Goal: Transaction & Acquisition: Purchase product/service

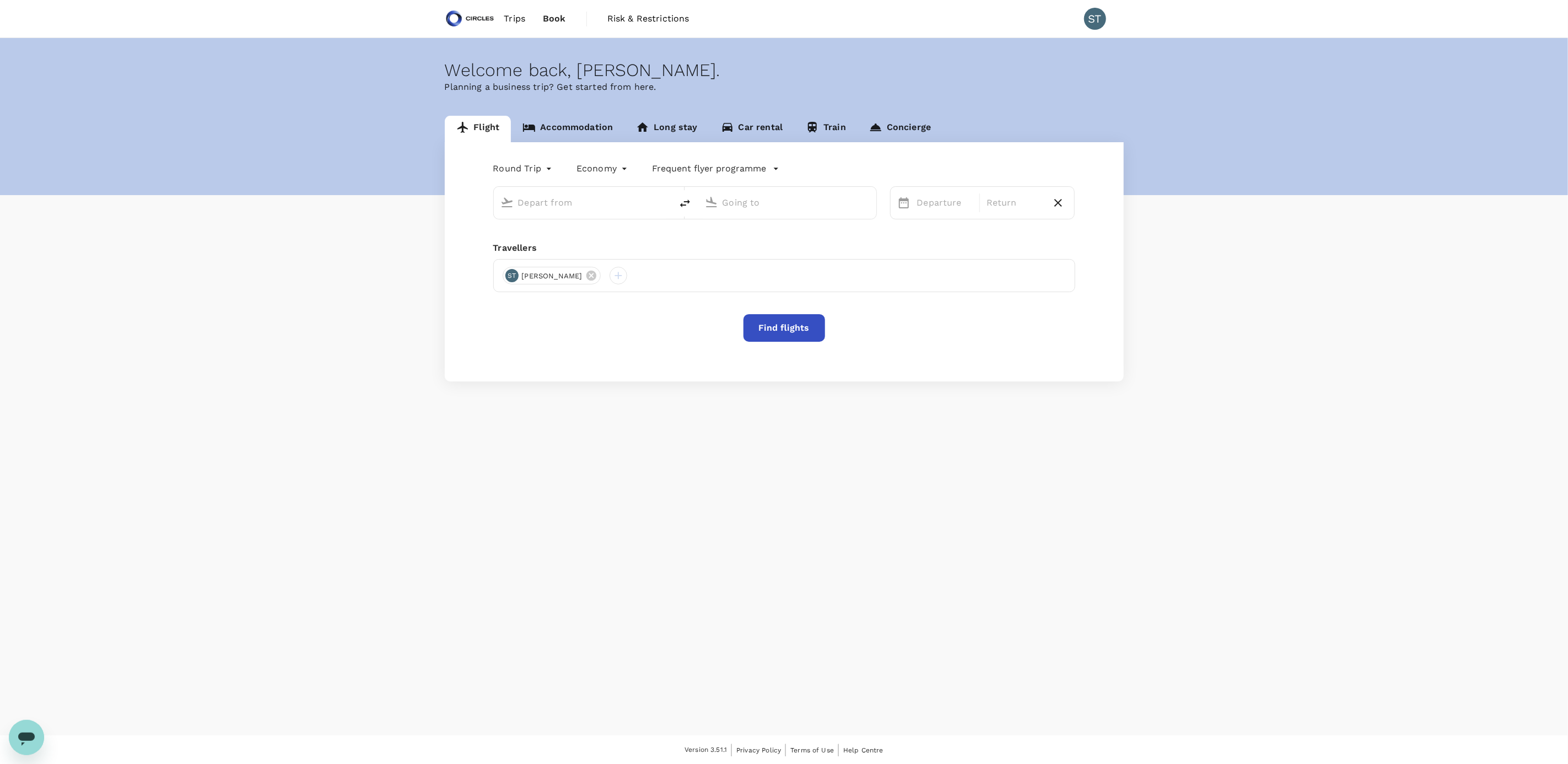
click at [572, 202] on input "text" at bounding box center [583, 203] width 130 height 17
type input "business"
type input "Singapore Changi (SIN)"
type input "[GEOGRAPHIC_DATA], [GEOGRAPHIC_DATA] (any)"
type input "Singapore Changi (SIN)"
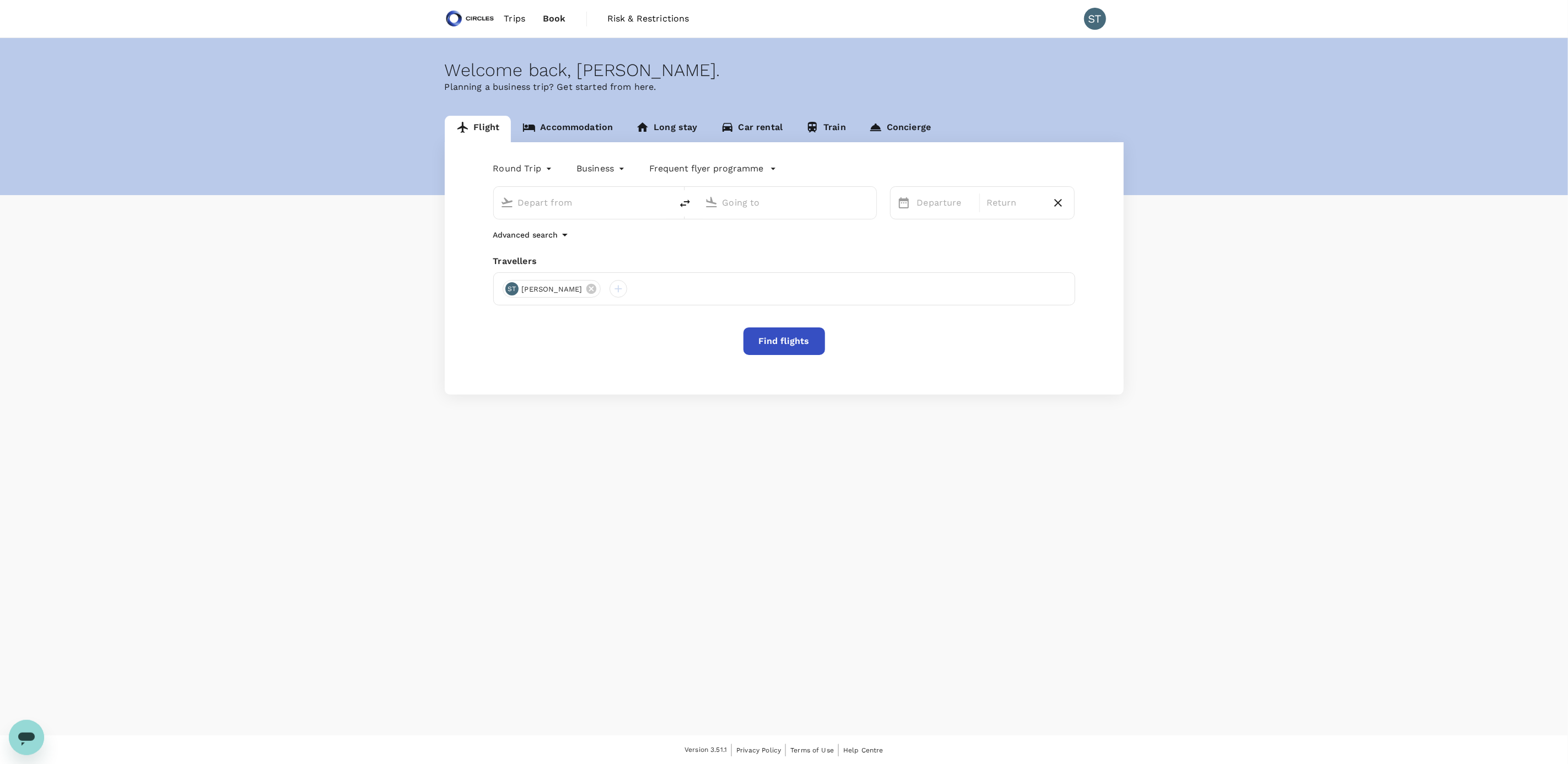
type input "[GEOGRAPHIC_DATA], [GEOGRAPHIC_DATA] (any)"
click at [585, 289] on icon at bounding box center [591, 289] width 12 height 12
click at [603, 199] on input "Singapore Changi (SIN)" at bounding box center [583, 203] width 130 height 17
click at [616, 245] on p "Singapore Changi" at bounding box center [600, 246] width 195 height 11
type input "Singapore Changi (SIN)"
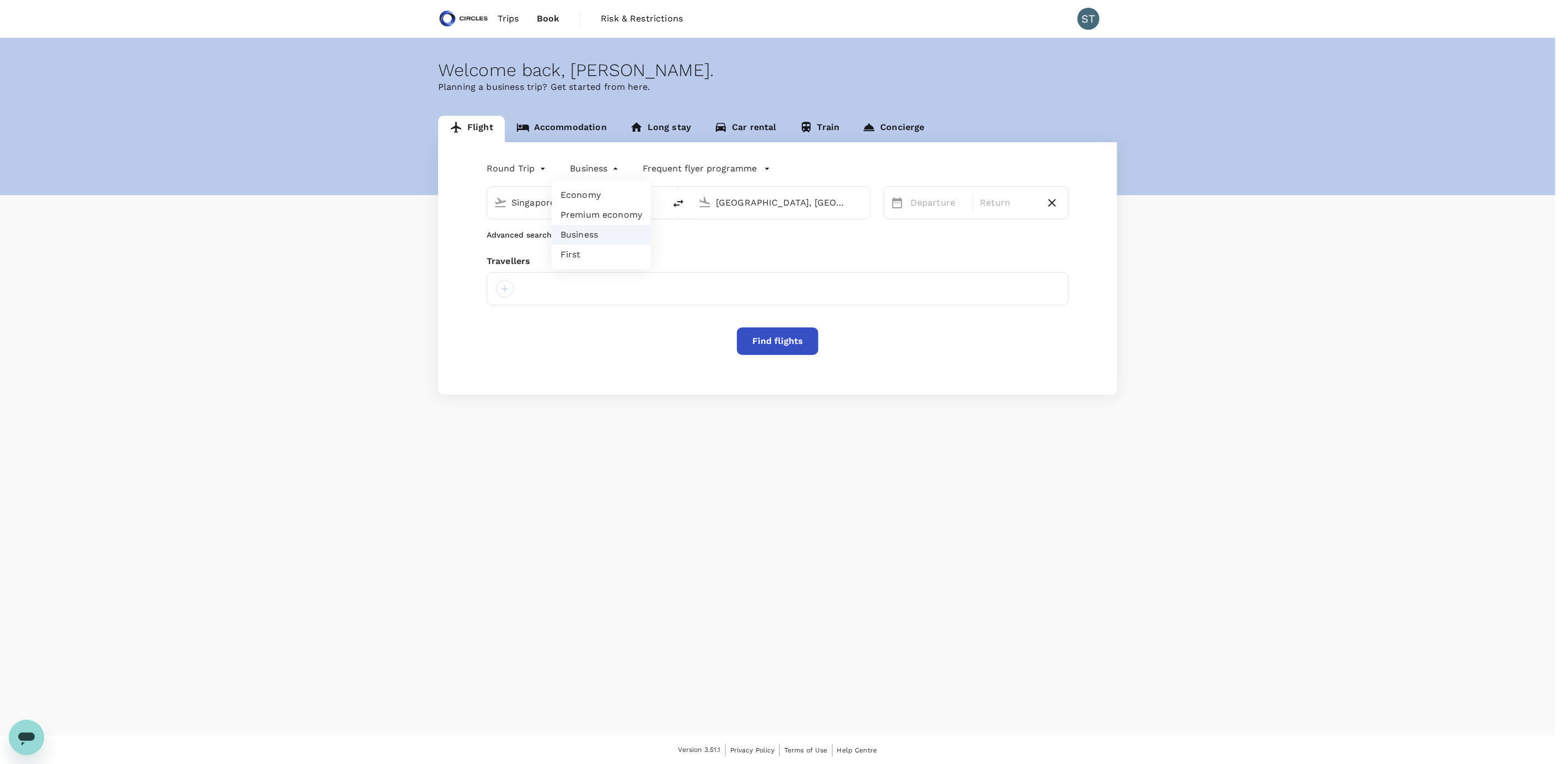
click at [600, 171] on body "Trips Book Risk & Restrictions ST Welcome back , [PERSON_NAME] . Planning a bus…" at bounding box center [784, 382] width 1568 height 765
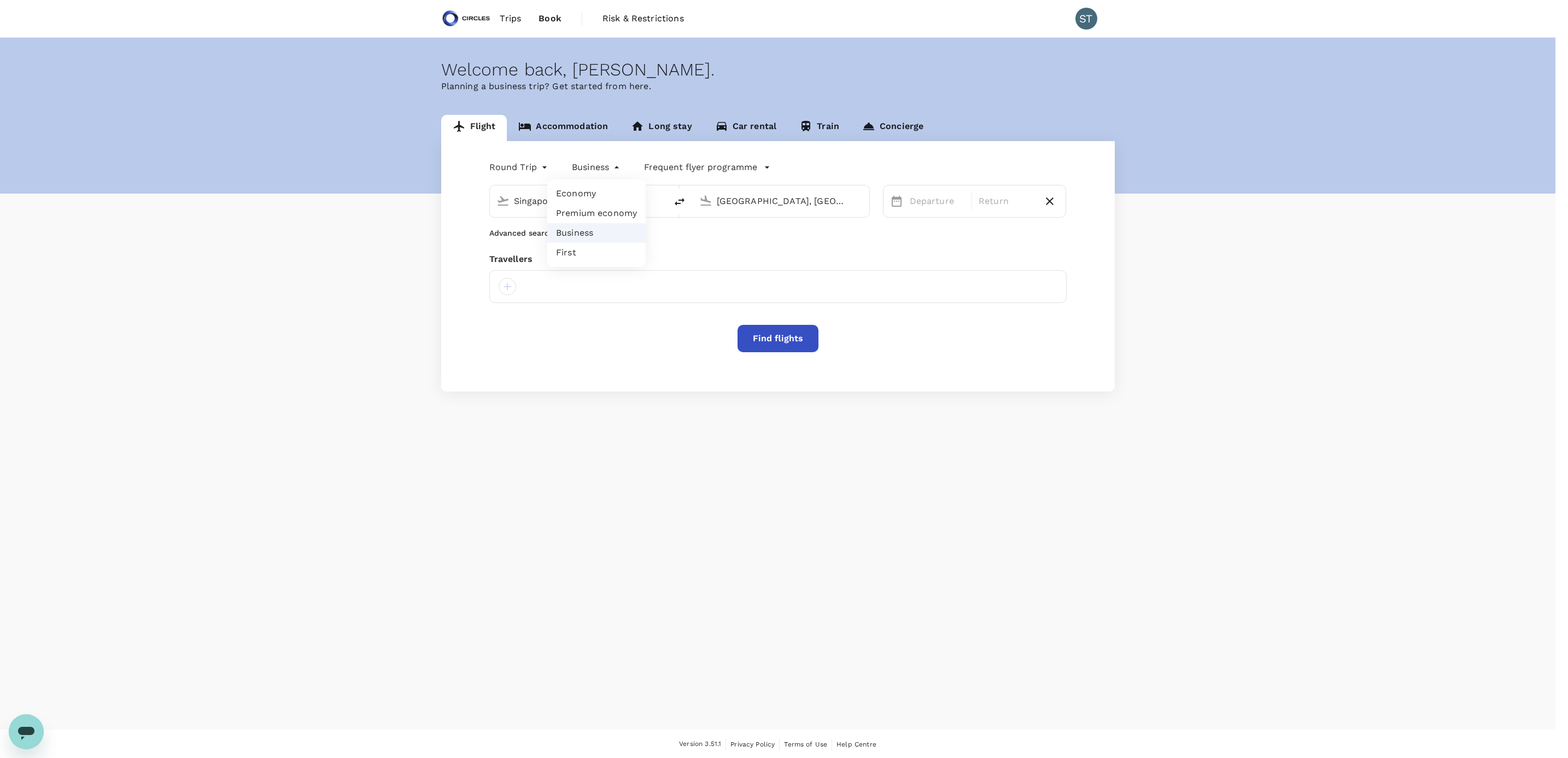
click at [602, 194] on li "Economy" at bounding box center [596, 193] width 98 height 20
type input "economy"
click at [538, 172] on body "Trips Book Risk & Restrictions ST Welcome back , [PERSON_NAME] . Planning a bus…" at bounding box center [784, 379] width 1568 height 759
click at [533, 200] on li "One-Way" at bounding box center [519, 193] width 66 height 20
type input "oneway"
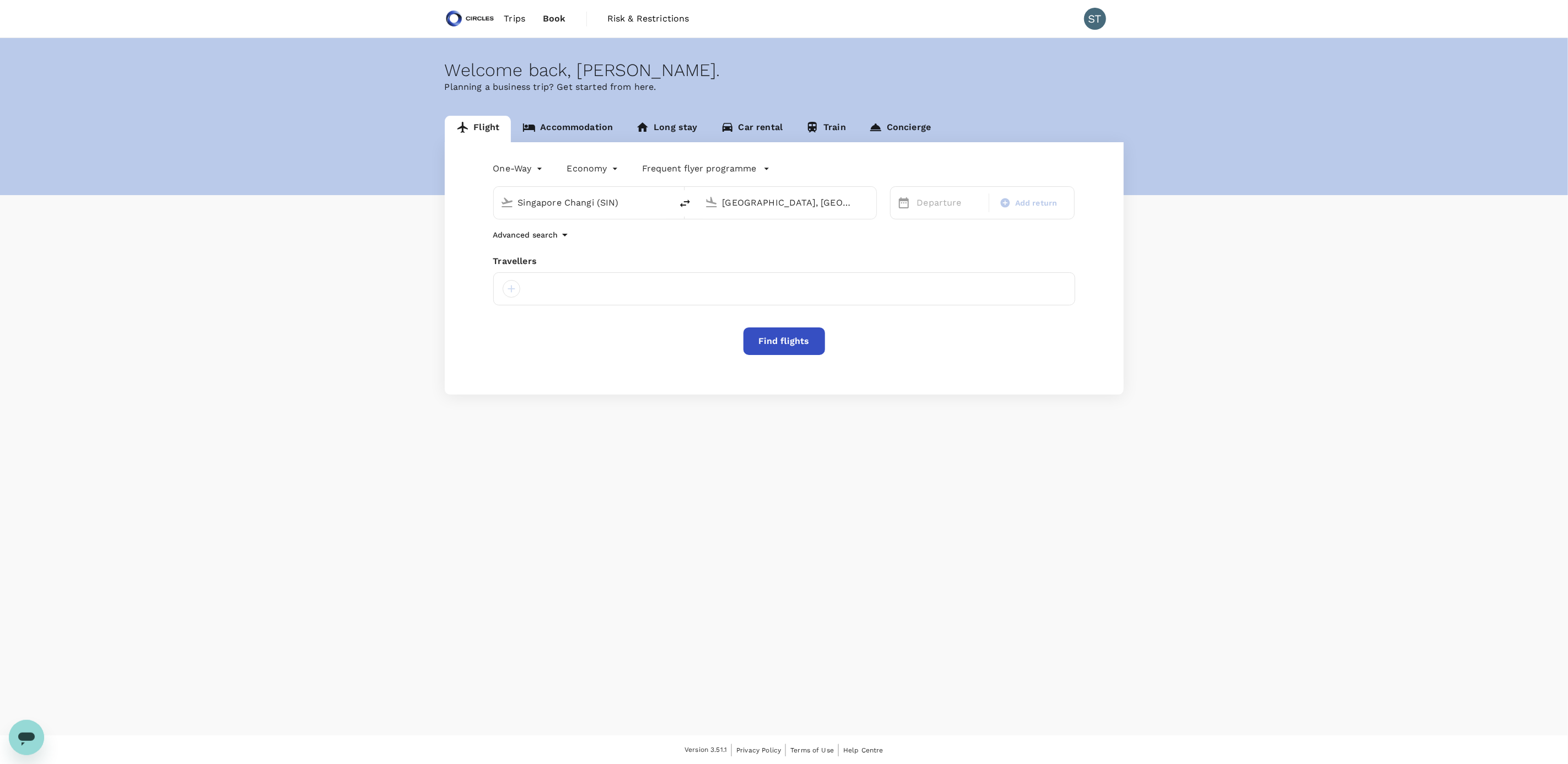
click at [736, 201] on input "[GEOGRAPHIC_DATA], [GEOGRAPHIC_DATA] (any)" at bounding box center [787, 203] width 130 height 17
click at [739, 245] on p "Noi Bai Intl" at bounding box center [803, 246] width 193 height 11
type input "Noi Bai Intl (HAN)"
click at [970, 301] on div "10" at bounding box center [975, 299] width 21 height 21
click at [511, 294] on div at bounding box center [511, 289] width 18 height 18
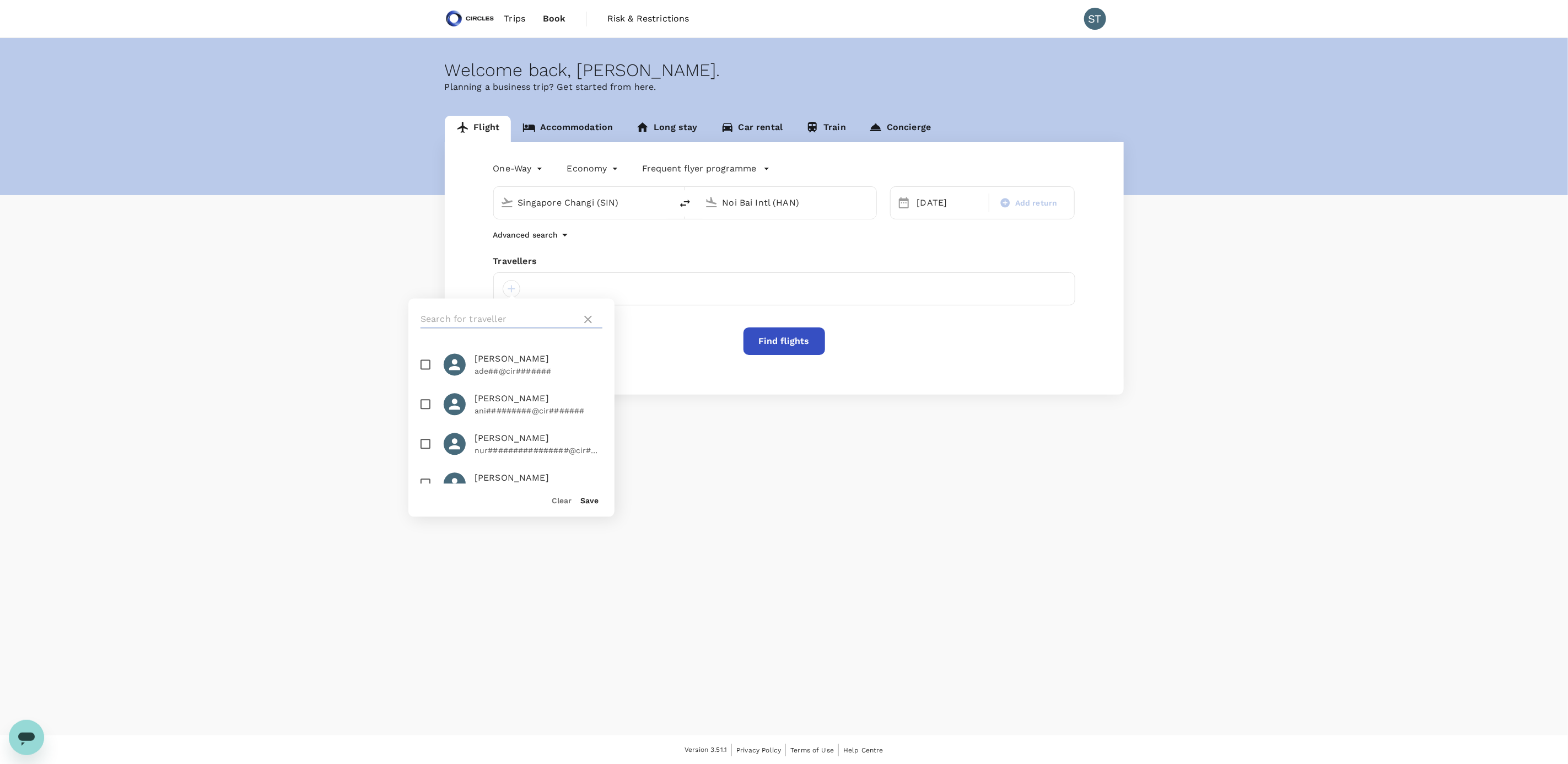
click at [503, 320] on input "text" at bounding box center [498, 319] width 157 height 18
type input "Sanjay"
click at [427, 363] on input "checkbox" at bounding box center [425, 365] width 23 height 23
checkbox input "true"
click at [776, 344] on button "Find flights" at bounding box center [784, 341] width 81 height 28
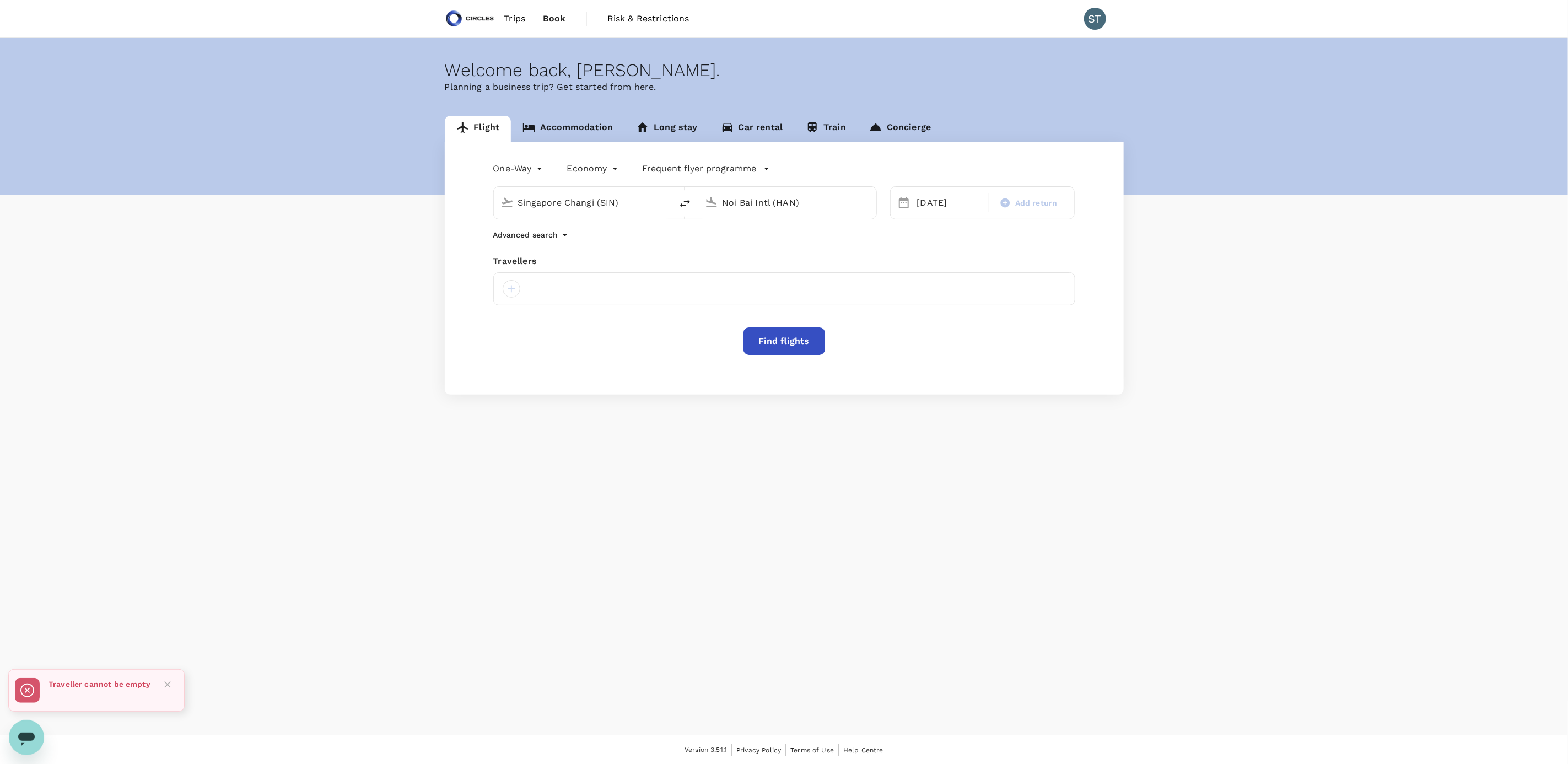
click at [547, 283] on div at bounding box center [784, 289] width 582 height 33
click at [507, 292] on div at bounding box center [511, 289] width 18 height 18
click at [589, 498] on button "Save" at bounding box center [589, 500] width 18 height 9
click at [787, 334] on button "Find flights" at bounding box center [784, 341] width 81 height 28
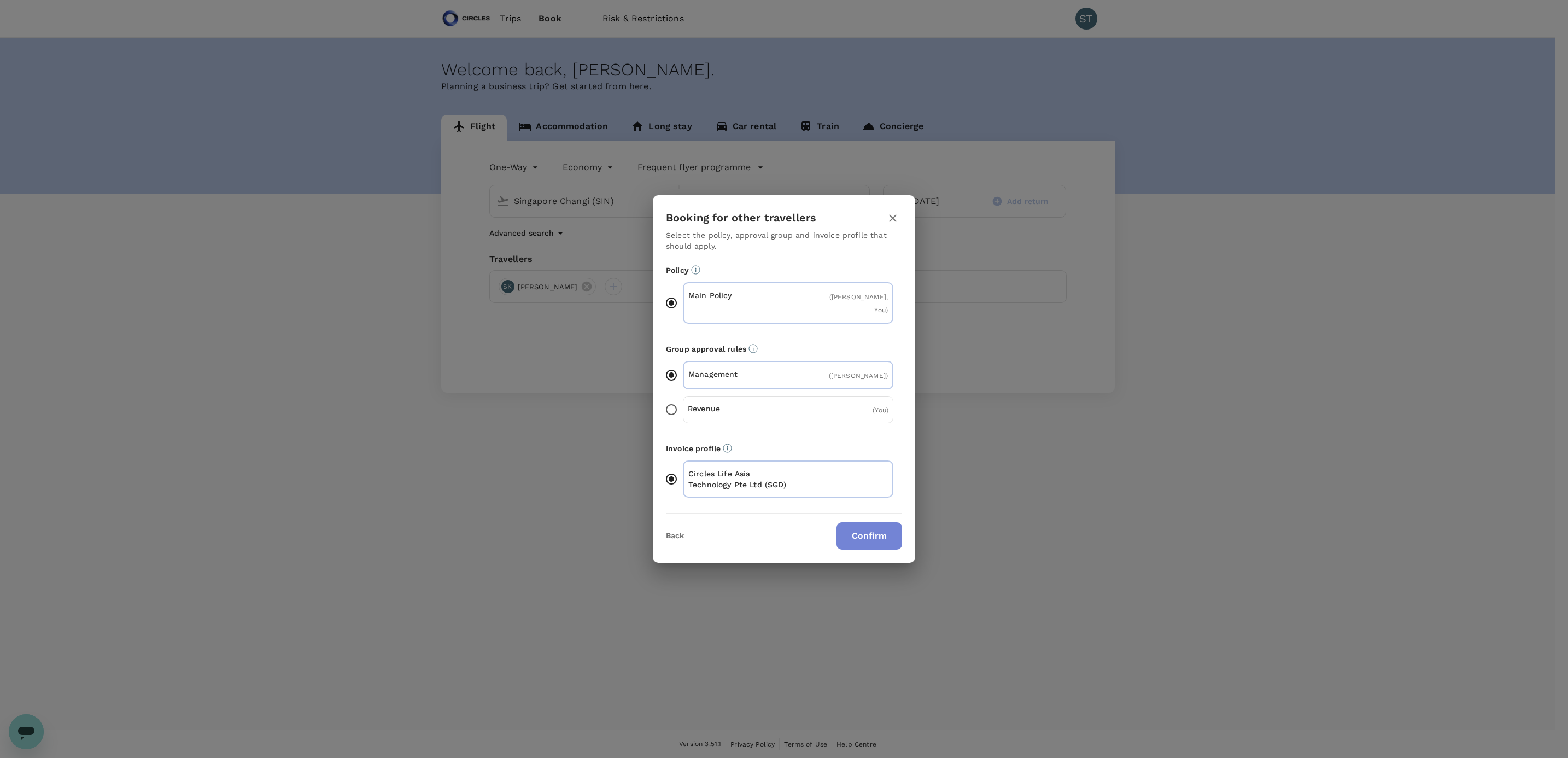
click at [866, 522] on button "Confirm" at bounding box center [869, 536] width 66 height 27
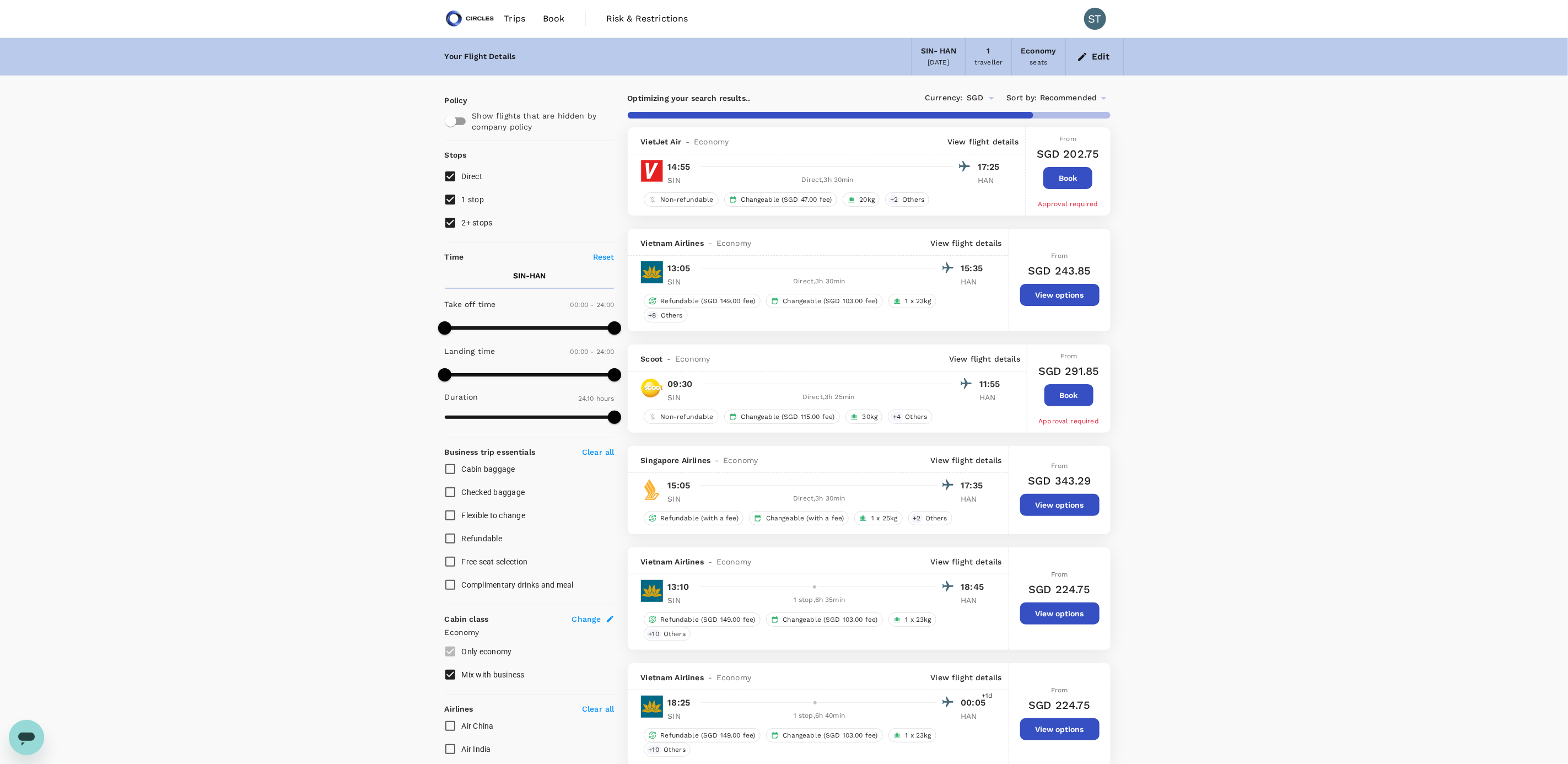
checkbox input "false"
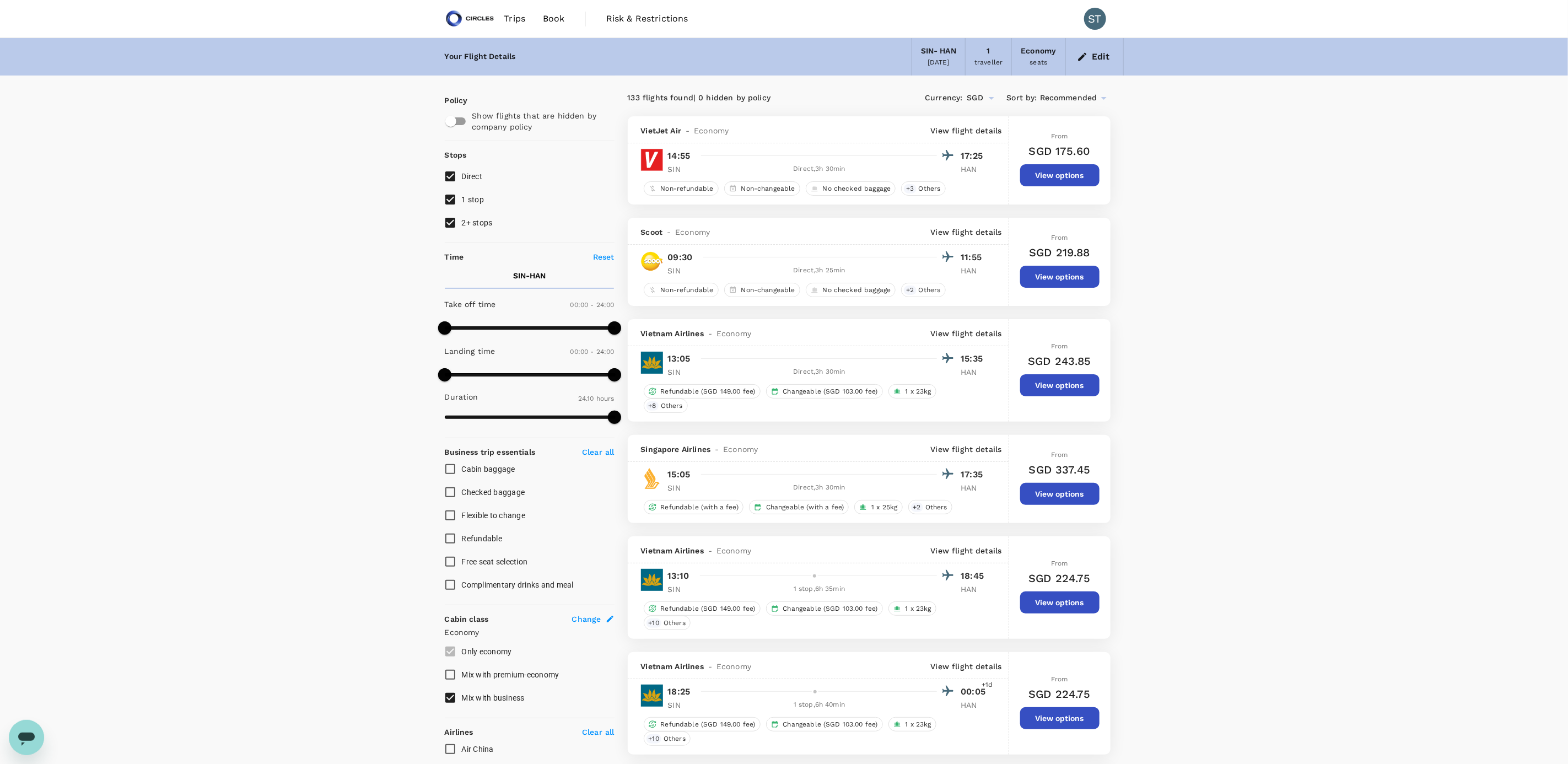
click at [477, 197] on span "1 stop" at bounding box center [473, 199] width 22 height 9
click at [461, 197] on input "1 stop" at bounding box center [450, 199] width 23 height 23
checkbox input "false"
click at [472, 220] on span "2+ stops" at bounding box center [477, 222] width 31 height 9
click at [461, 220] on input "2+ stops" at bounding box center [450, 222] width 23 height 23
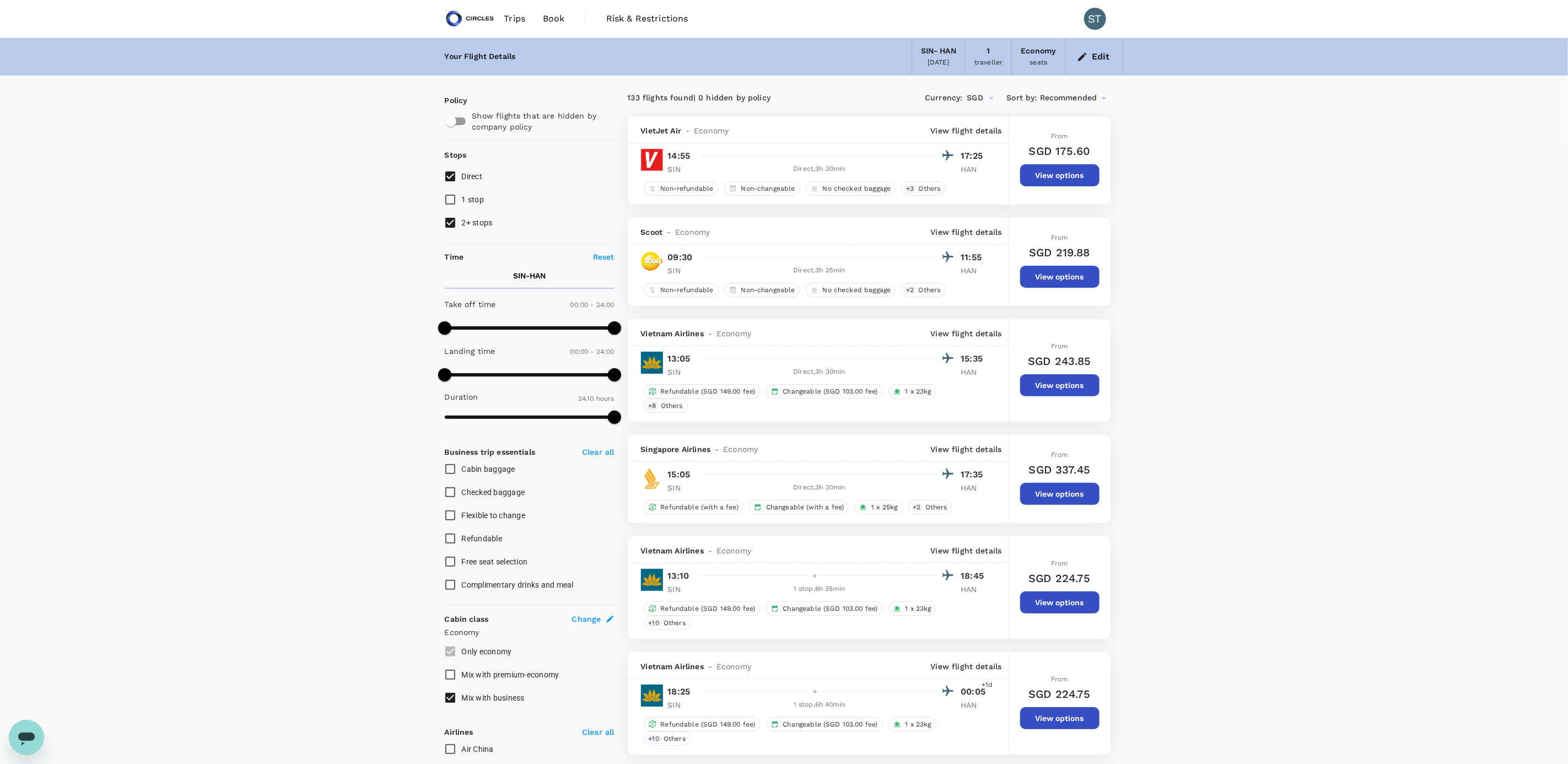
checkbox input "false"
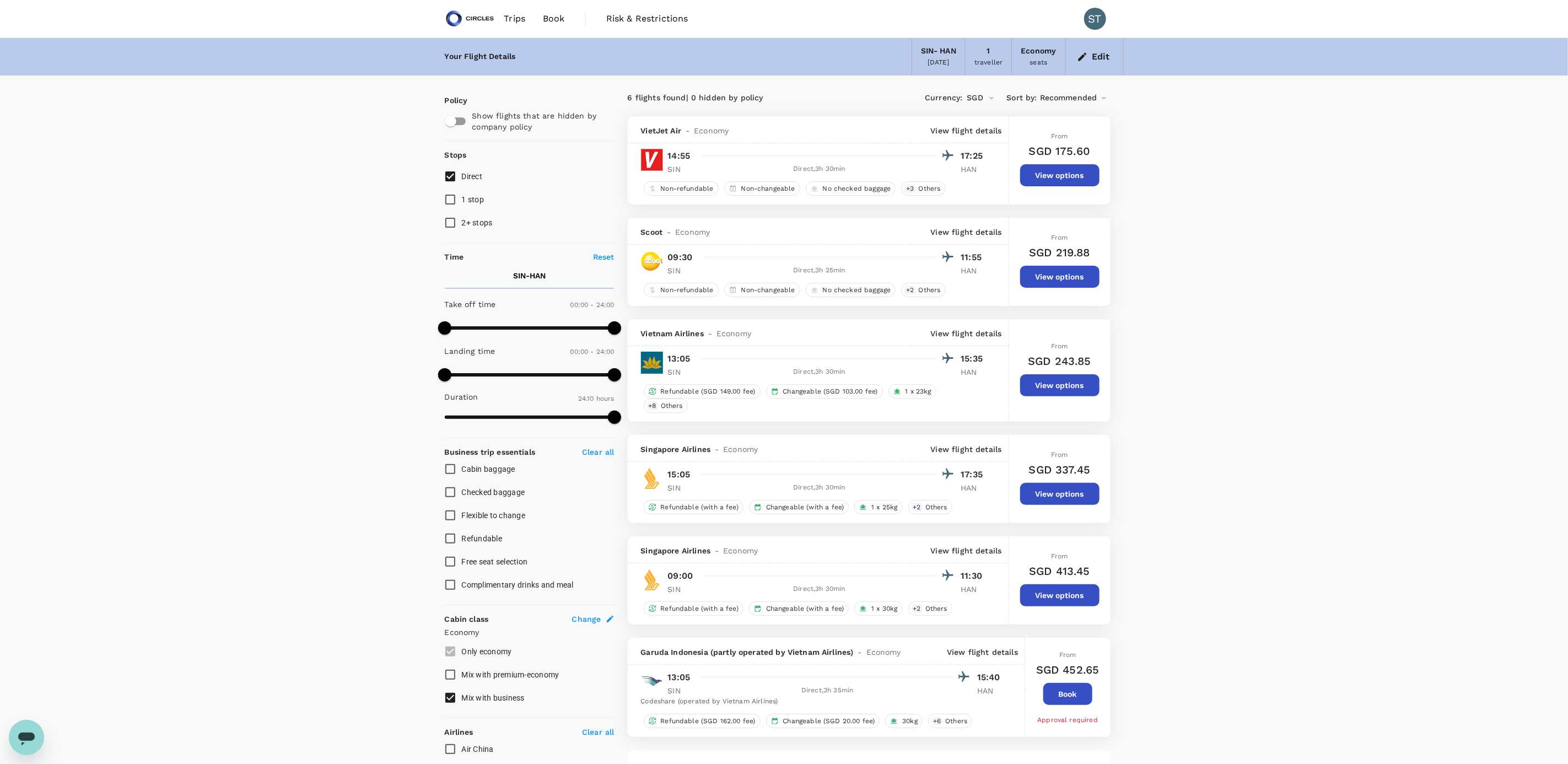
click at [1100, 54] on button "Edit" at bounding box center [1094, 56] width 40 height 18
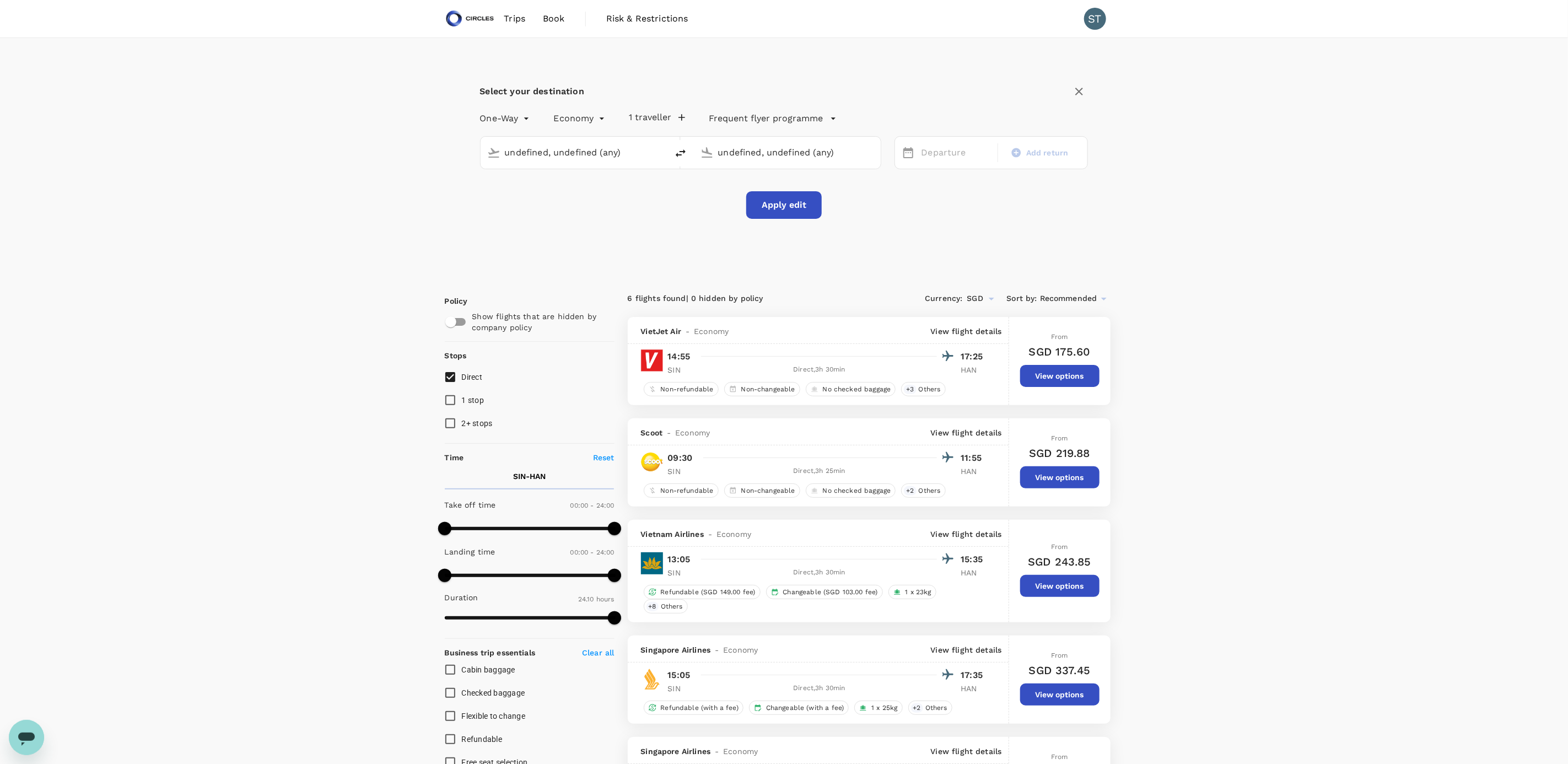
type input "Singapore Changi (SIN)"
type input "Noi Bai Intl (HAN)"
type input "Singapore Changi (SIN)"
type input "Noi Bai Intl (HAN)"
click at [681, 156] on icon "delete" at bounding box center [680, 153] width 13 height 13
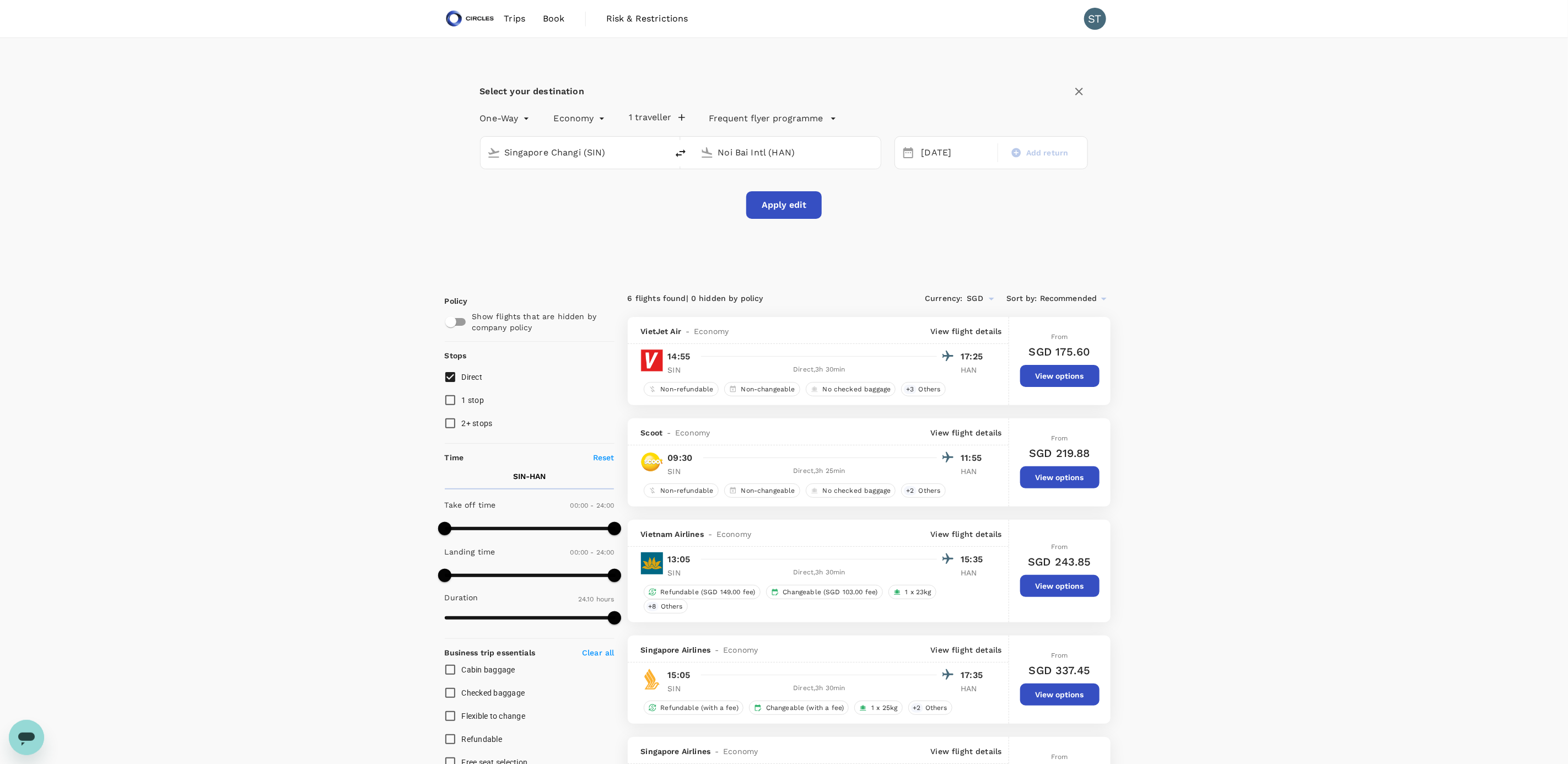
type input "Noi Bai Intl (HAN)"
click at [745, 155] on input "Singapore Changi (SIN)" at bounding box center [787, 152] width 140 height 17
click at [802, 186] on li "Phuket Intl HKT" at bounding box center [796, 195] width 254 height 24
type input "Phuket Intl (HKT)"
click at [1022, 249] on div "12" at bounding box center [1021, 248] width 21 height 21
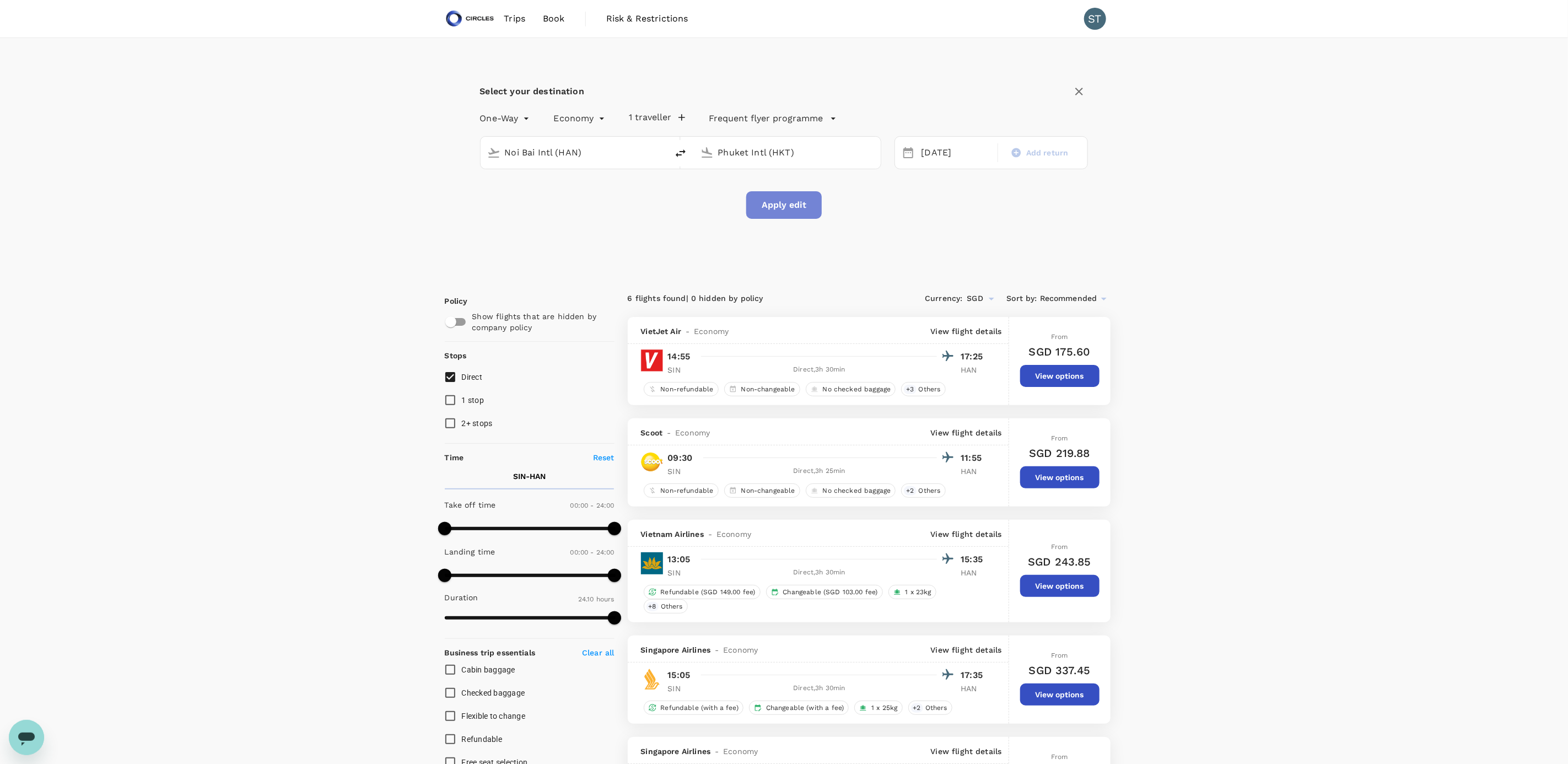
click at [799, 212] on button "Apply edit" at bounding box center [783, 205] width 75 height 28
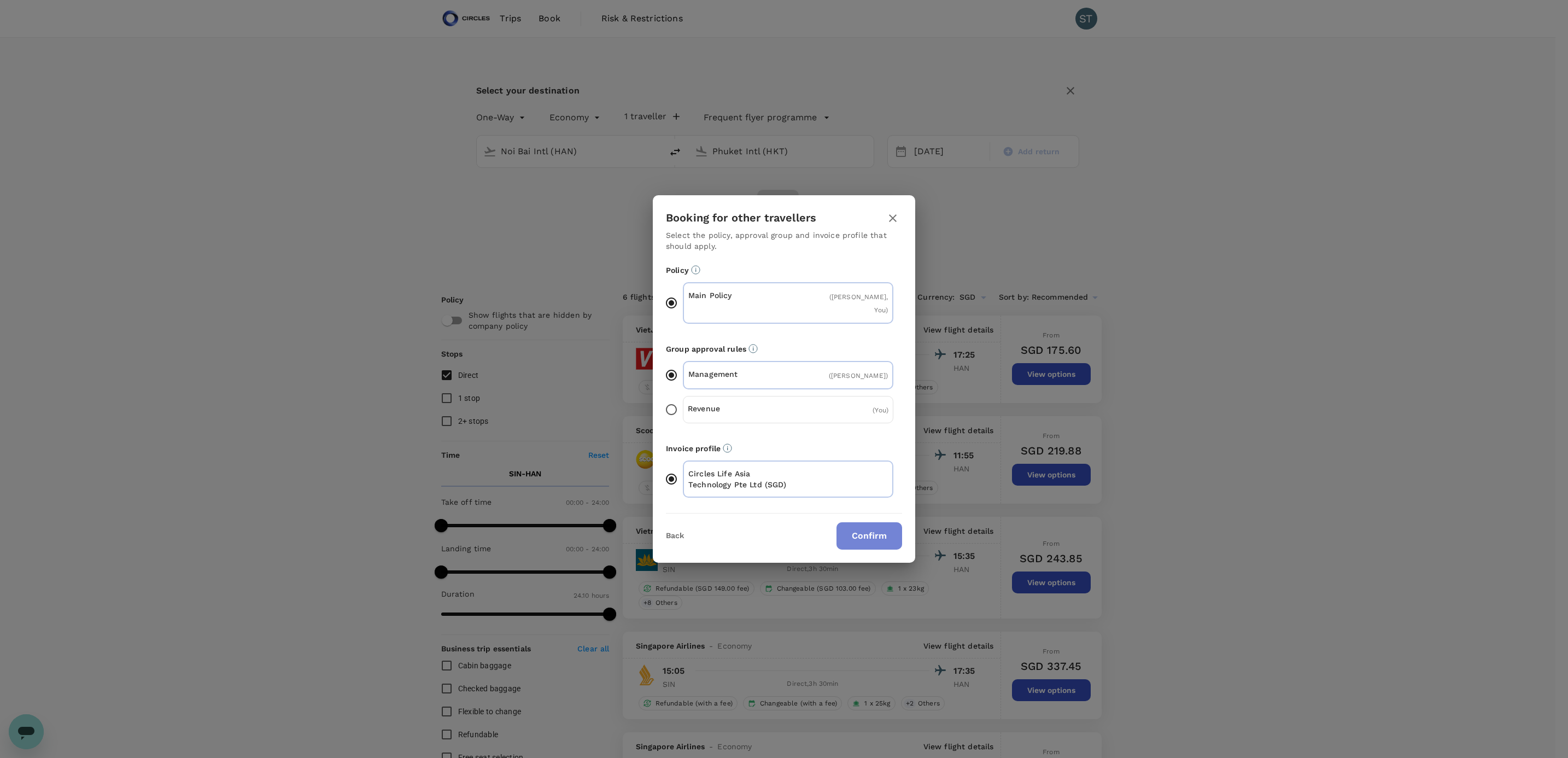
click at [858, 527] on button "Confirm" at bounding box center [869, 536] width 66 height 27
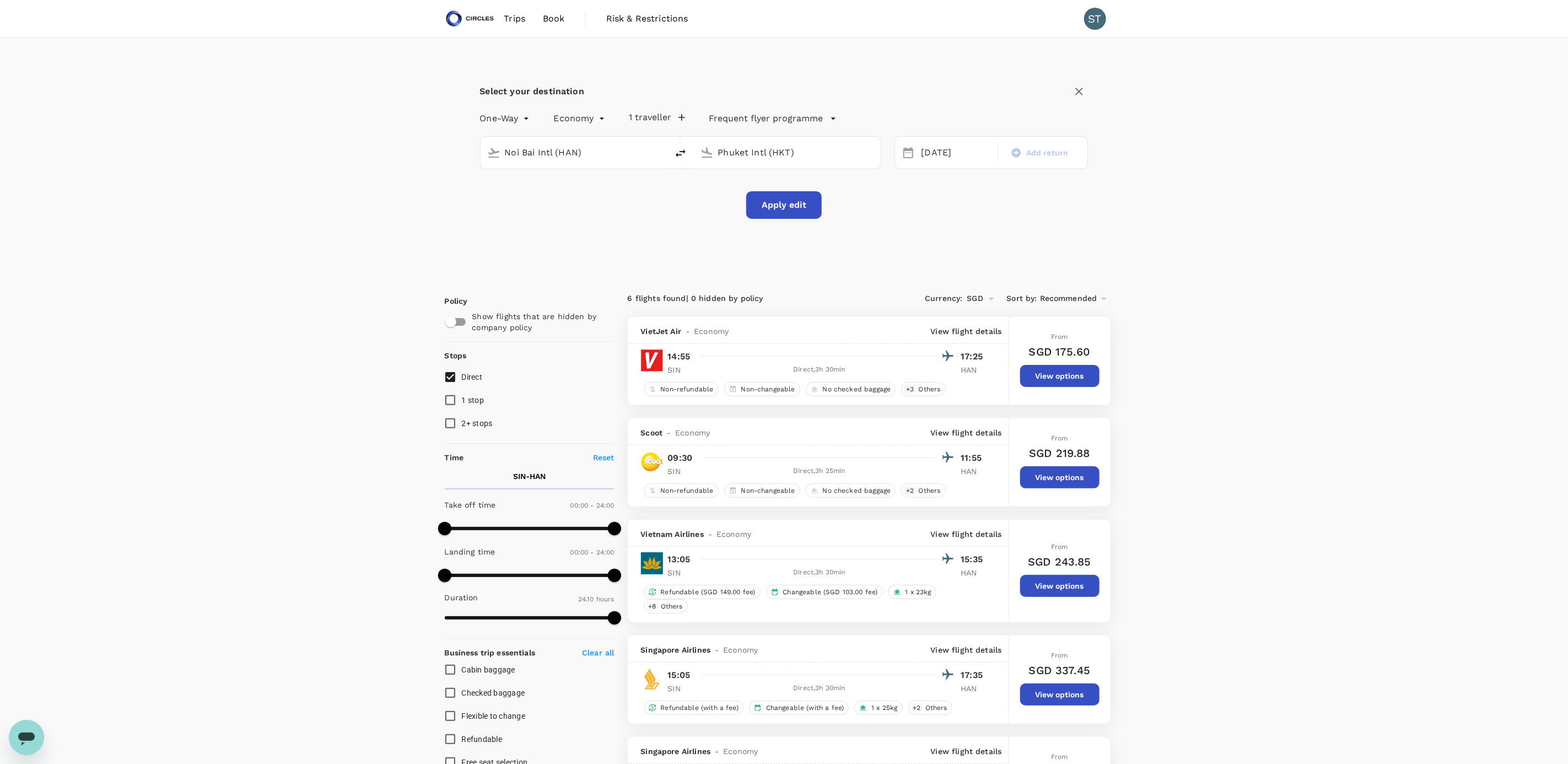
checkbox input "false"
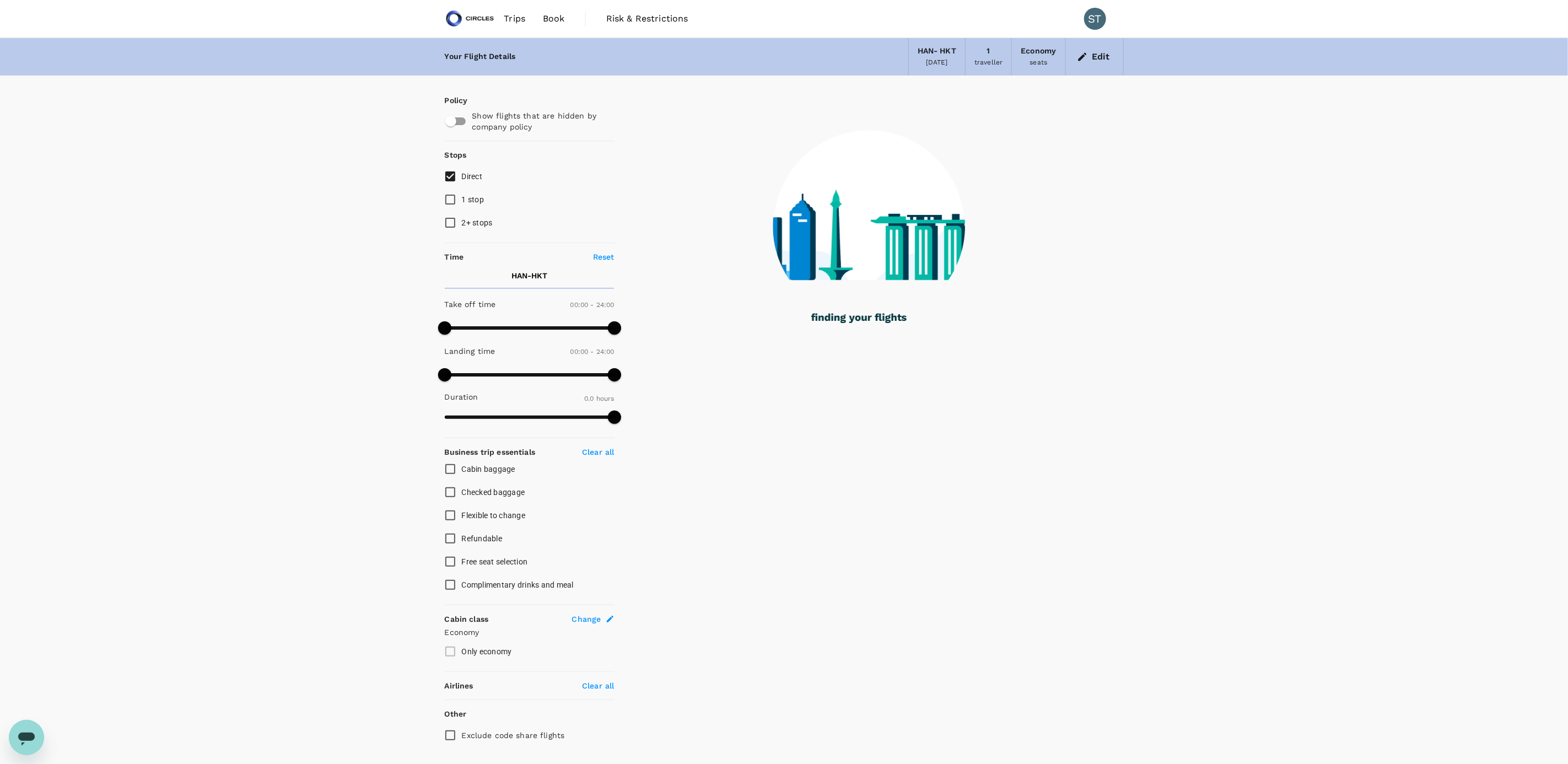
type input "1840"
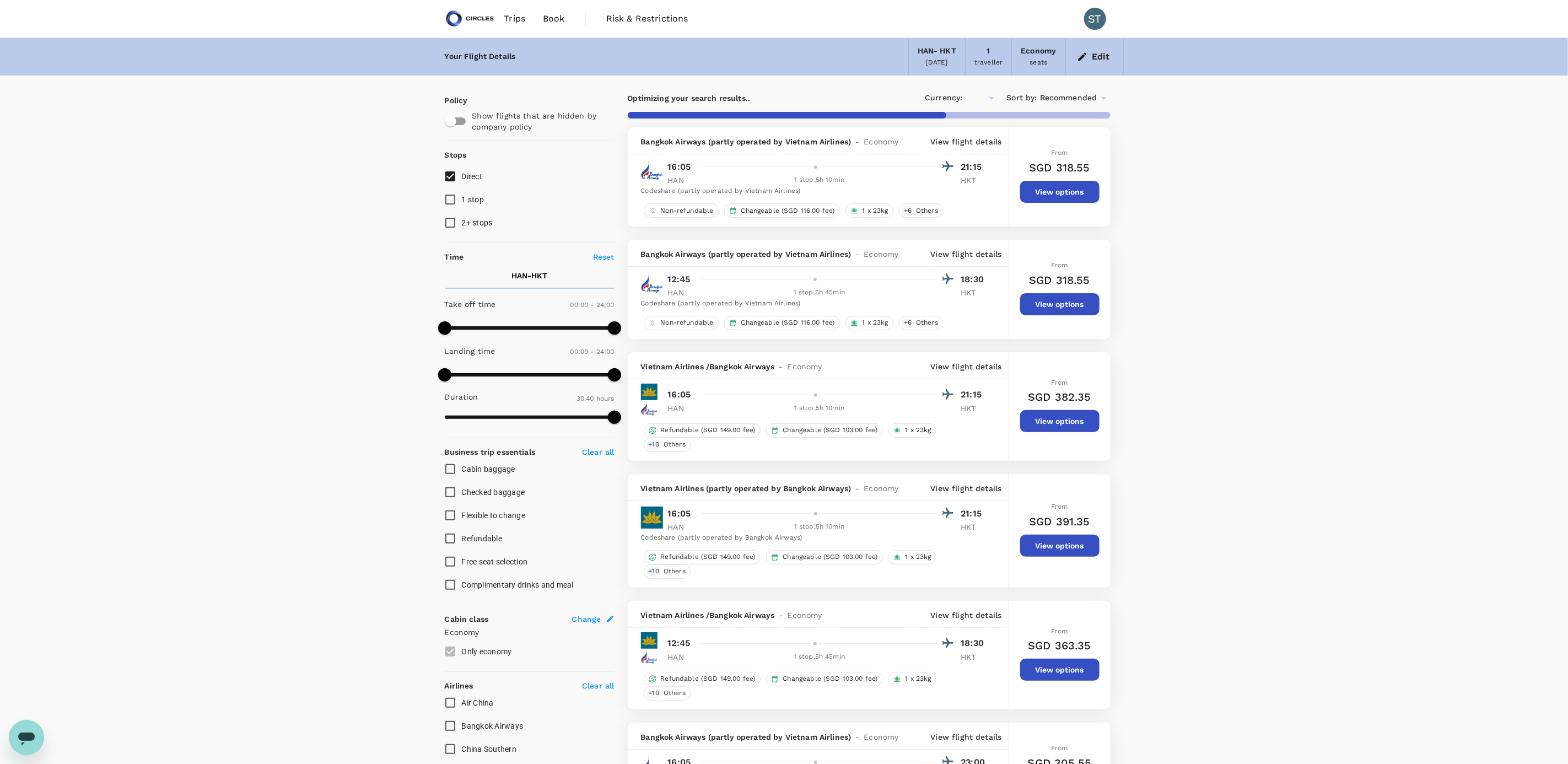
checkbox input "true"
type input "SGD"
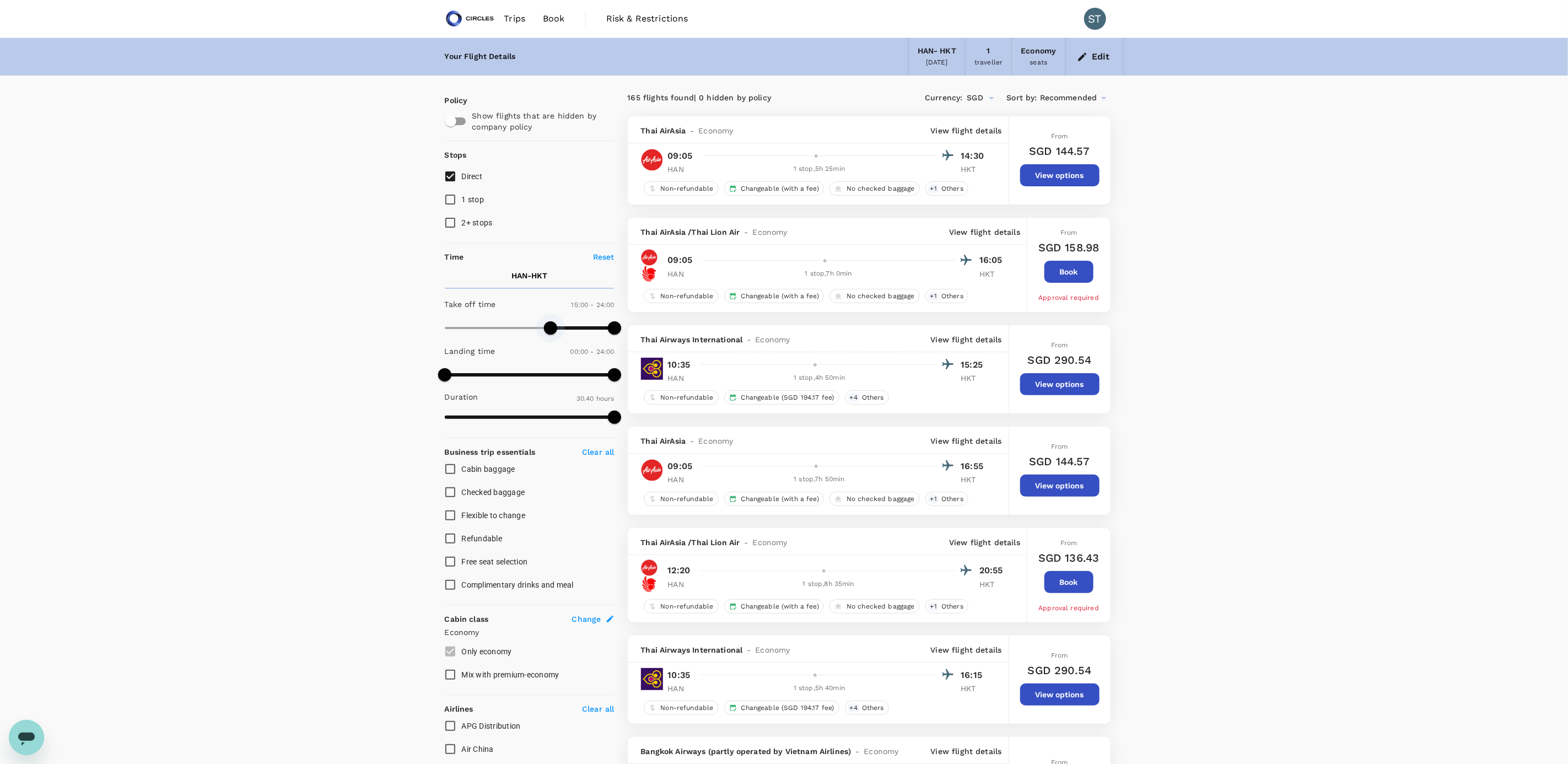
type input "930"
drag, startPoint x: 445, startPoint y: 331, endPoint x: 555, endPoint y: 332, distance: 110.0
click at [555, 332] on span at bounding box center [554, 328] width 13 height 13
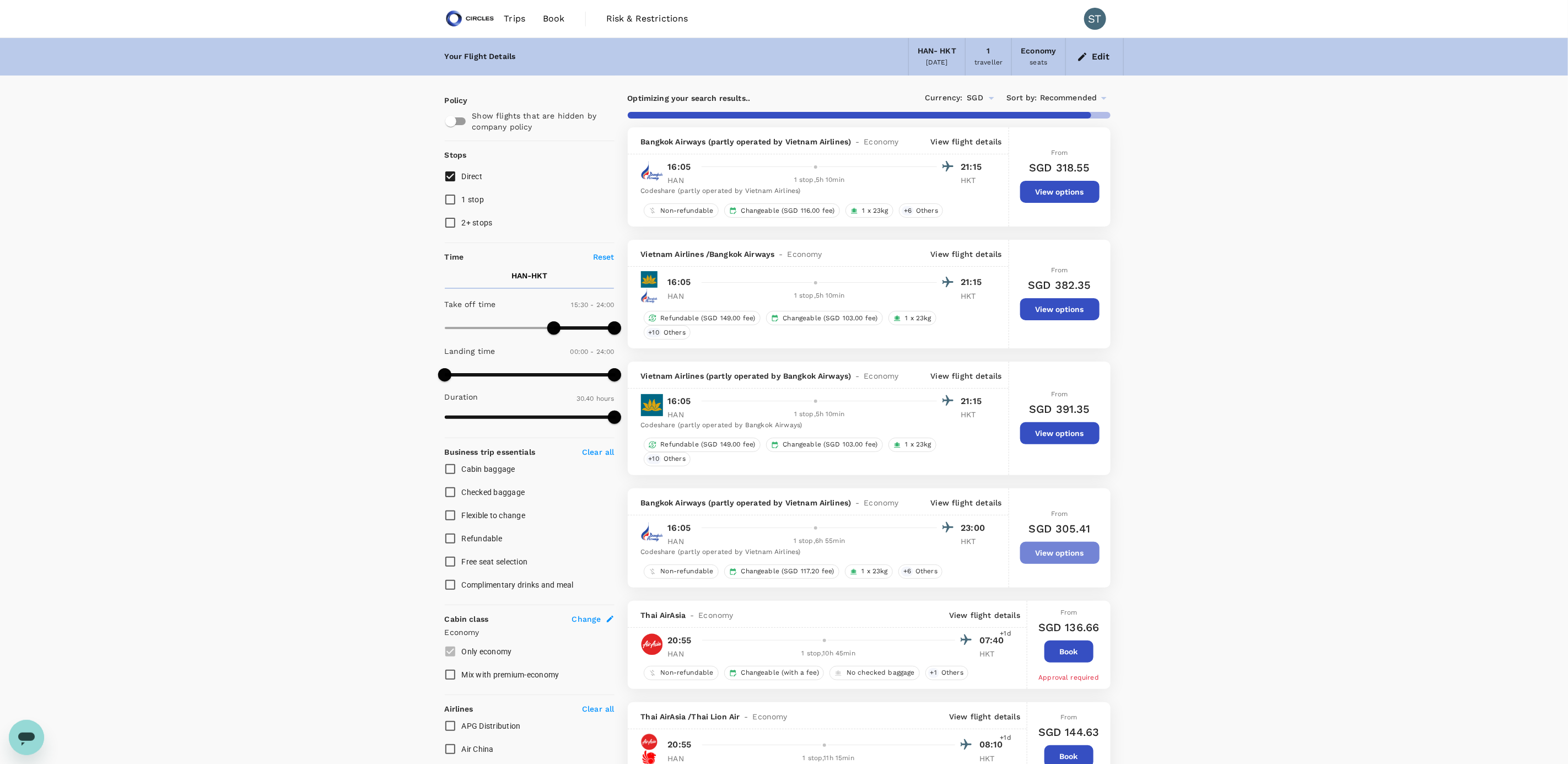
click at [1065, 563] on button "View options" at bounding box center [1059, 553] width 79 height 22
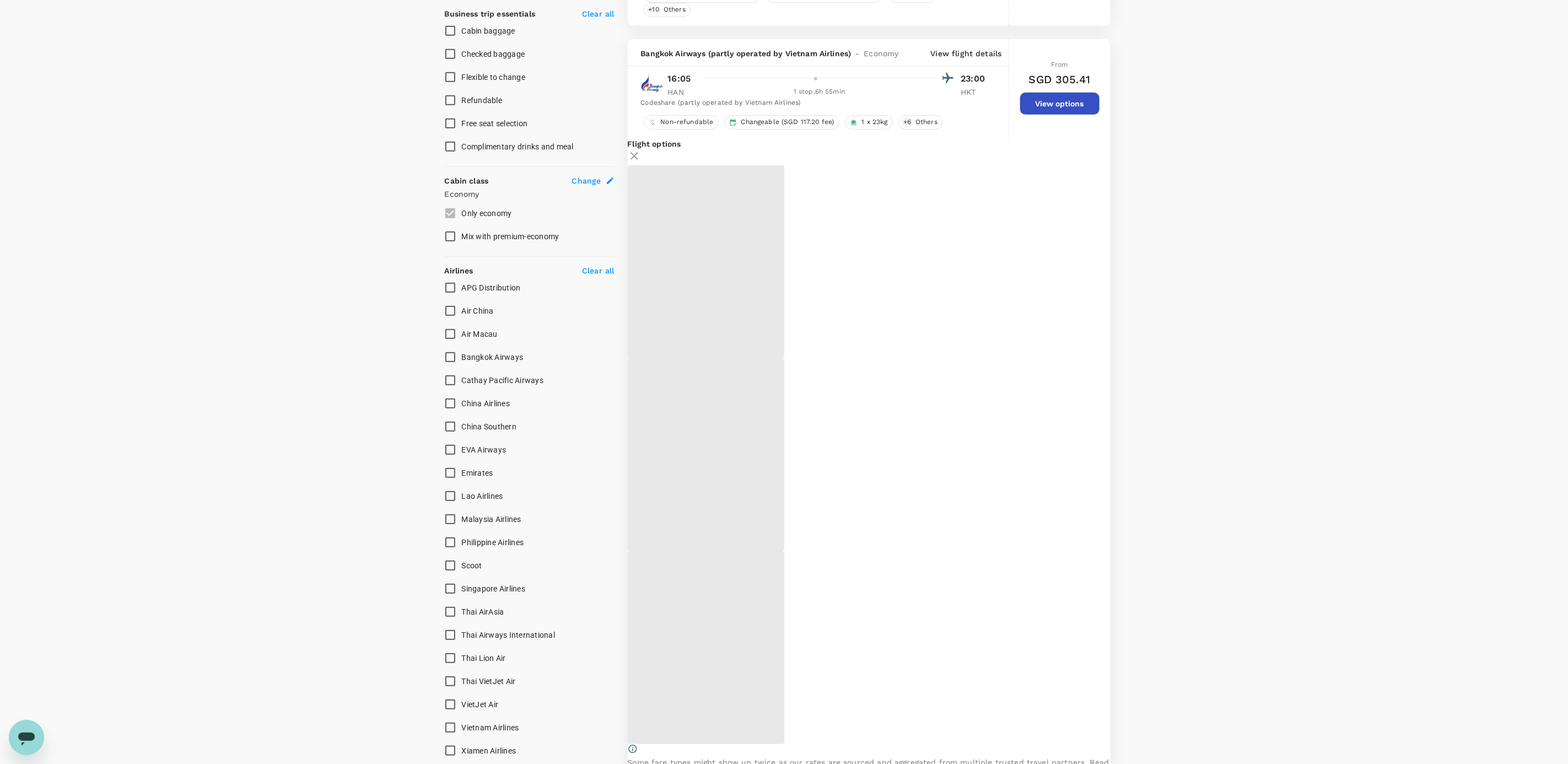
scroll to position [409, 0]
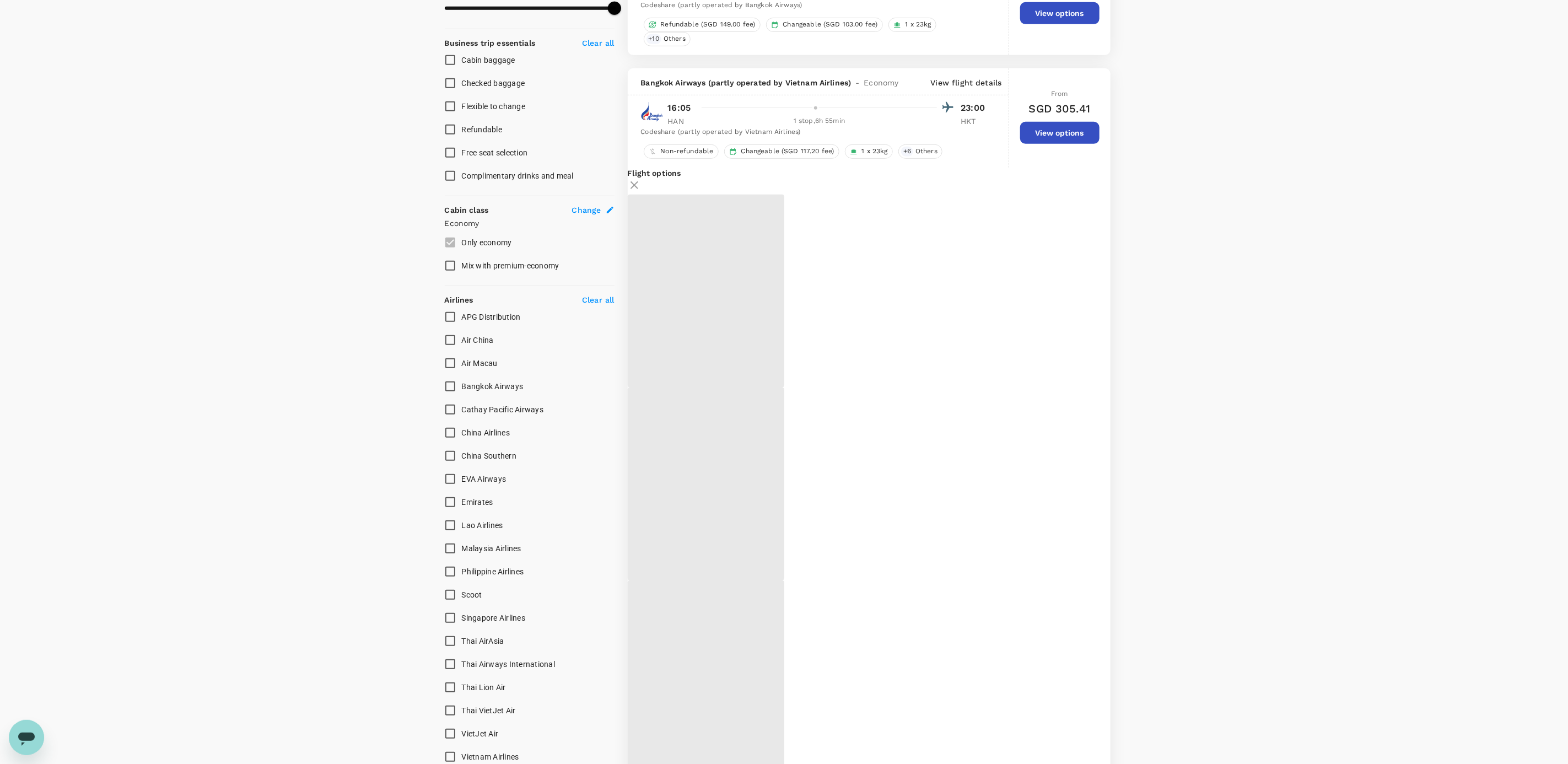
click at [638, 189] on icon at bounding box center [635, 186] width 8 height 8
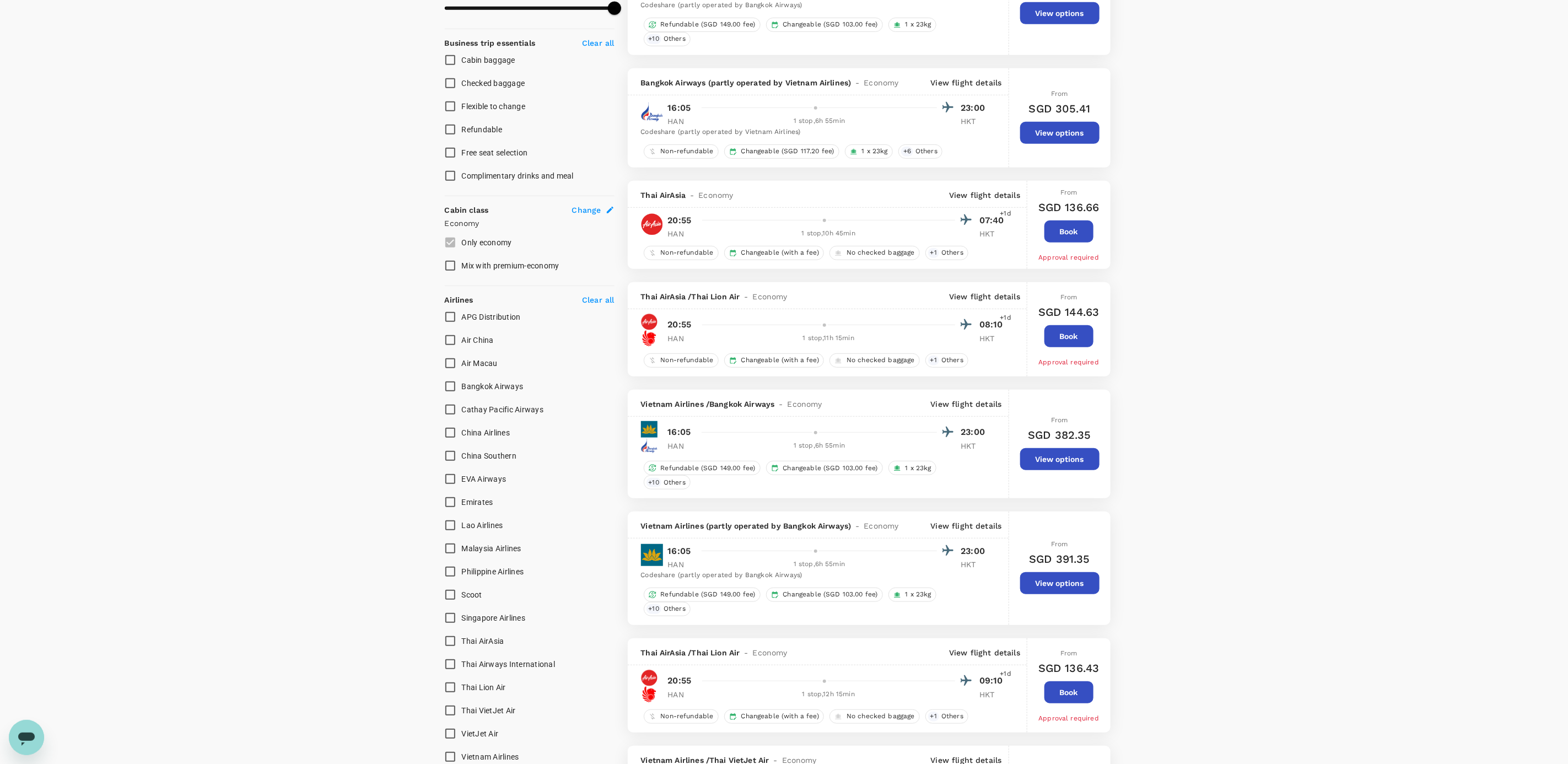
click at [972, 88] on p "View flight details" at bounding box center [966, 83] width 71 height 11
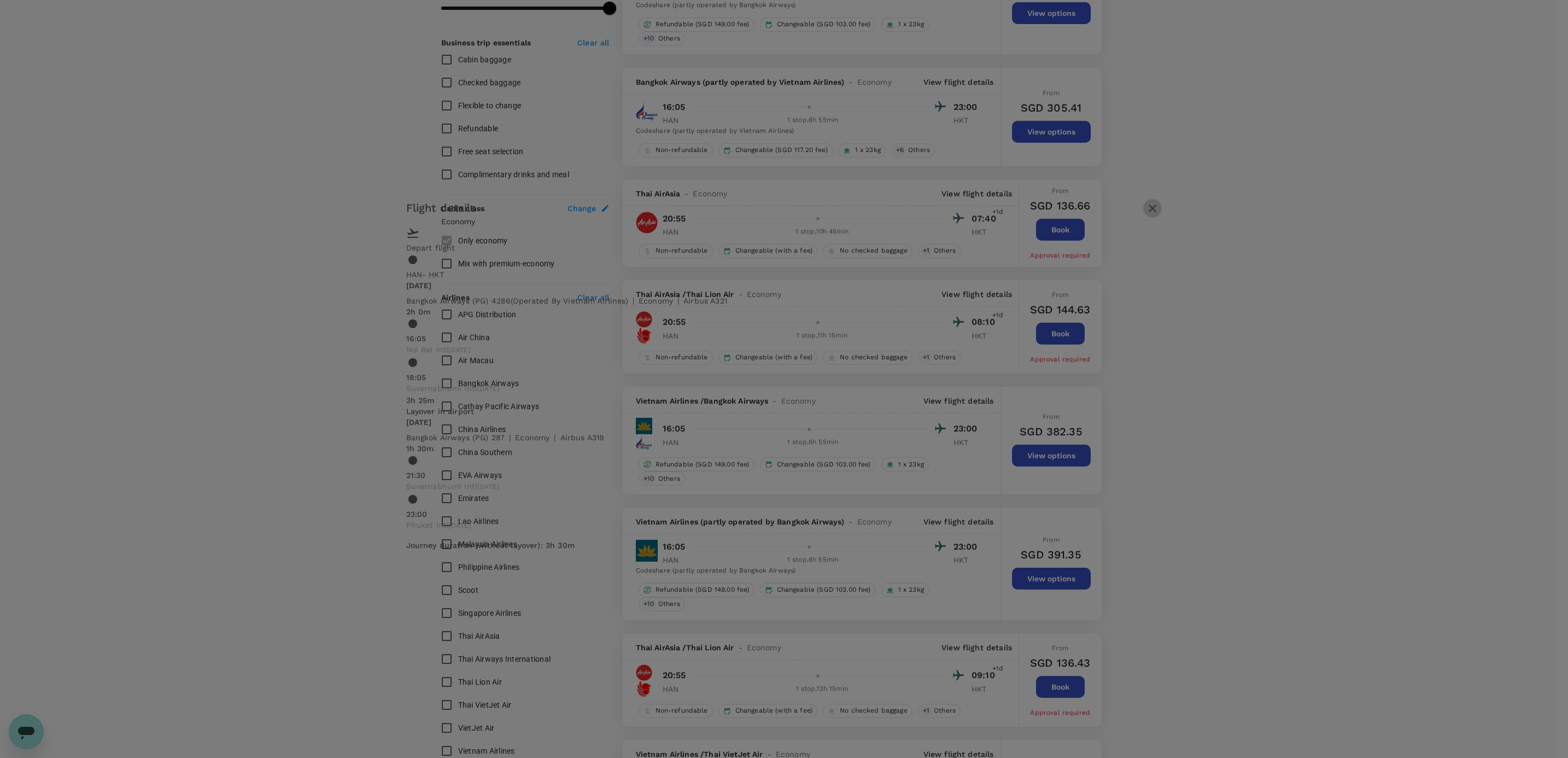
click at [1146, 213] on icon "button" at bounding box center [1152, 208] width 13 height 13
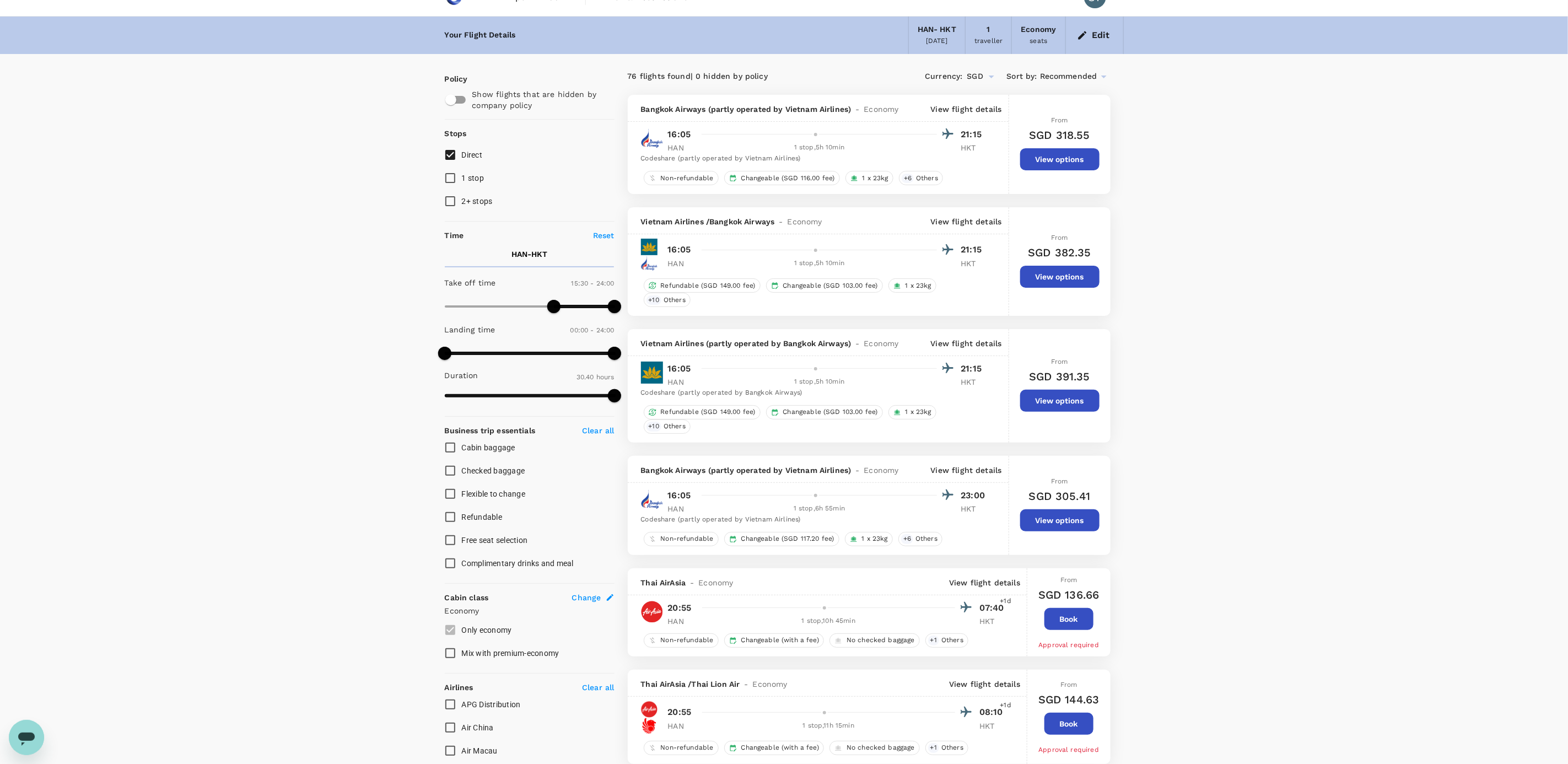
scroll to position [0, 0]
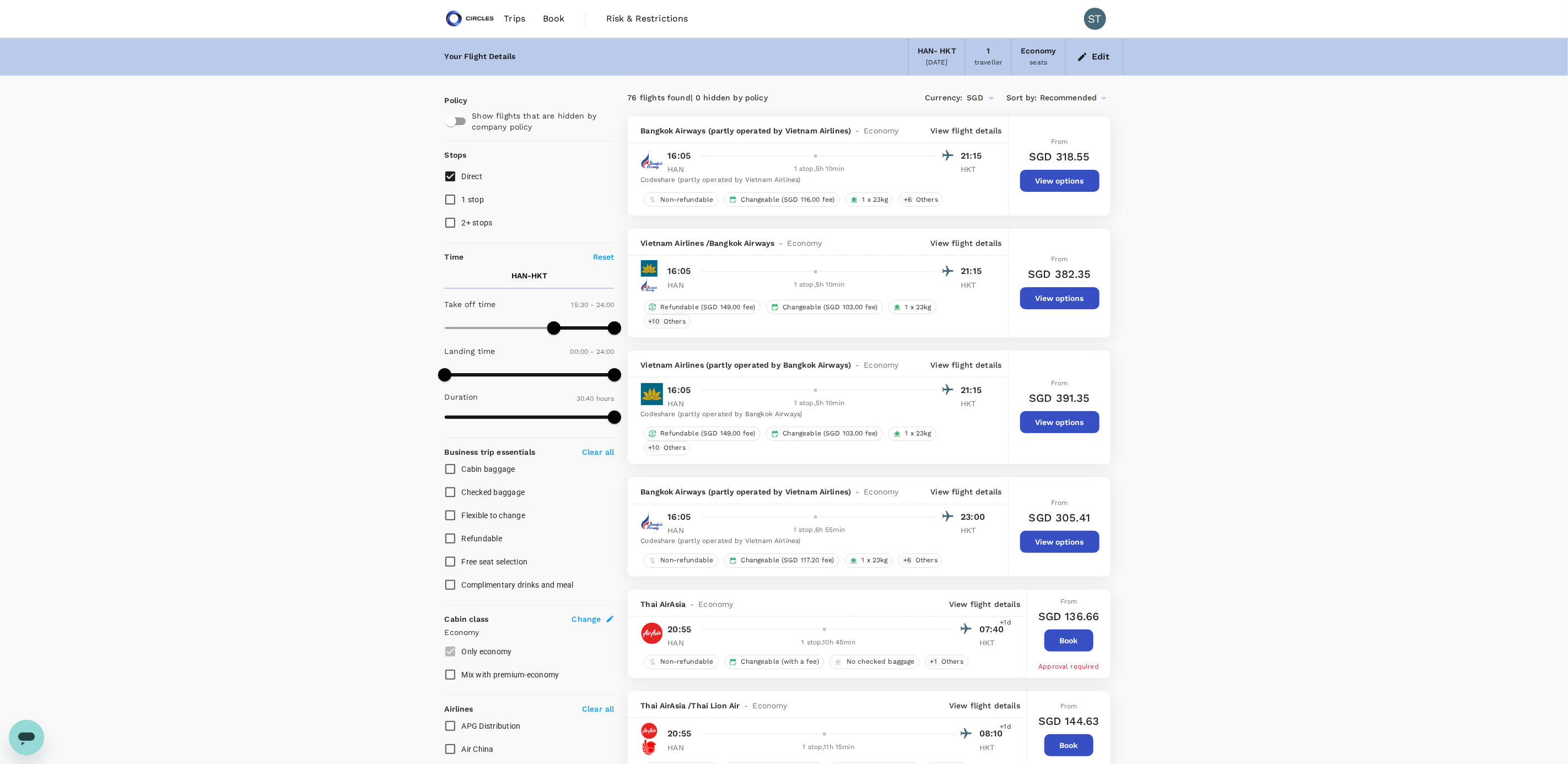
click at [974, 132] on p "View flight details" at bounding box center [966, 131] width 71 height 11
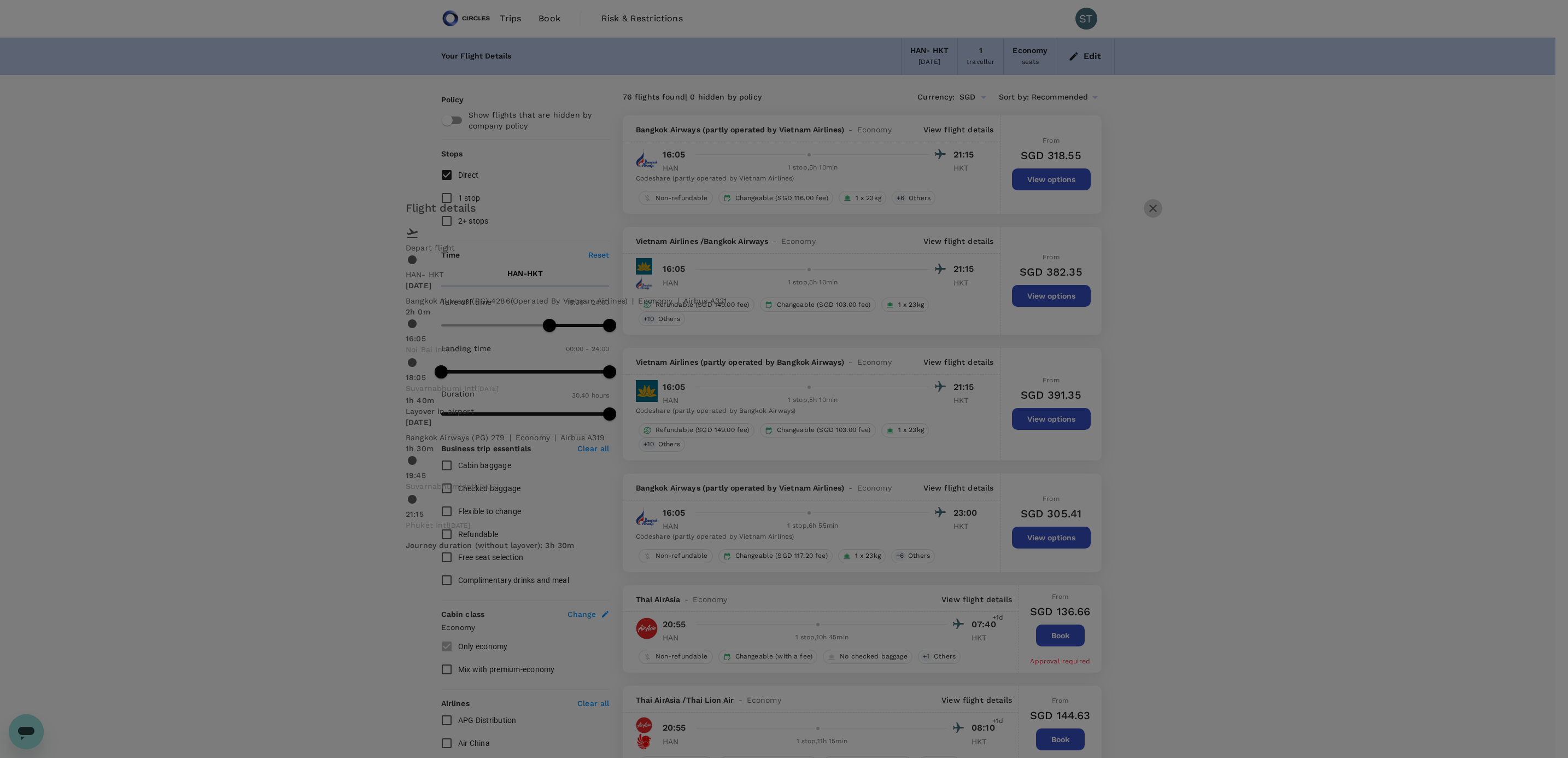
click at [1147, 207] on icon "button" at bounding box center [1153, 208] width 13 height 13
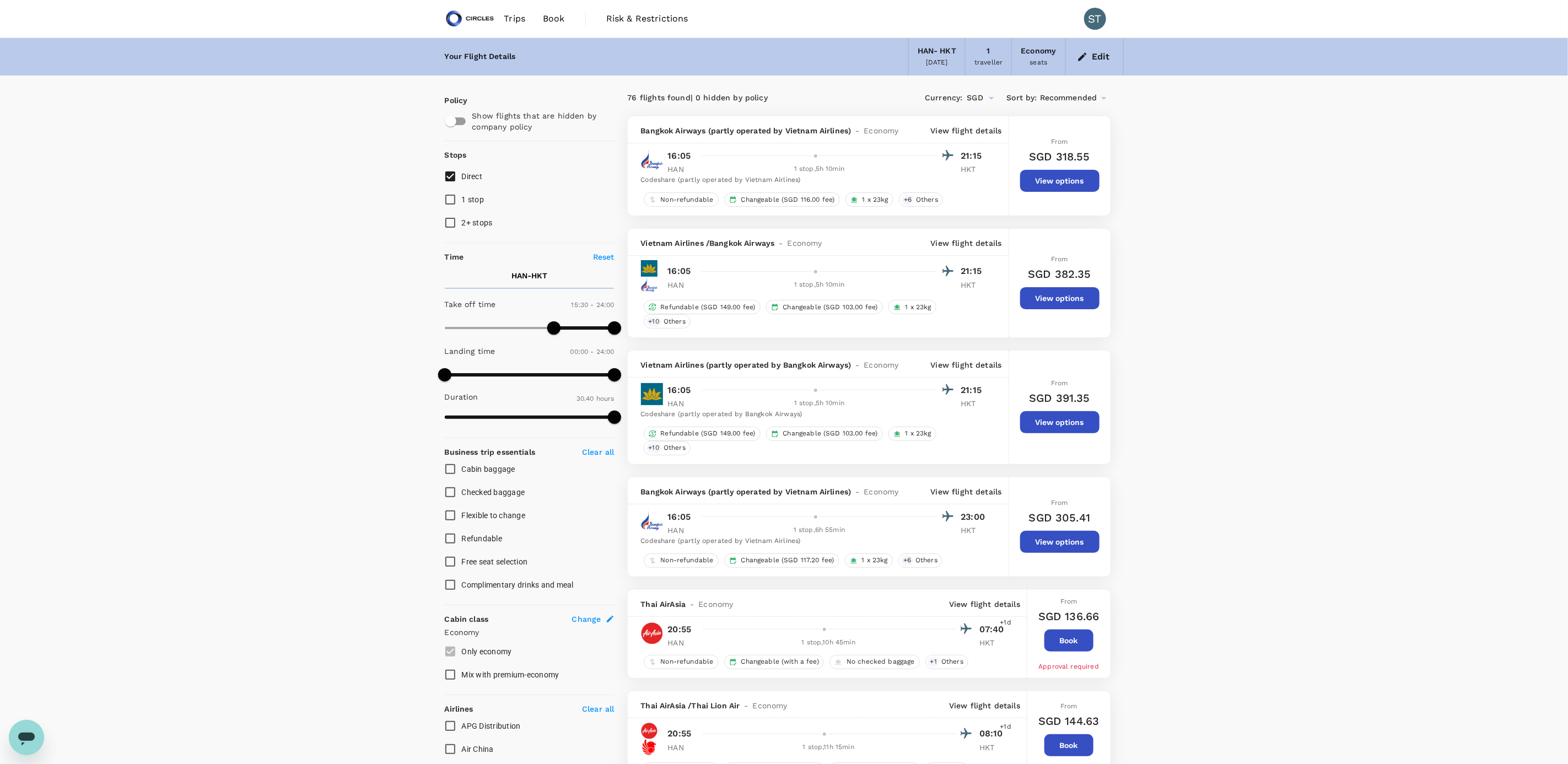
click at [956, 245] on p "View flight details" at bounding box center [966, 243] width 71 height 11
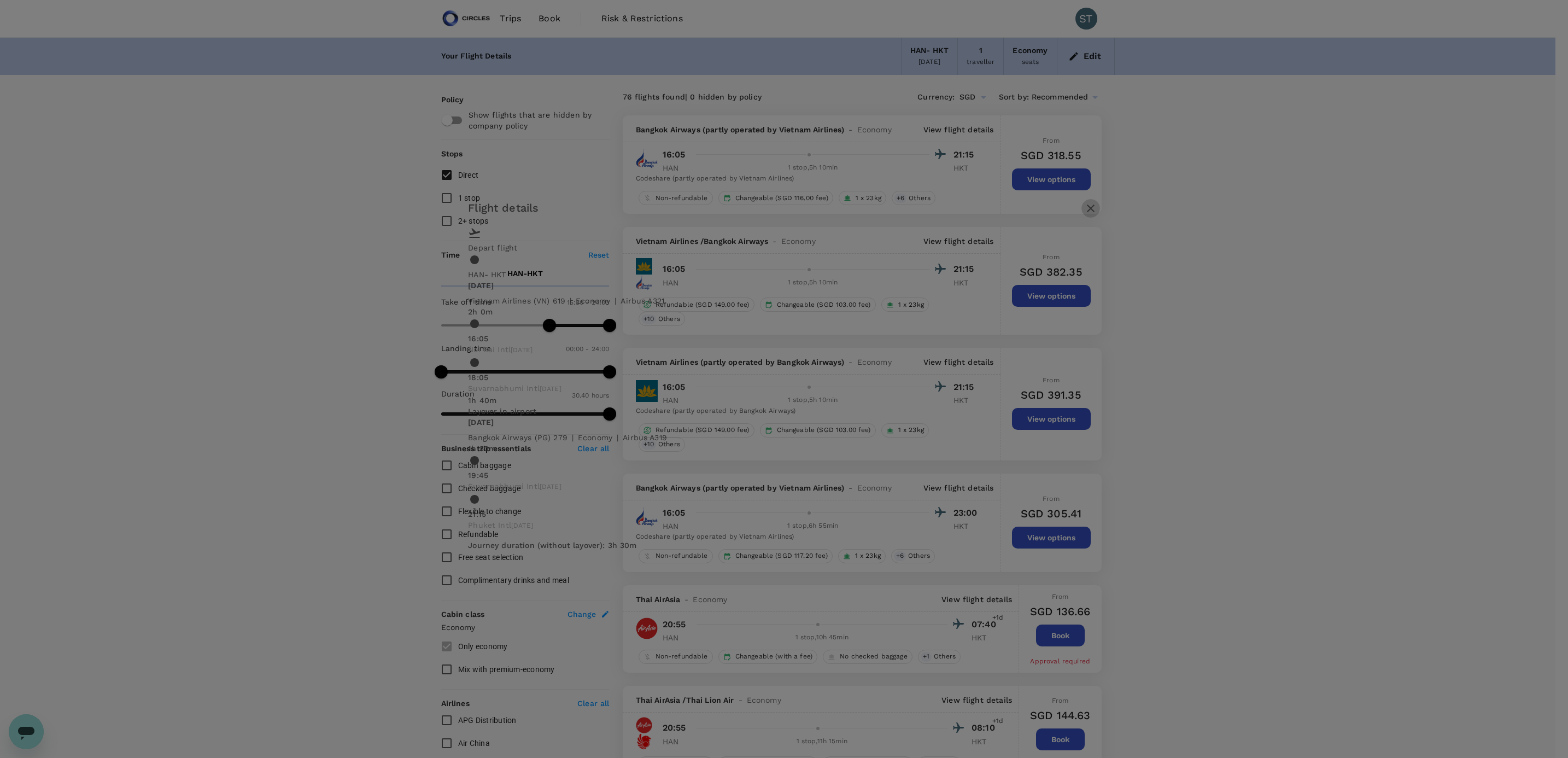
click at [1084, 208] on icon "button" at bounding box center [1091, 208] width 13 height 13
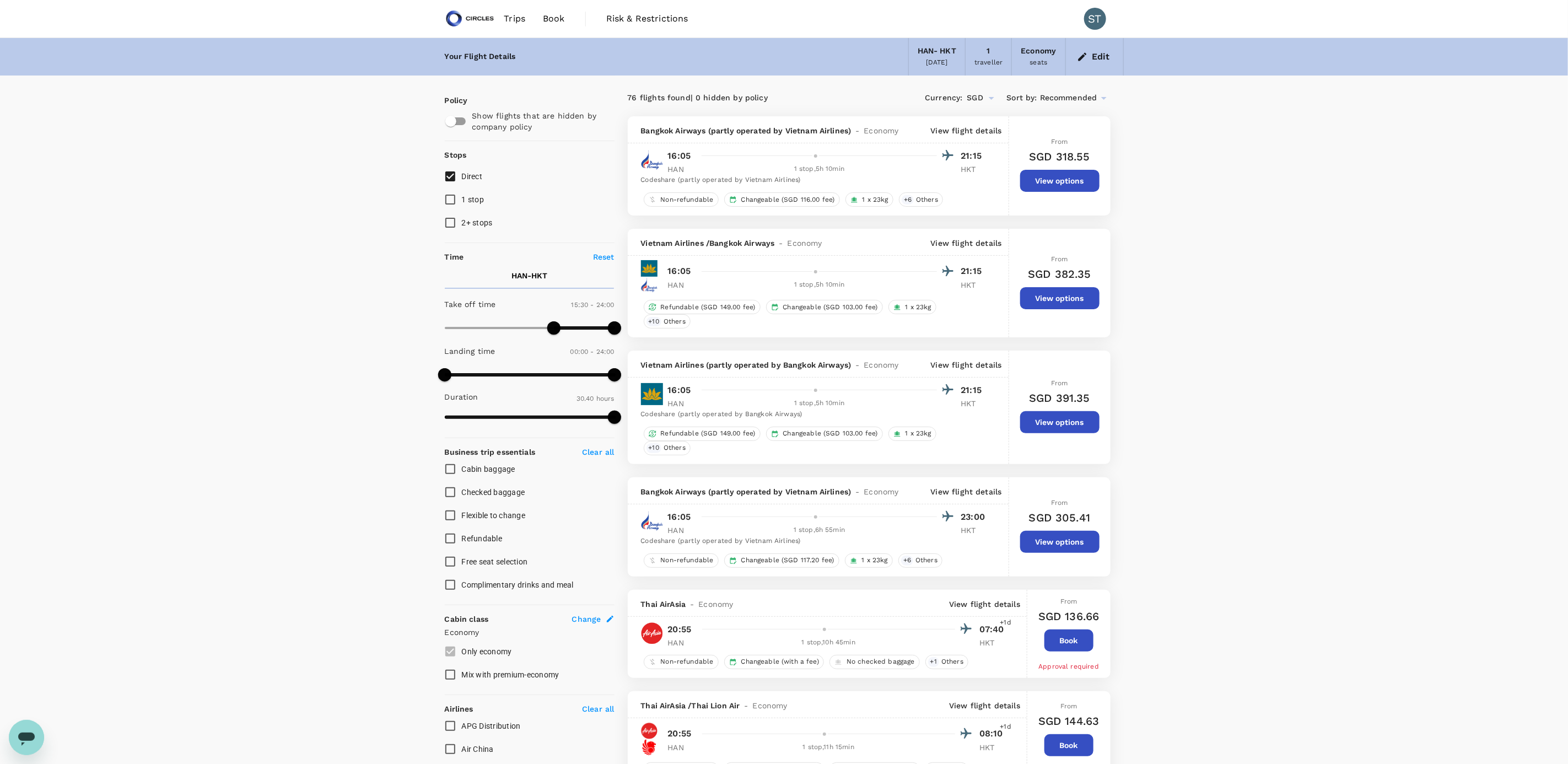
click at [973, 127] on p "View flight details" at bounding box center [966, 131] width 71 height 11
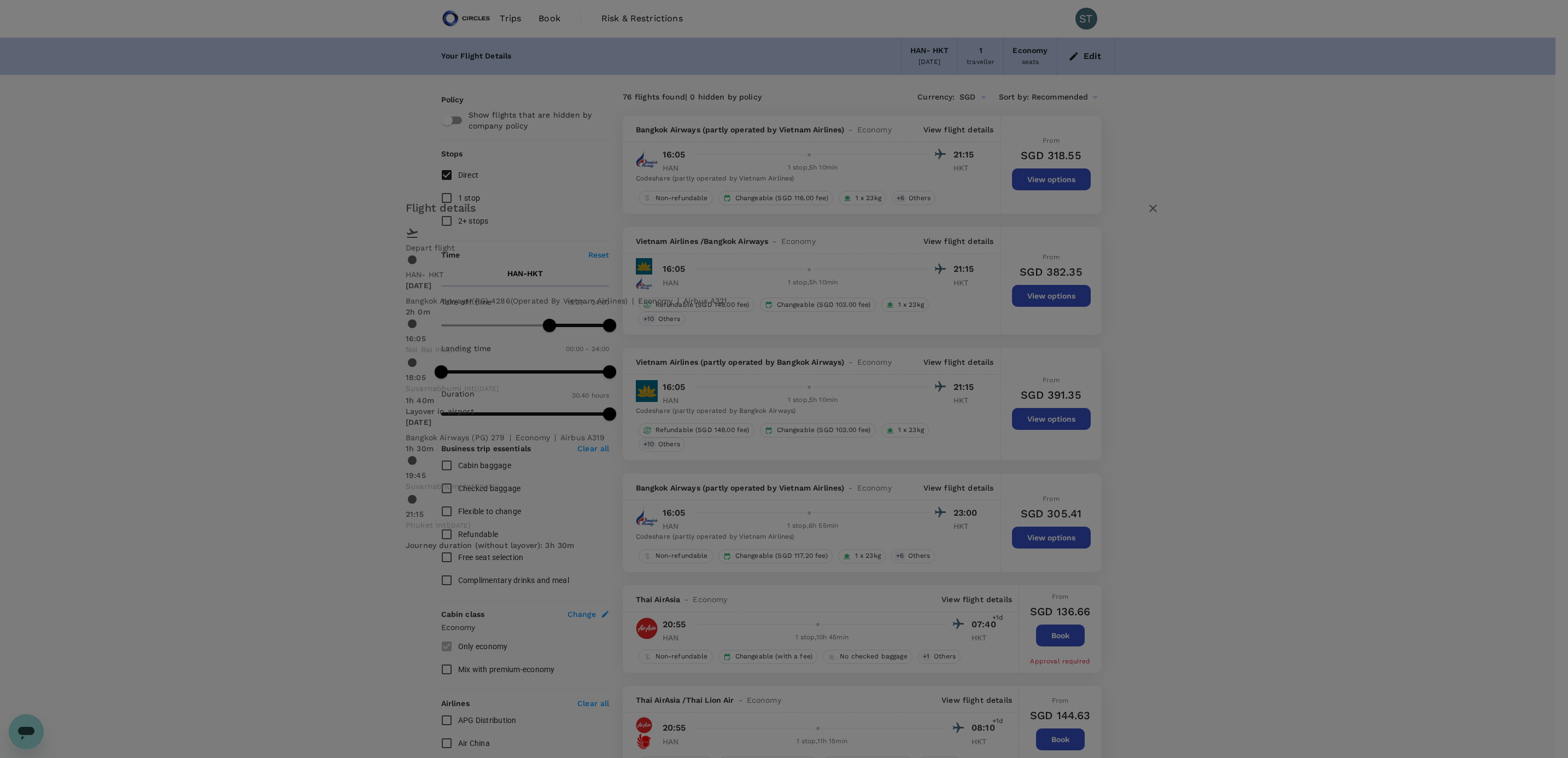
click at [1123, 195] on div "Flight details Depart flight HAN - HKT [DATE] Bangkok Airways (PG) 4286 (Operat…" at bounding box center [784, 379] width 1568 height 758
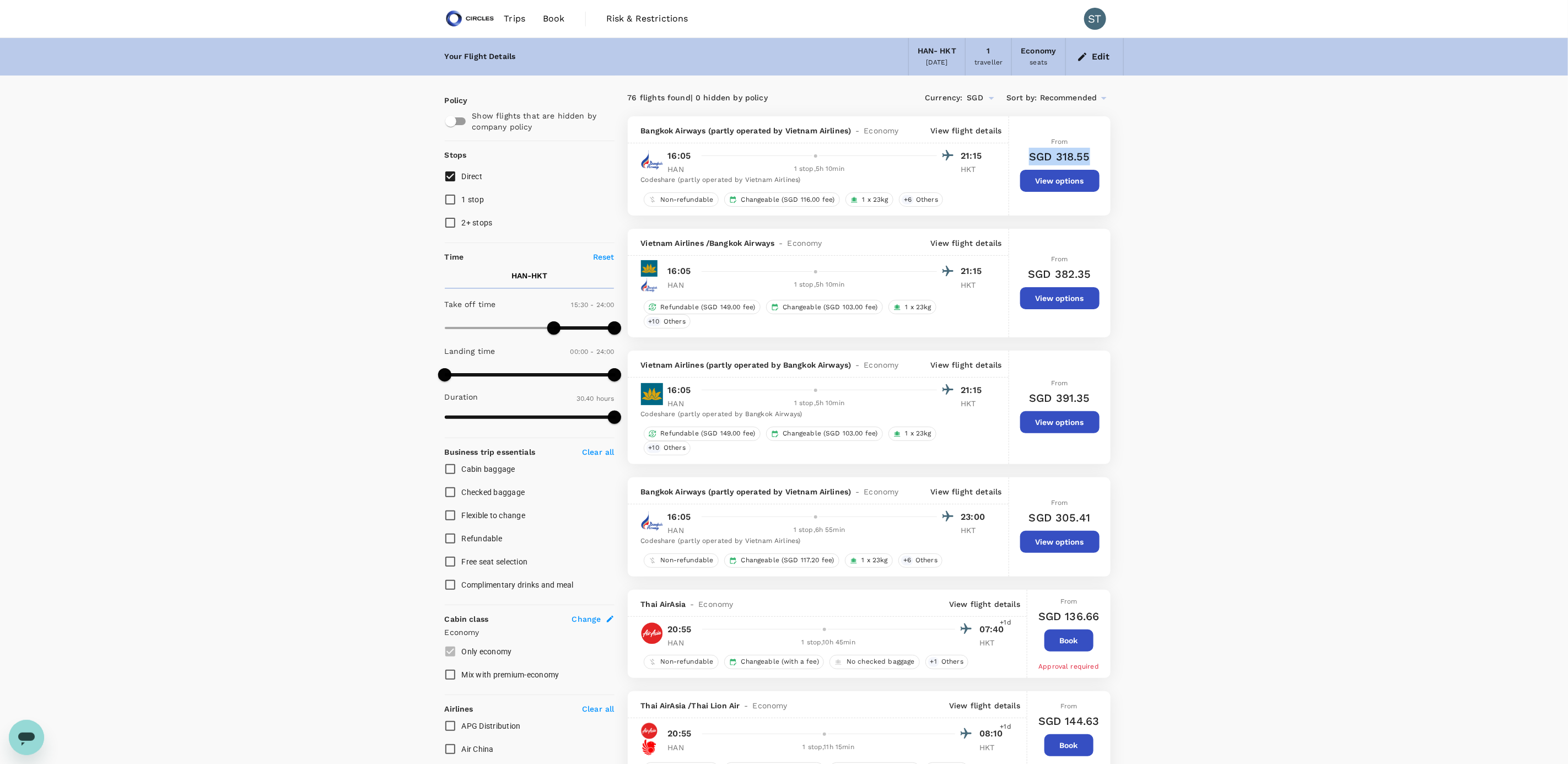
drag, startPoint x: 1029, startPoint y: 155, endPoint x: 1089, endPoint y: 157, distance: 60.0
click at [1089, 157] on h6 "SGD 318.55" at bounding box center [1059, 156] width 61 height 18
copy h6 "SGD 318.55"
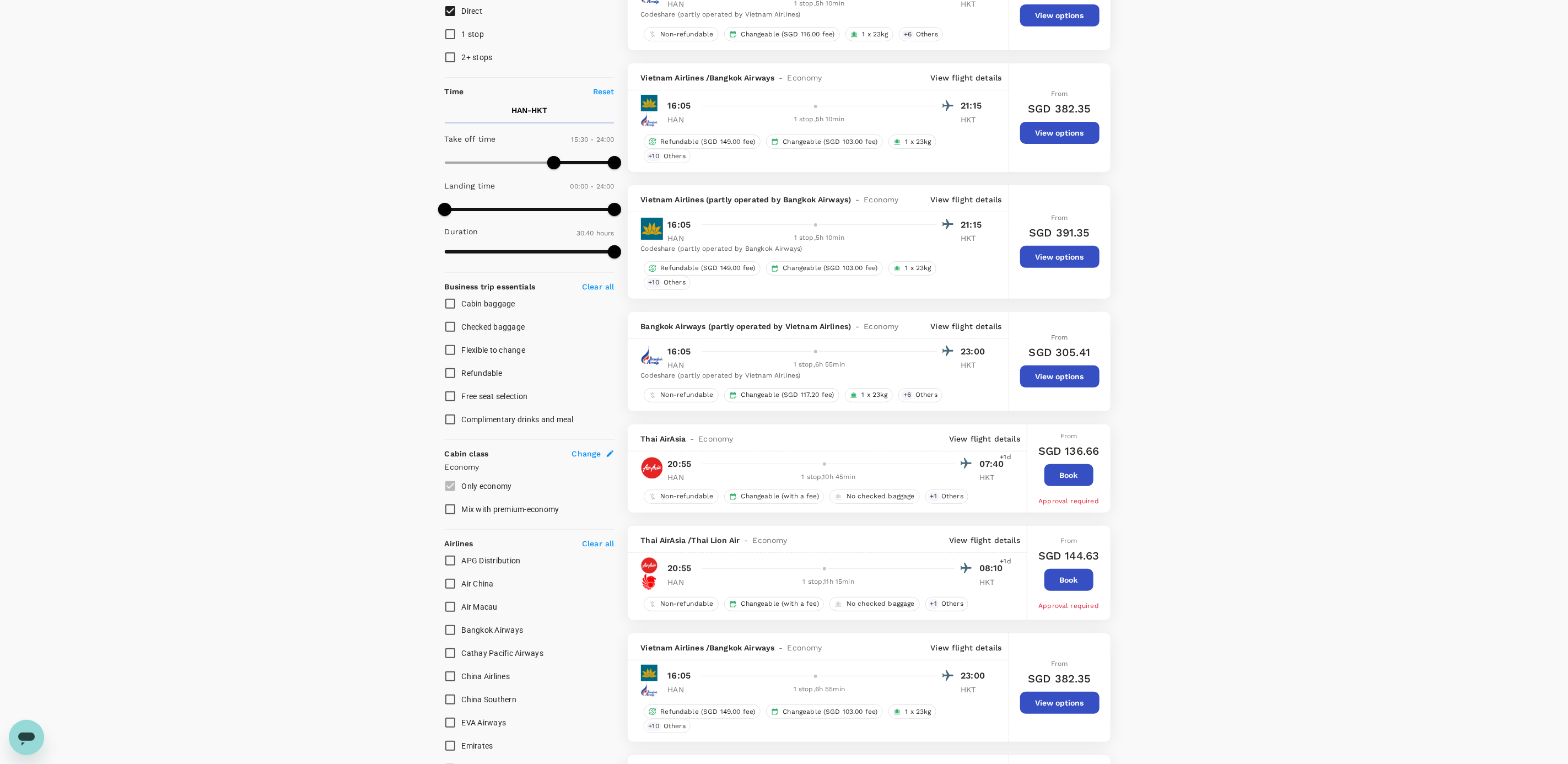
scroll to position [248, 0]
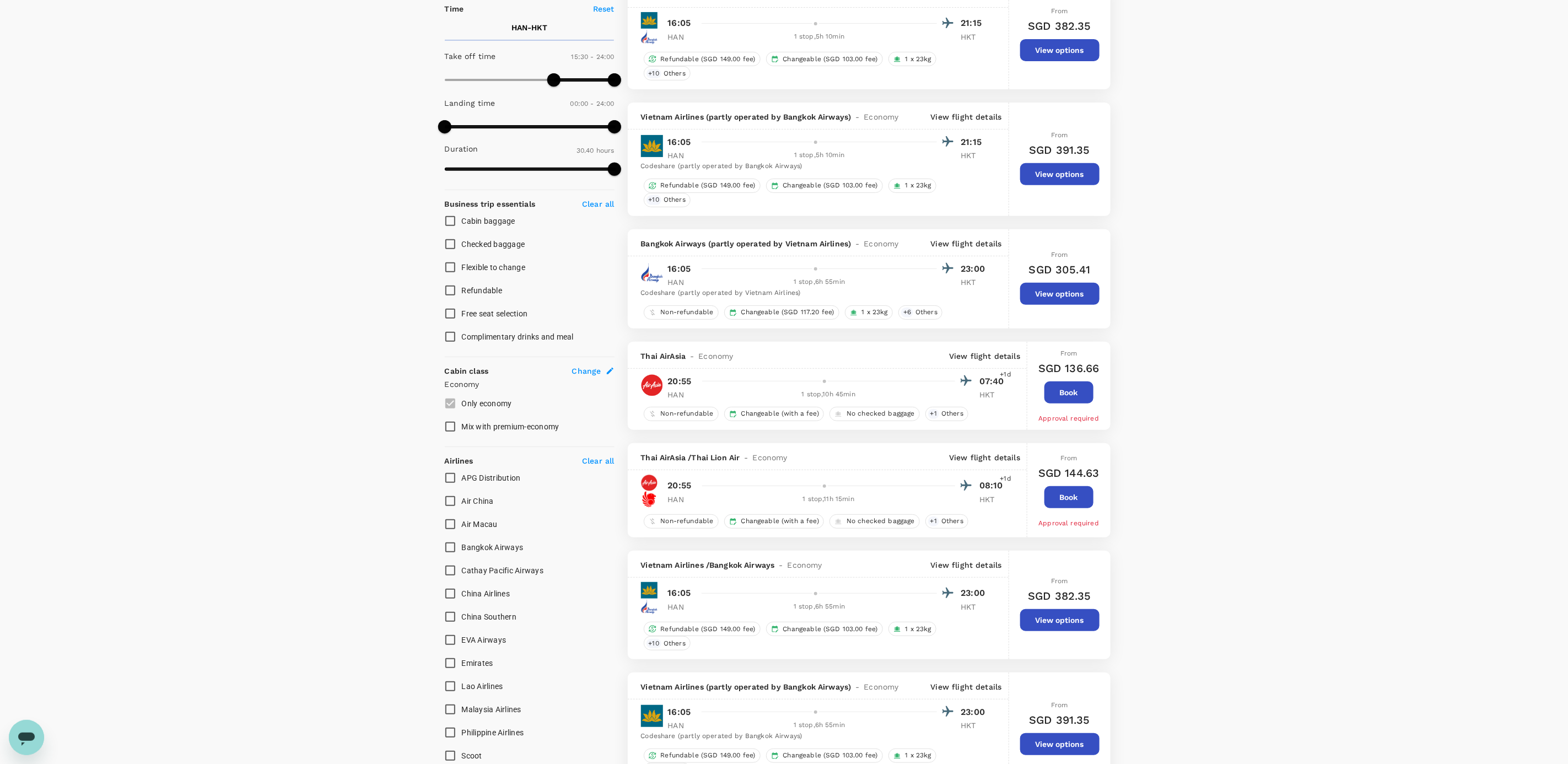
click at [936, 245] on p "View flight details" at bounding box center [966, 243] width 71 height 11
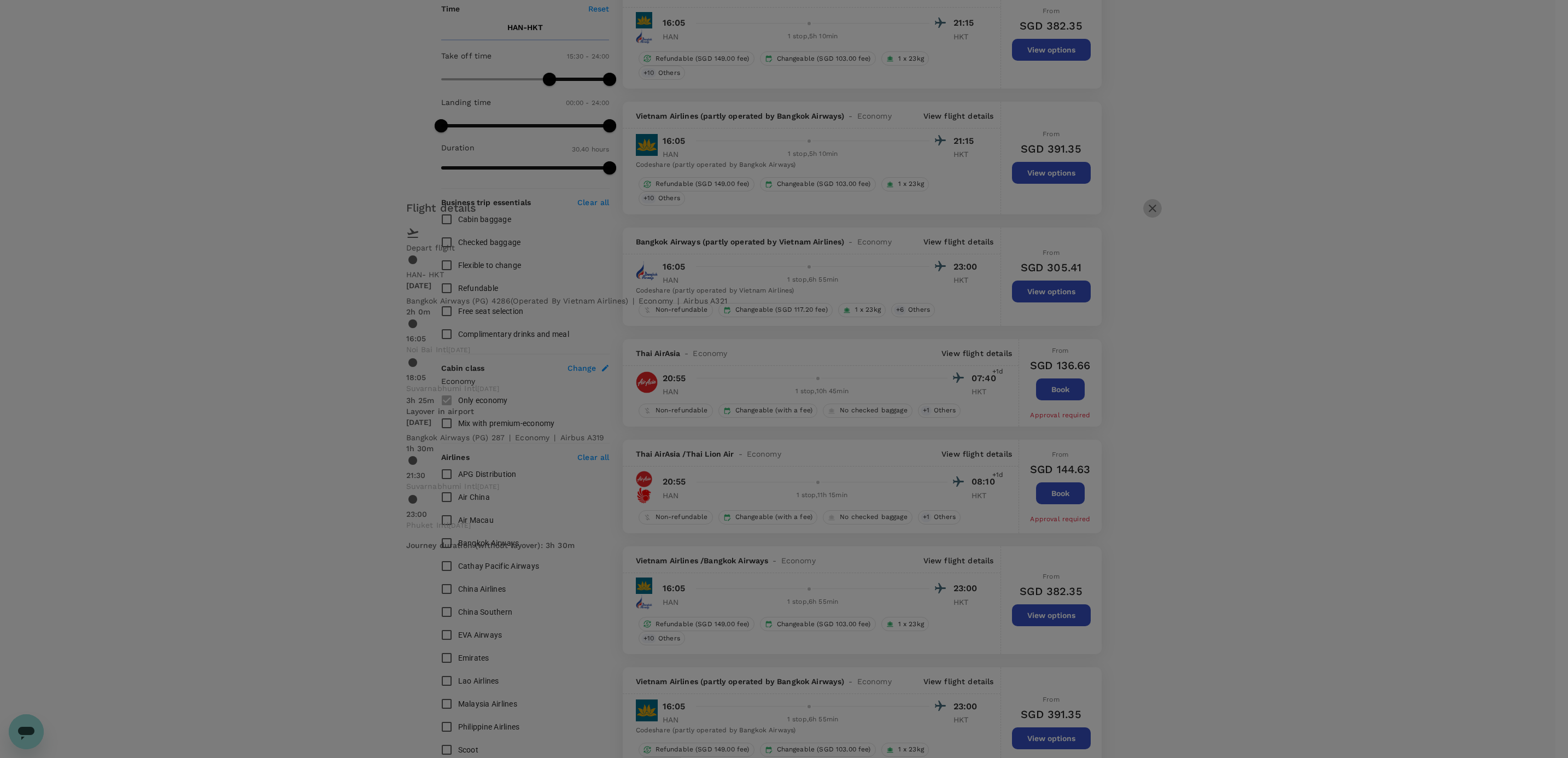
click at [1146, 213] on icon "button" at bounding box center [1152, 208] width 13 height 13
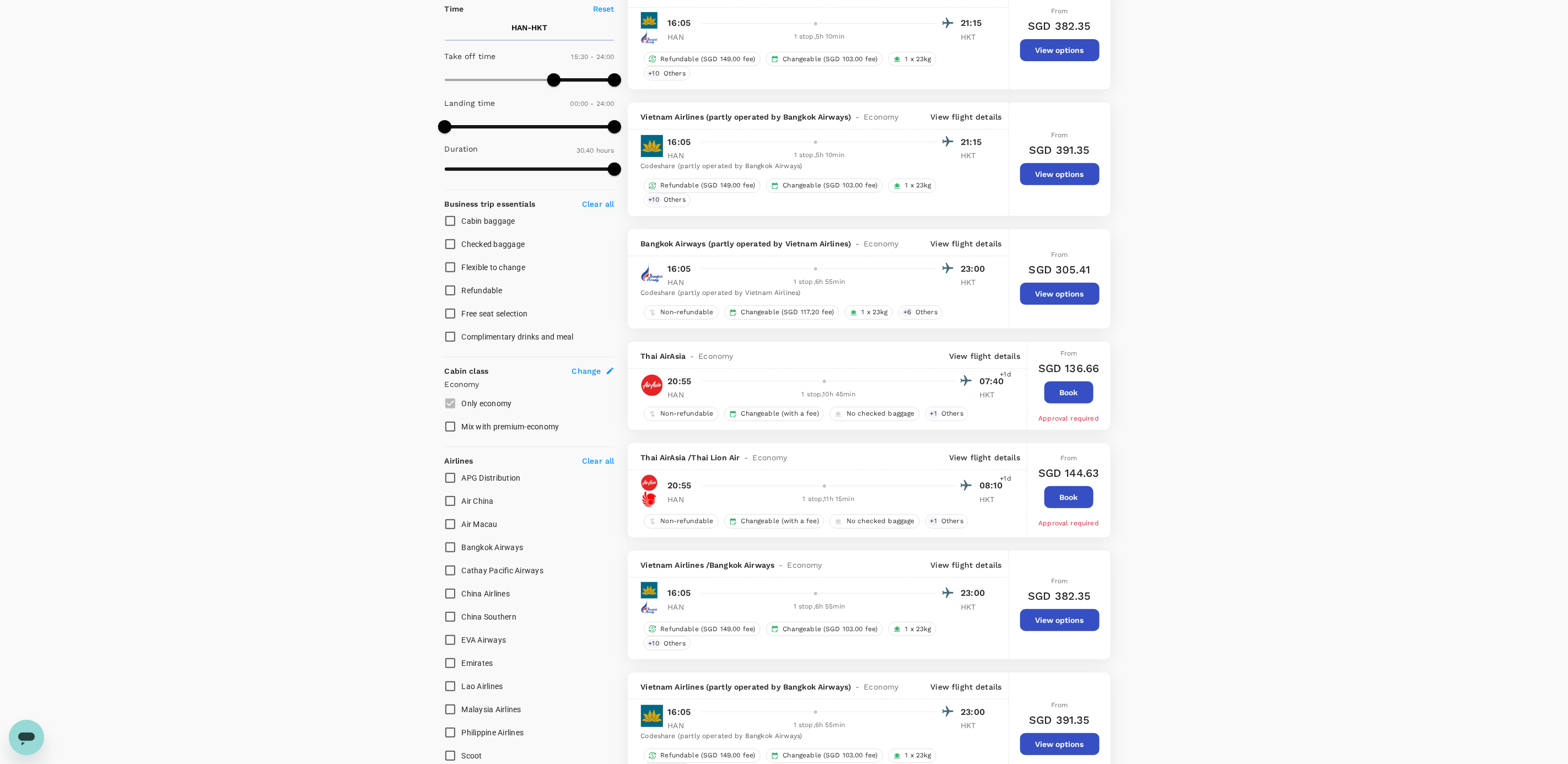
scroll to position [331, 0]
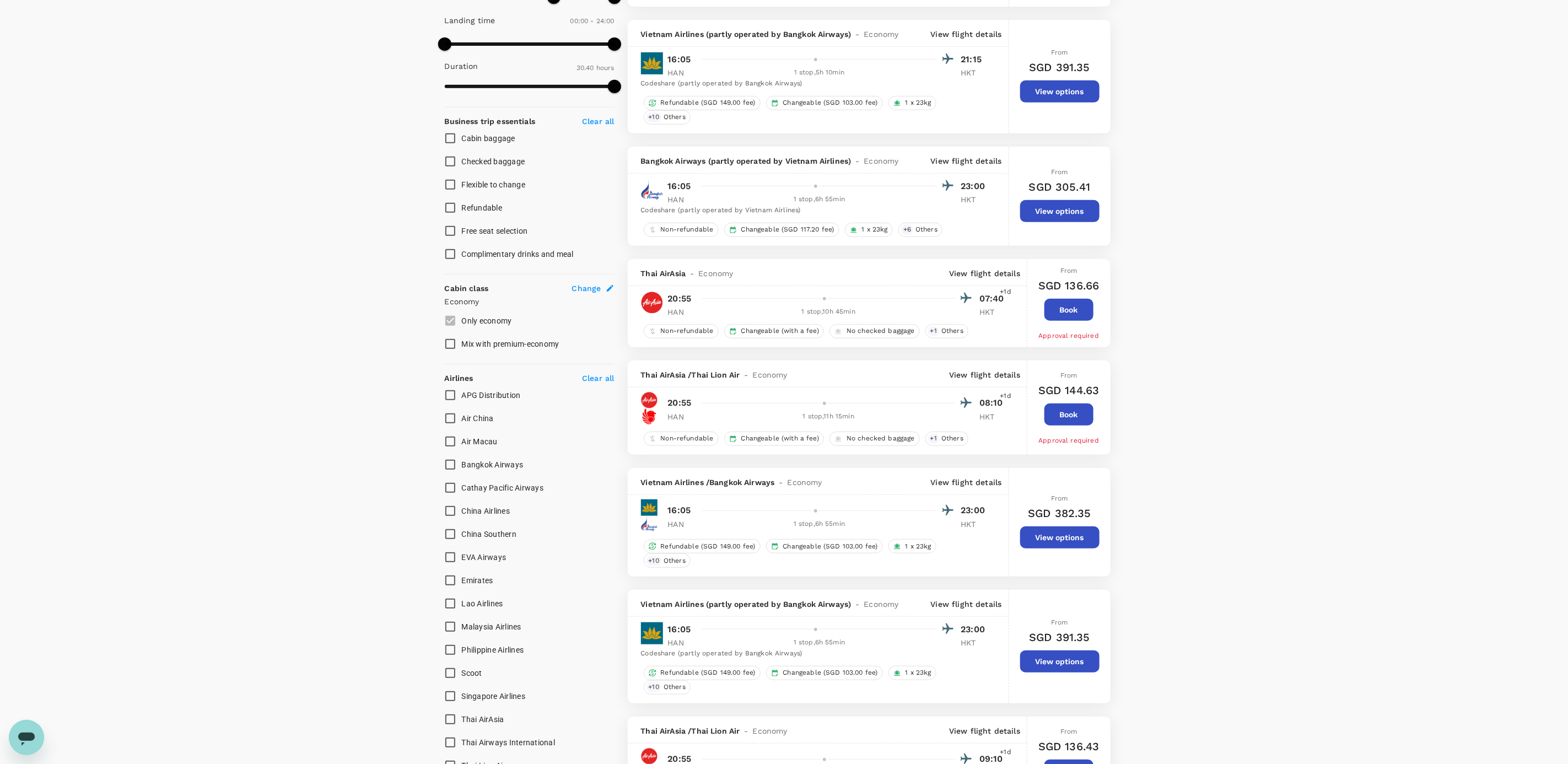
click at [975, 279] on p "View flight details" at bounding box center [985, 273] width 71 height 11
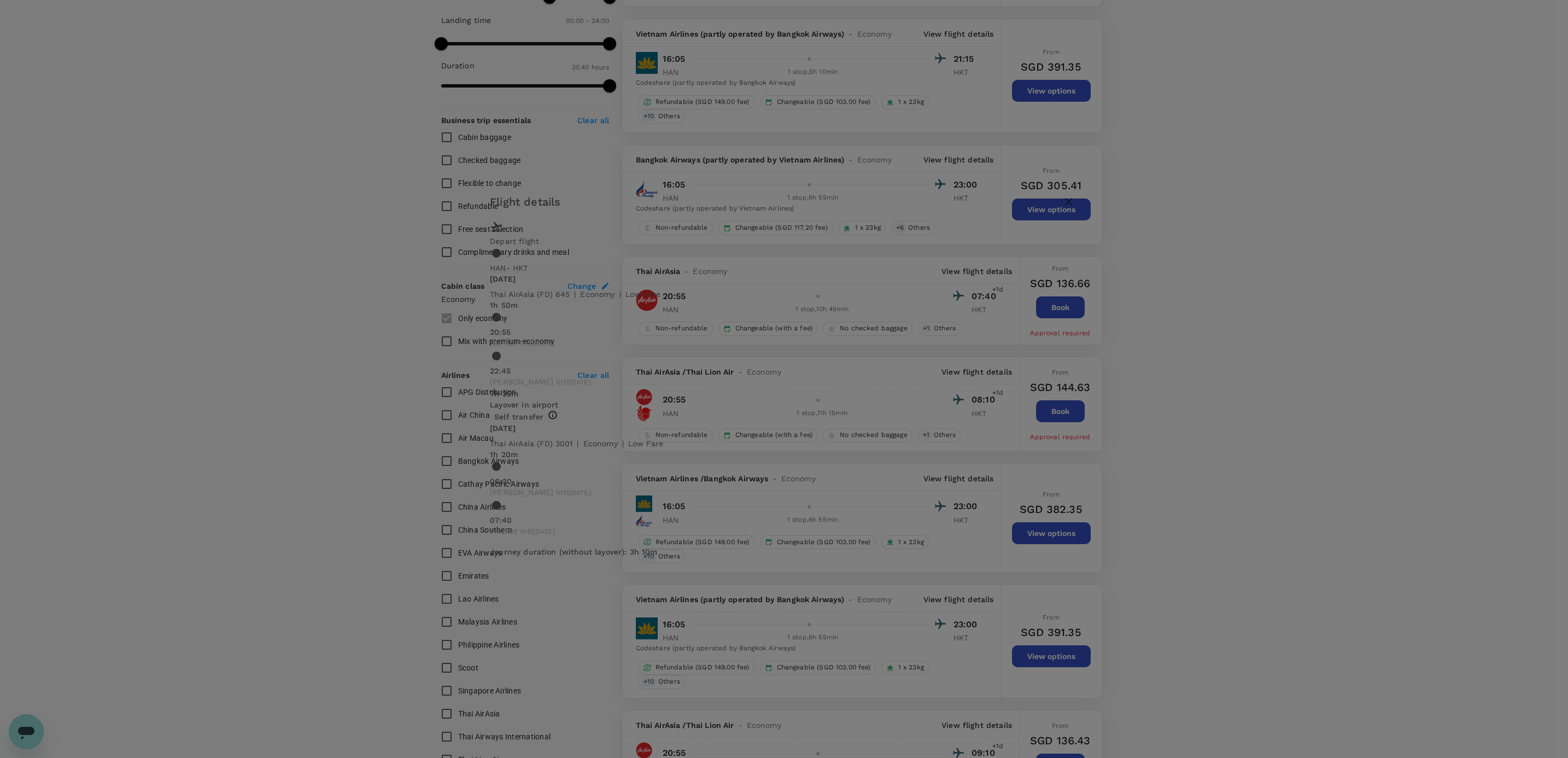
click at [1062, 208] on icon "button" at bounding box center [1069, 202] width 13 height 13
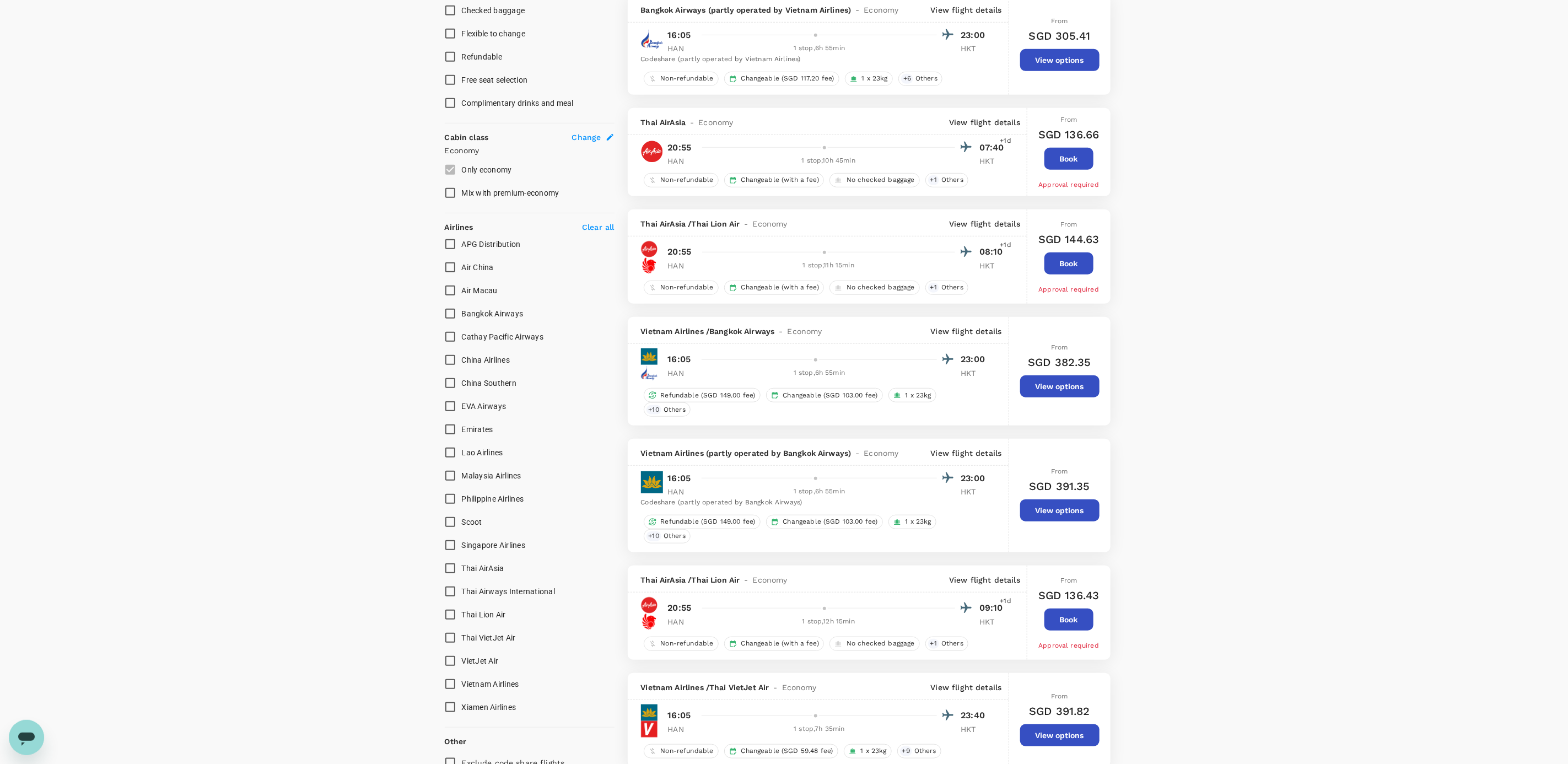
scroll to position [496, 0]
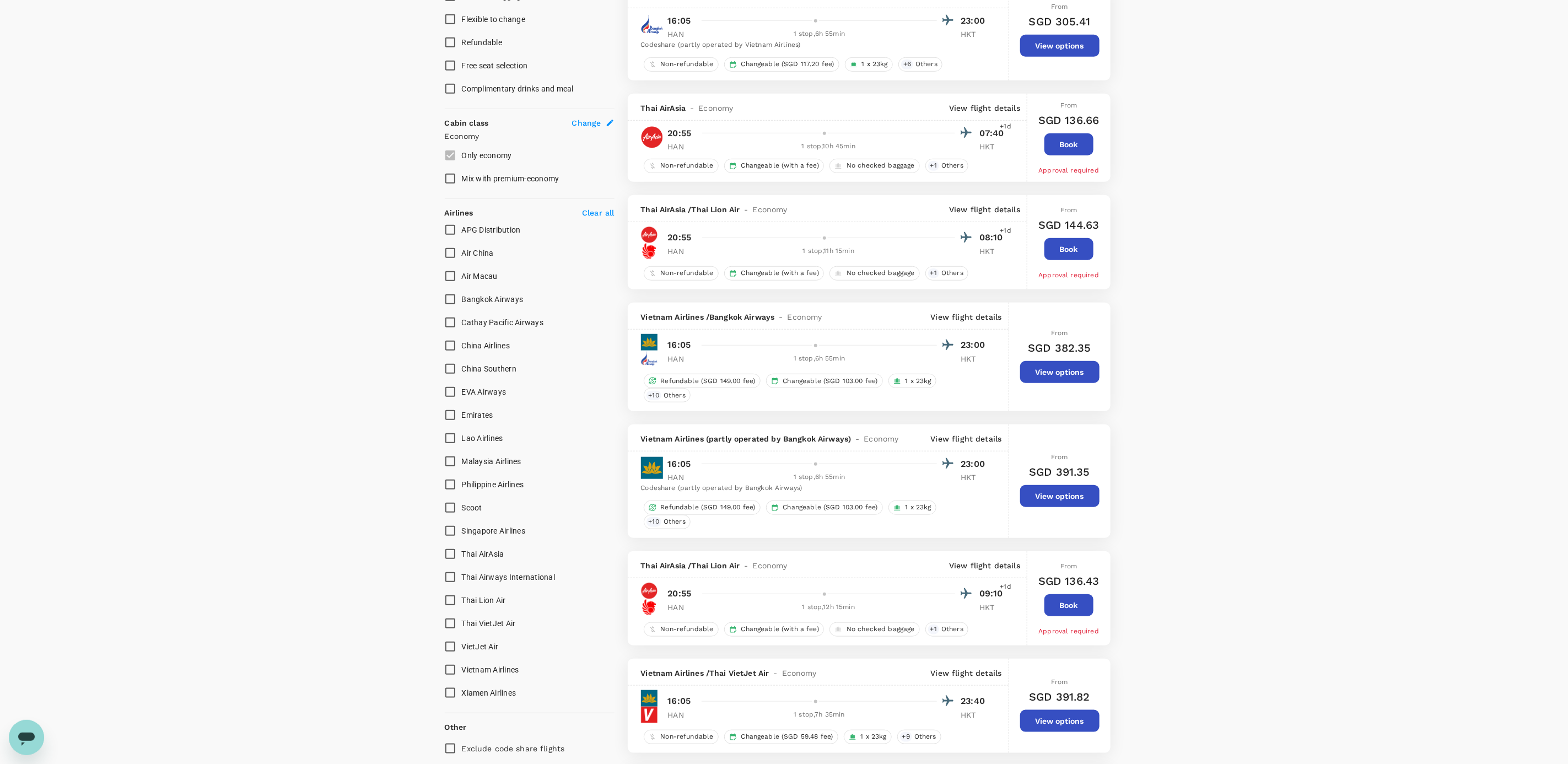
click at [973, 215] on p "View flight details" at bounding box center [985, 209] width 71 height 11
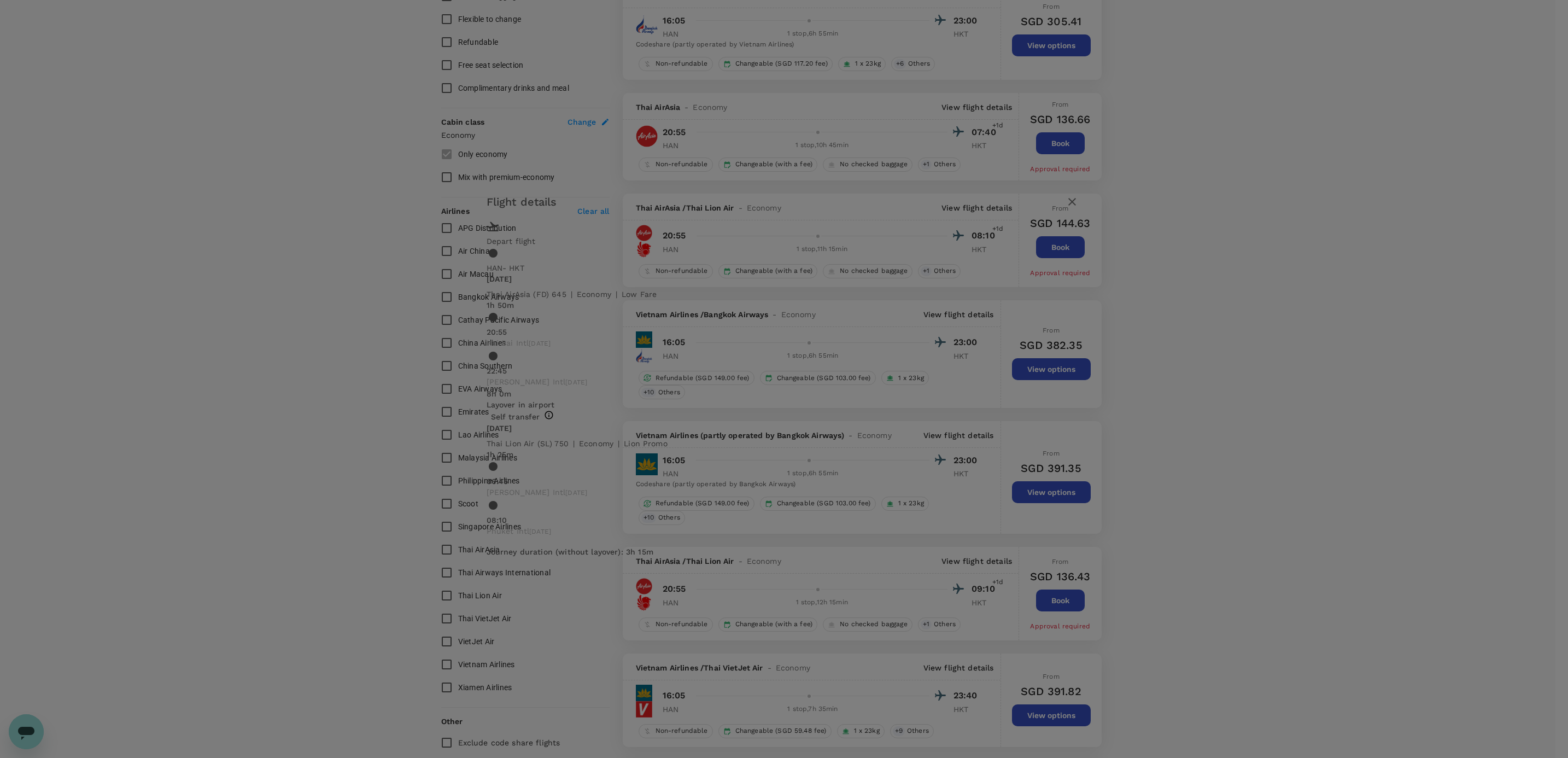
click at [1065, 208] on icon "button" at bounding box center [1072, 202] width 13 height 13
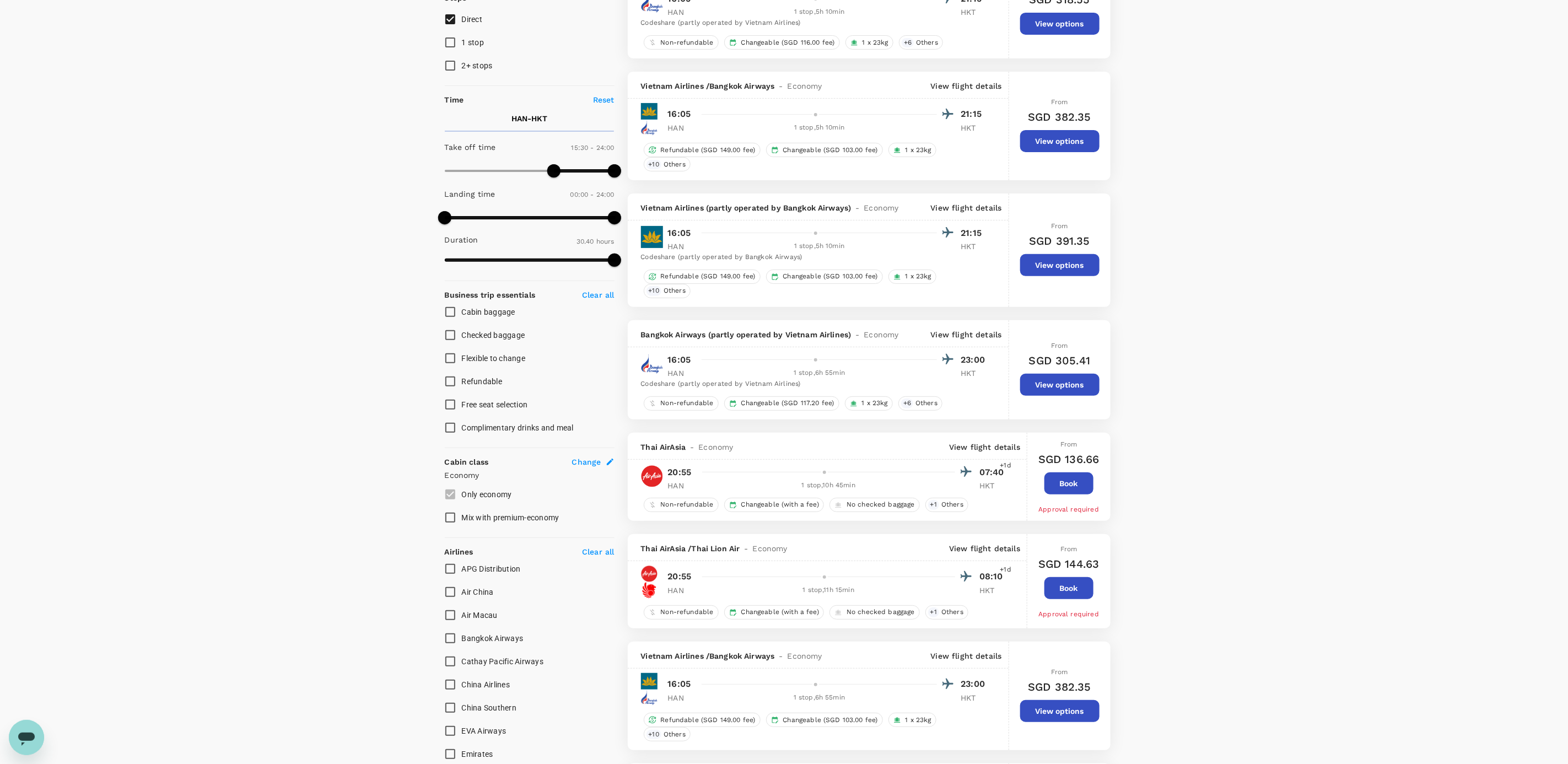
scroll to position [0, 0]
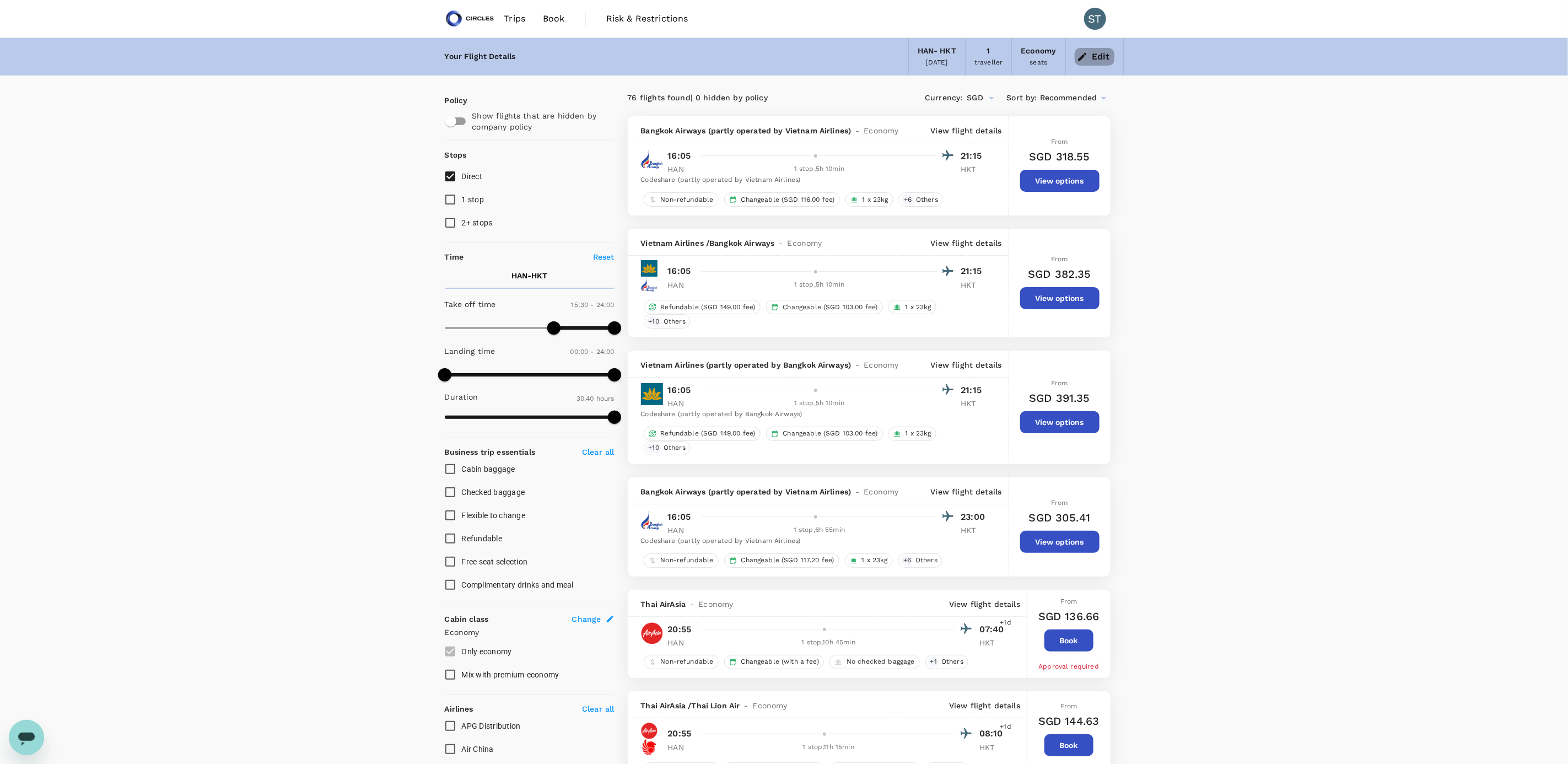
click at [1091, 65] on button "Edit" at bounding box center [1094, 56] width 40 height 18
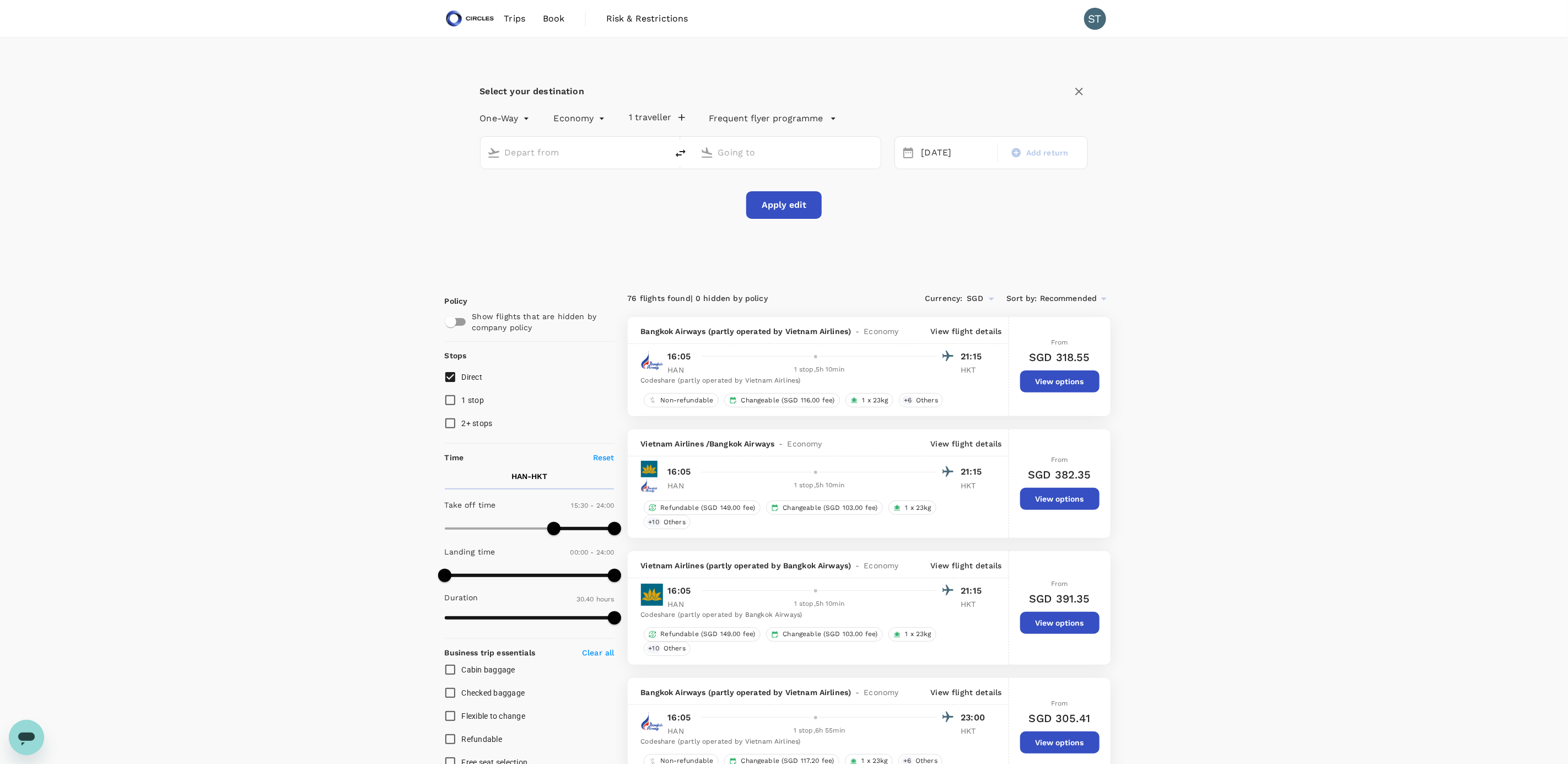
click at [614, 153] on input "text" at bounding box center [574, 152] width 140 height 17
type input "Noi Bai Intl (HAN)"
type input "Phuket Intl (HKT)"
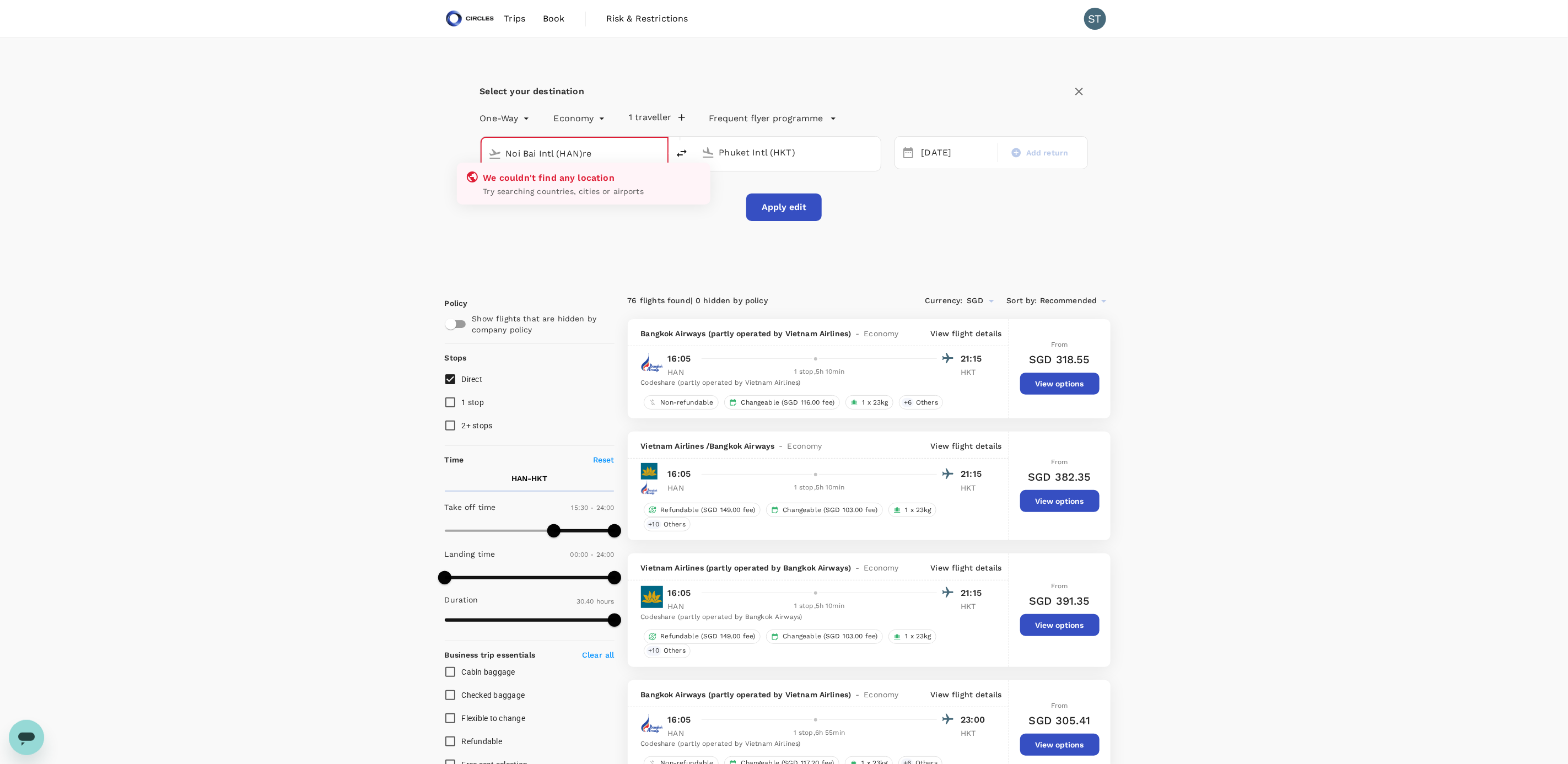
click at [608, 161] on input "Noi Bai Intl (HAN)re" at bounding box center [575, 153] width 138 height 17
click at [681, 157] on icon "delete" at bounding box center [682, 153] width 13 height 13
type input "Phuket Intl (HKT)"
type input "Noi Bai Intl (HAN)"
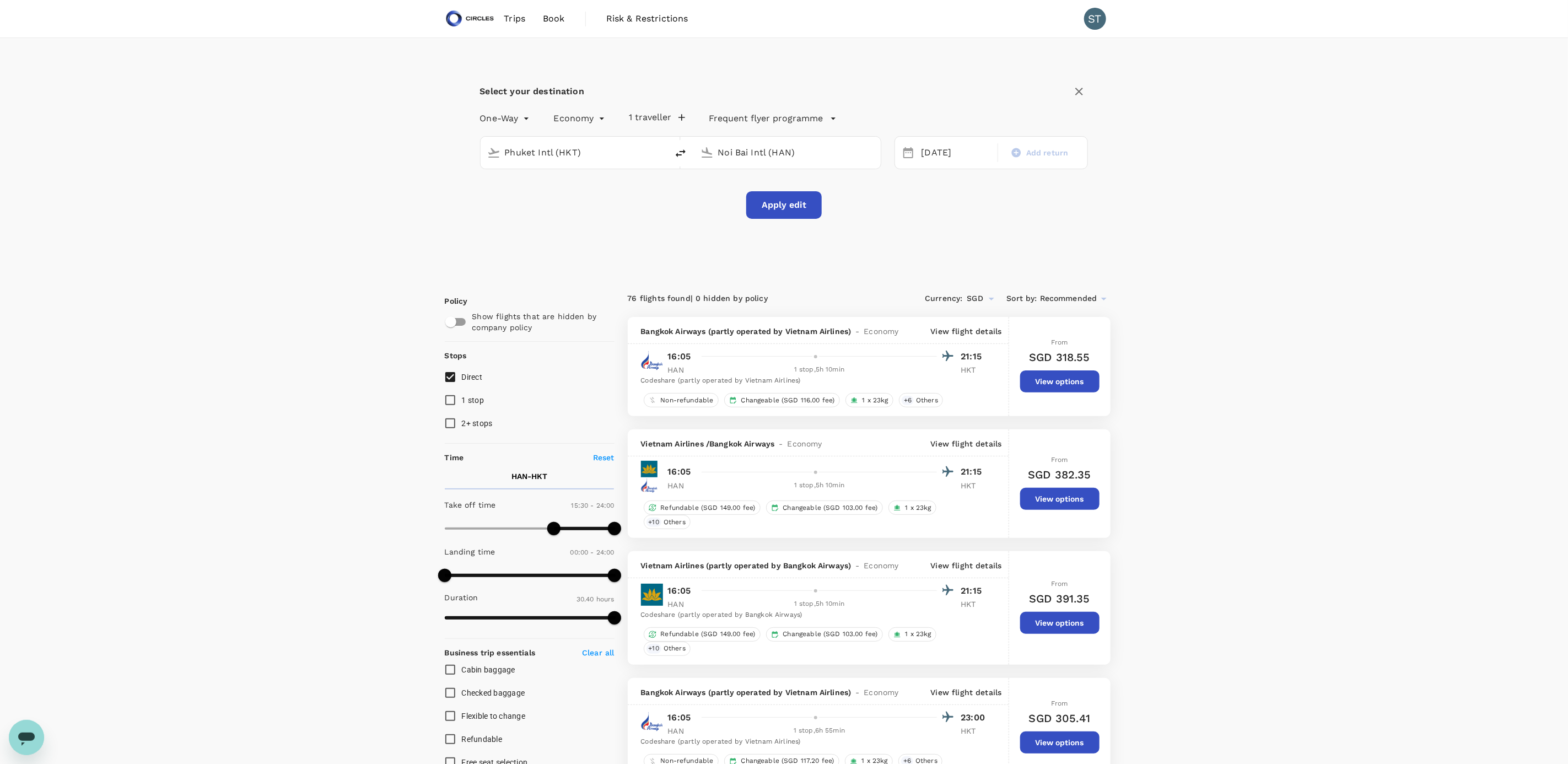
click at [584, 157] on input "Phuket Intl (HKT)" at bounding box center [574, 152] width 140 height 17
click at [544, 204] on div "Singapore Changi SIN" at bounding box center [583, 195] width 236 height 17
type input "Singapore Changi (SIN)"
click at [947, 162] on div "[DATE]" at bounding box center [956, 153] width 78 height 22
click at [983, 251] on div "10" at bounding box center [979, 248] width 21 height 21
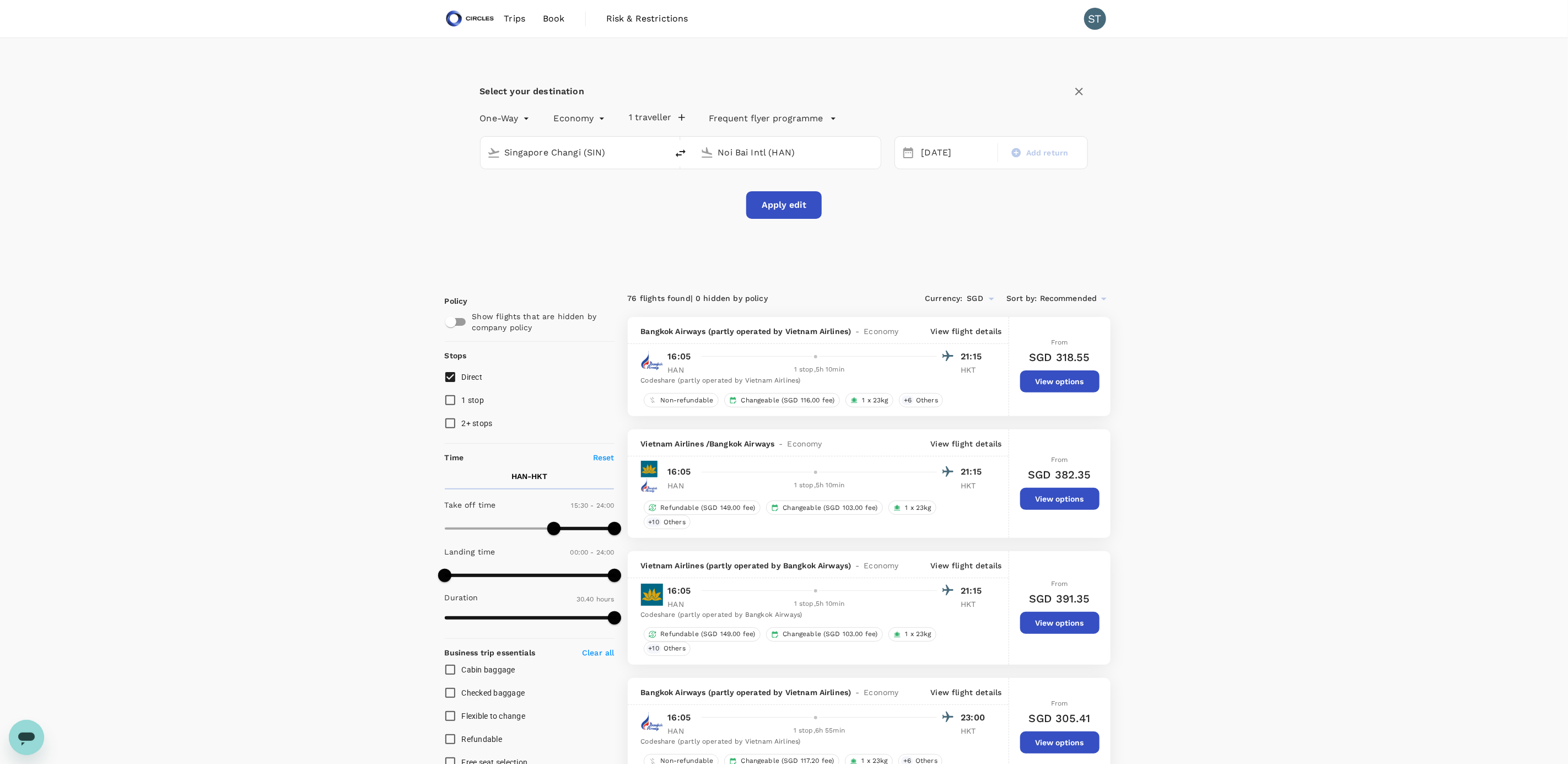
click at [800, 202] on button "Apply edit" at bounding box center [783, 205] width 75 height 28
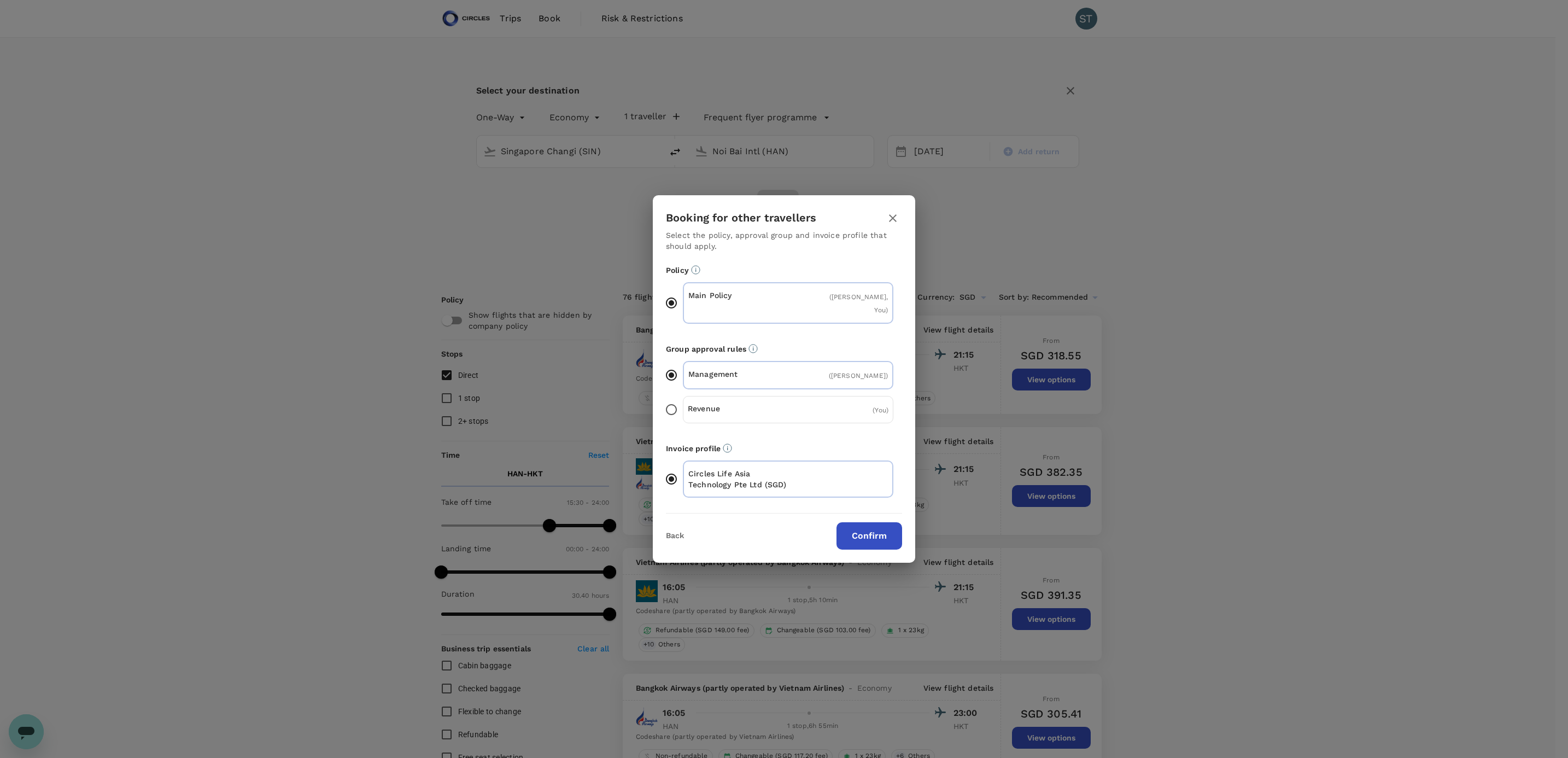
click at [874, 522] on button "Confirm" at bounding box center [869, 536] width 66 height 27
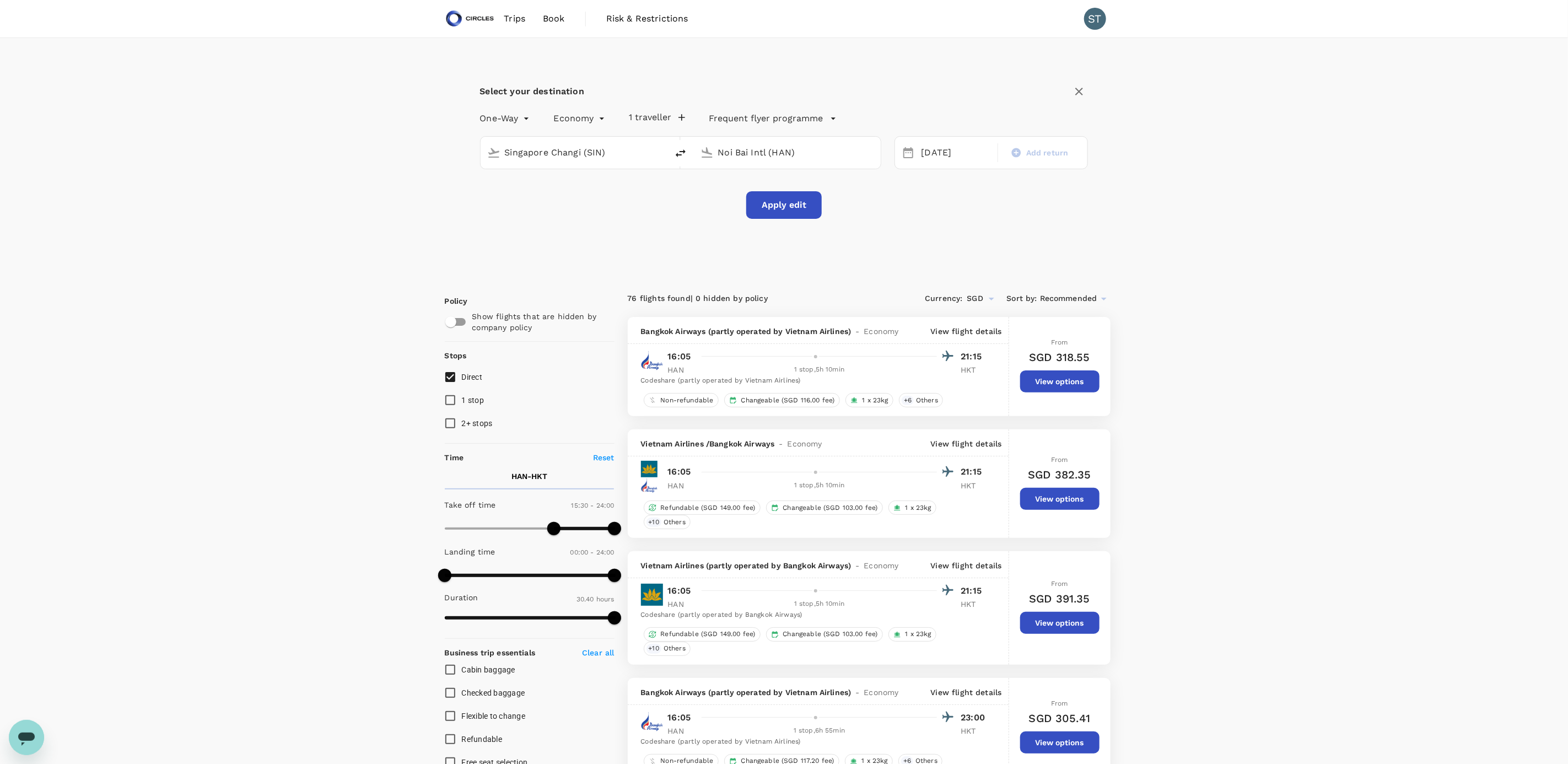
checkbox input "false"
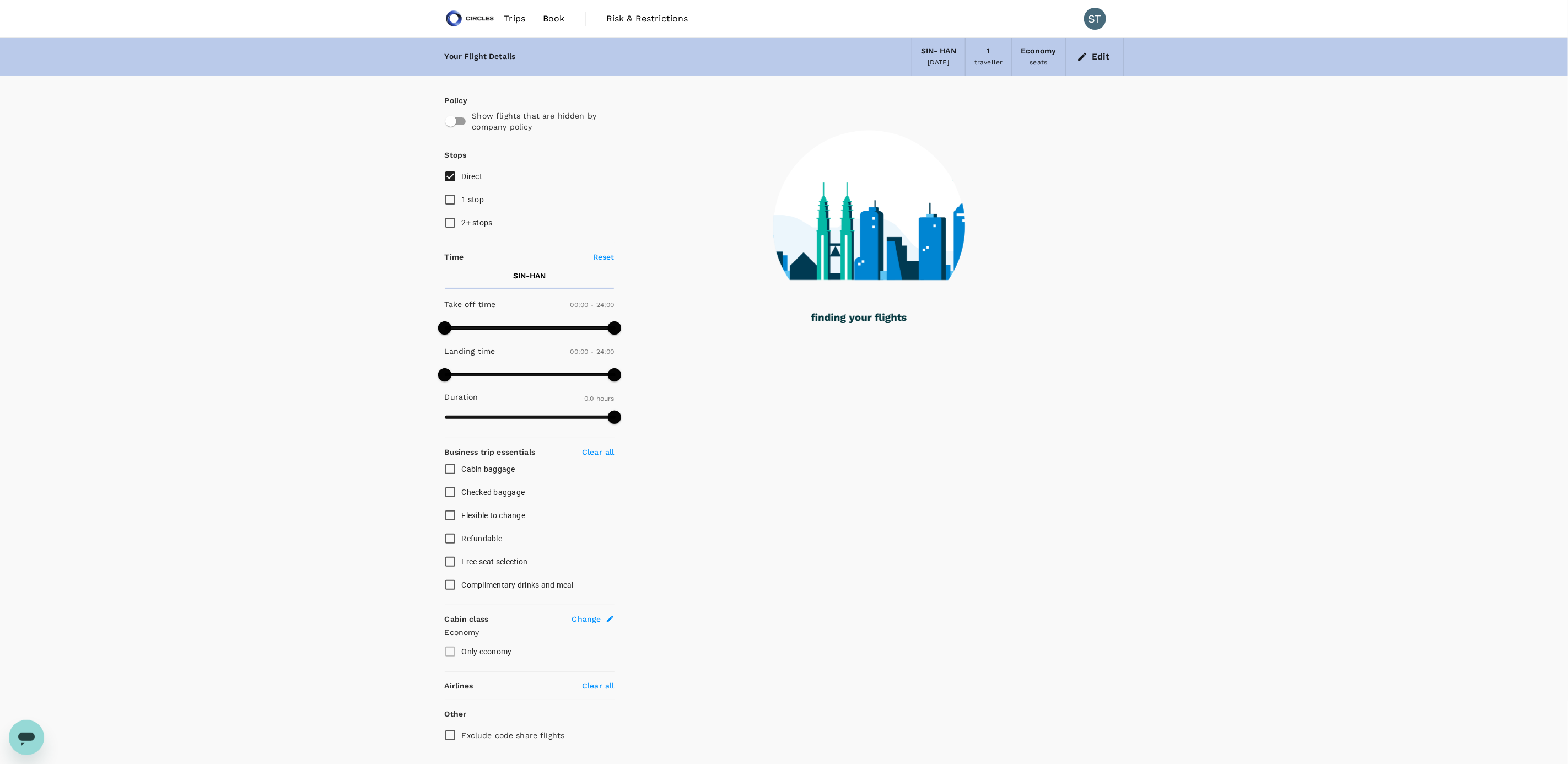
type input "1450"
checkbox input "true"
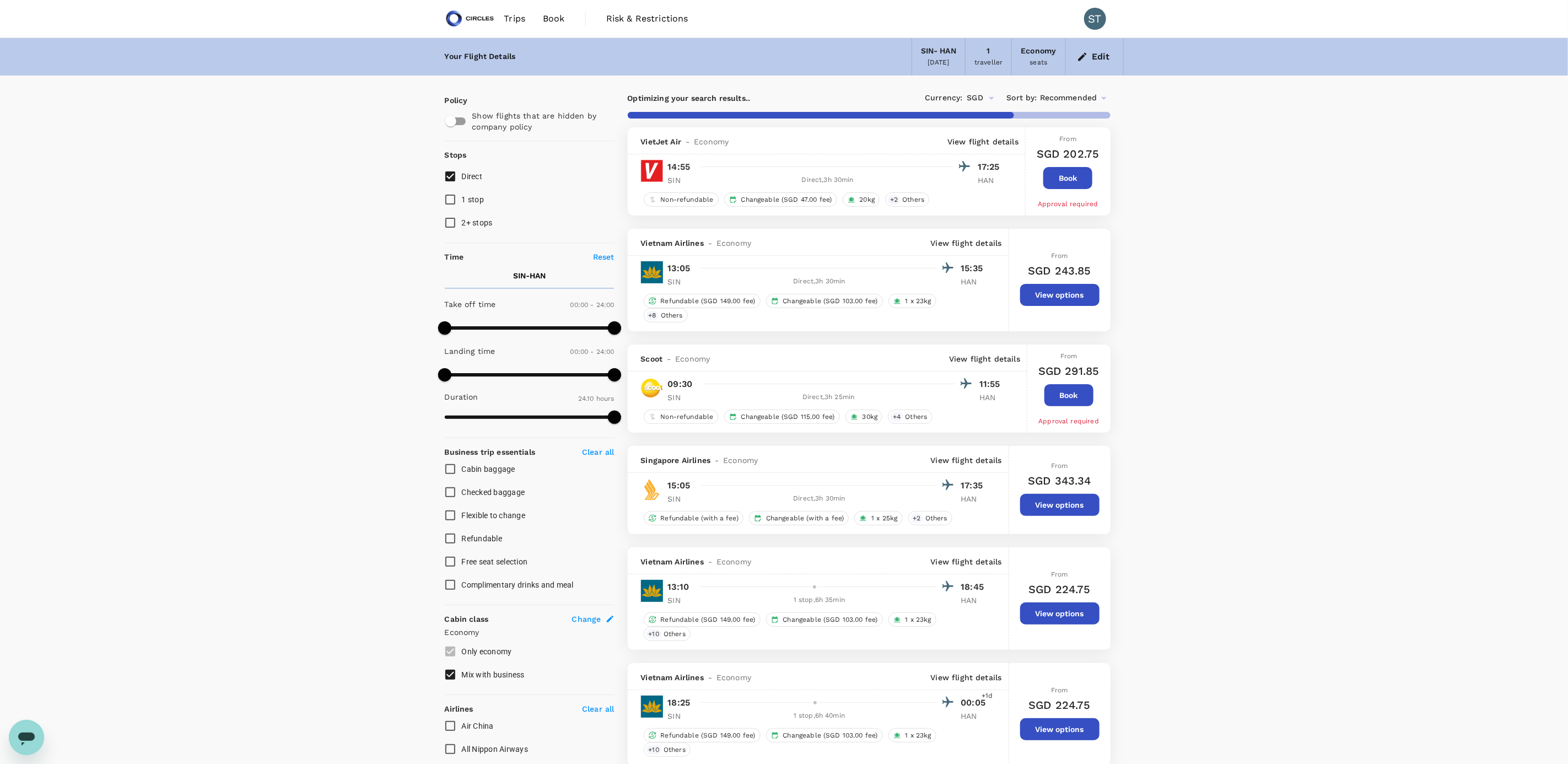
click at [987, 138] on p "View flight details" at bounding box center [983, 142] width 71 height 11
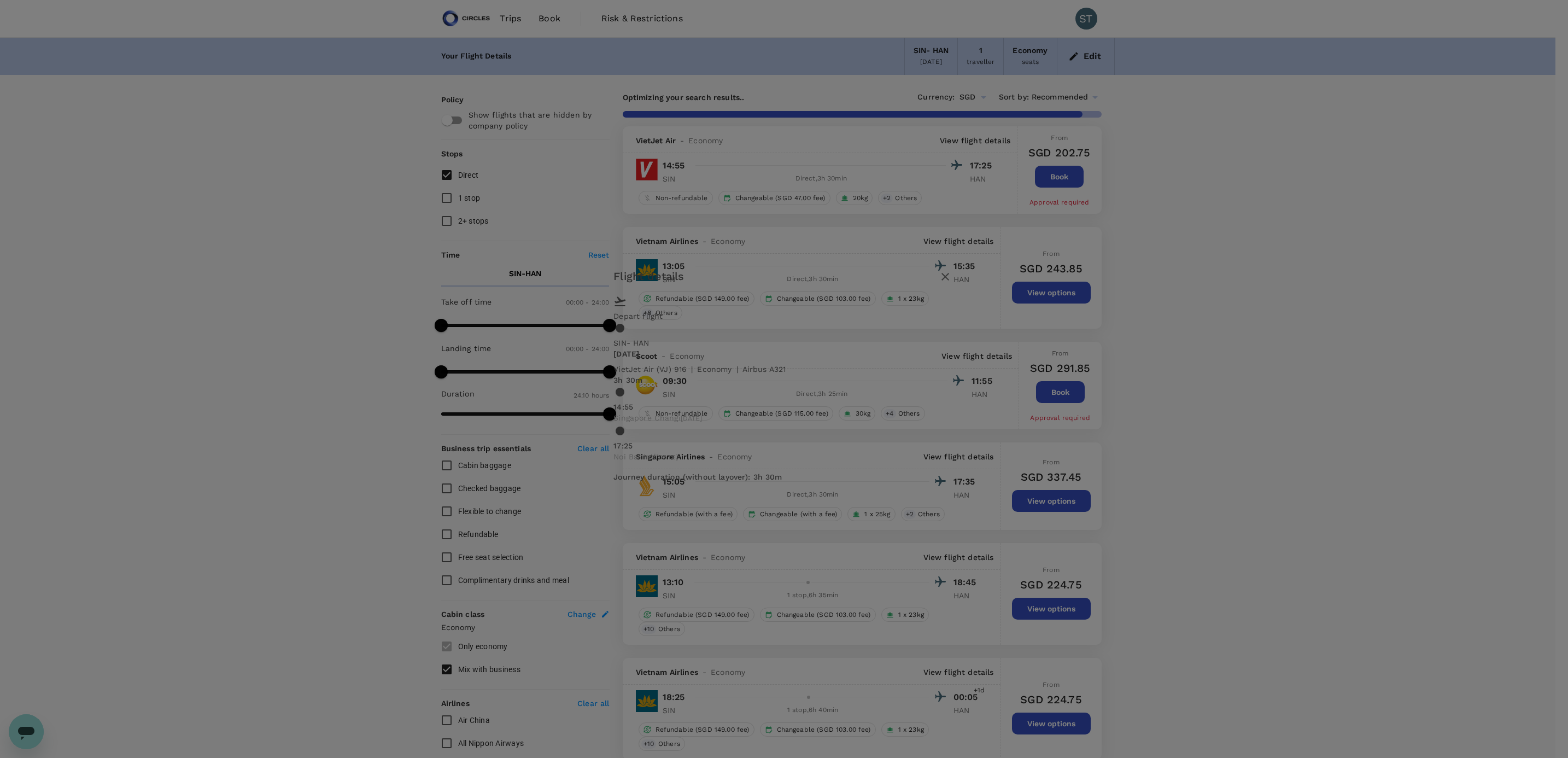
click at [952, 283] on icon "button" at bounding box center [945, 277] width 13 height 13
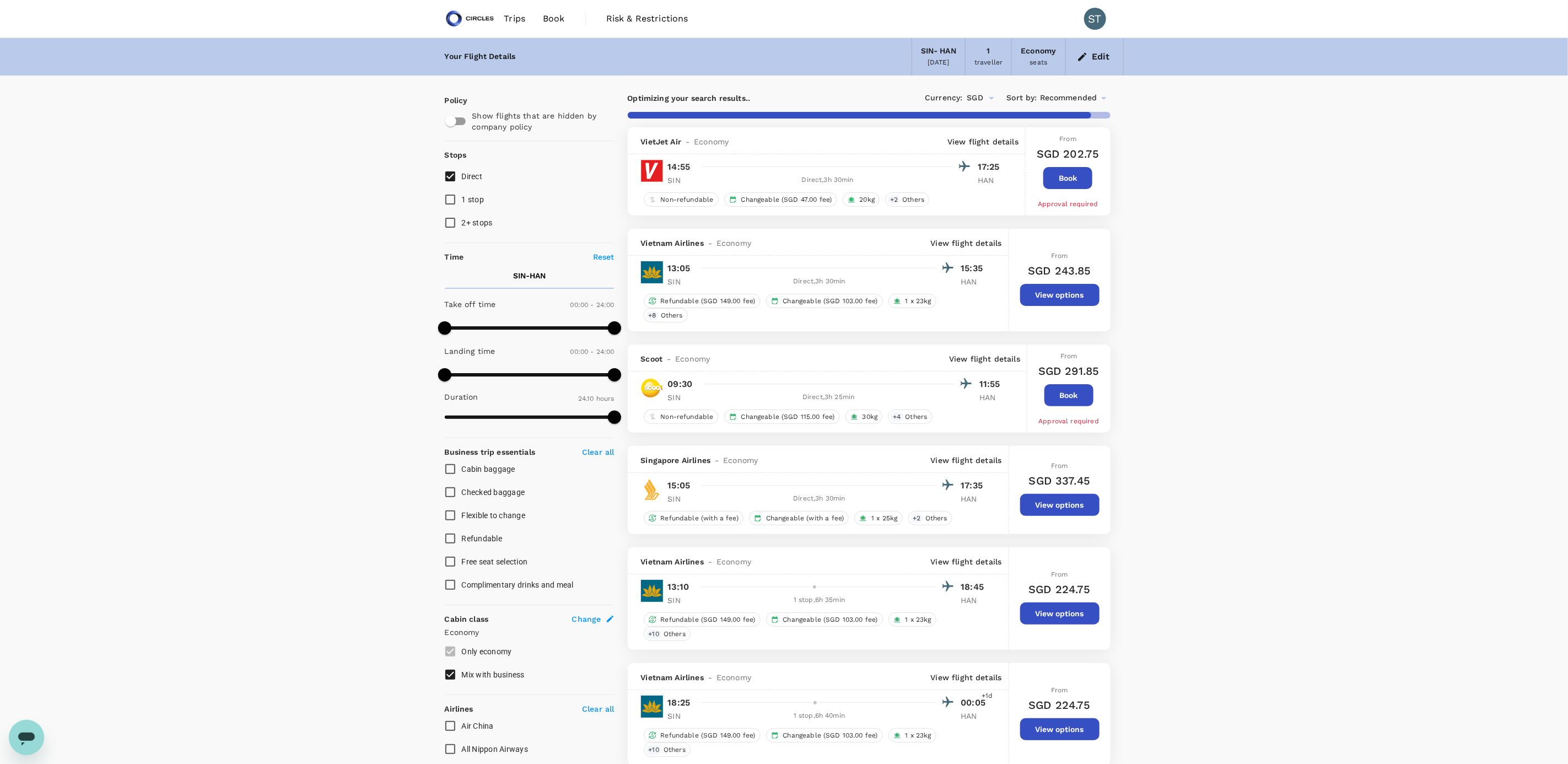
checkbox input "false"
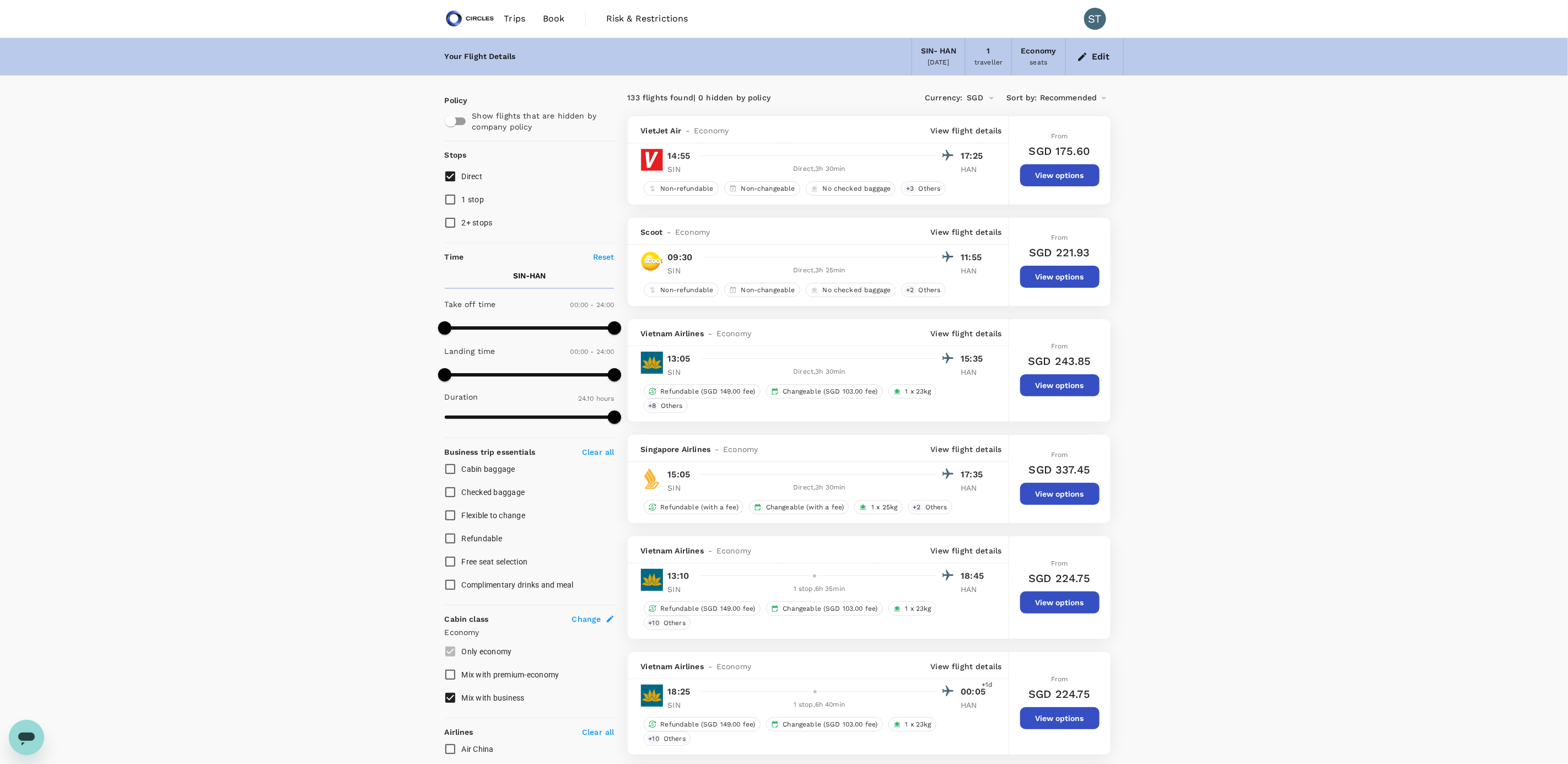
click at [975, 336] on p "View flight details" at bounding box center [966, 333] width 71 height 11
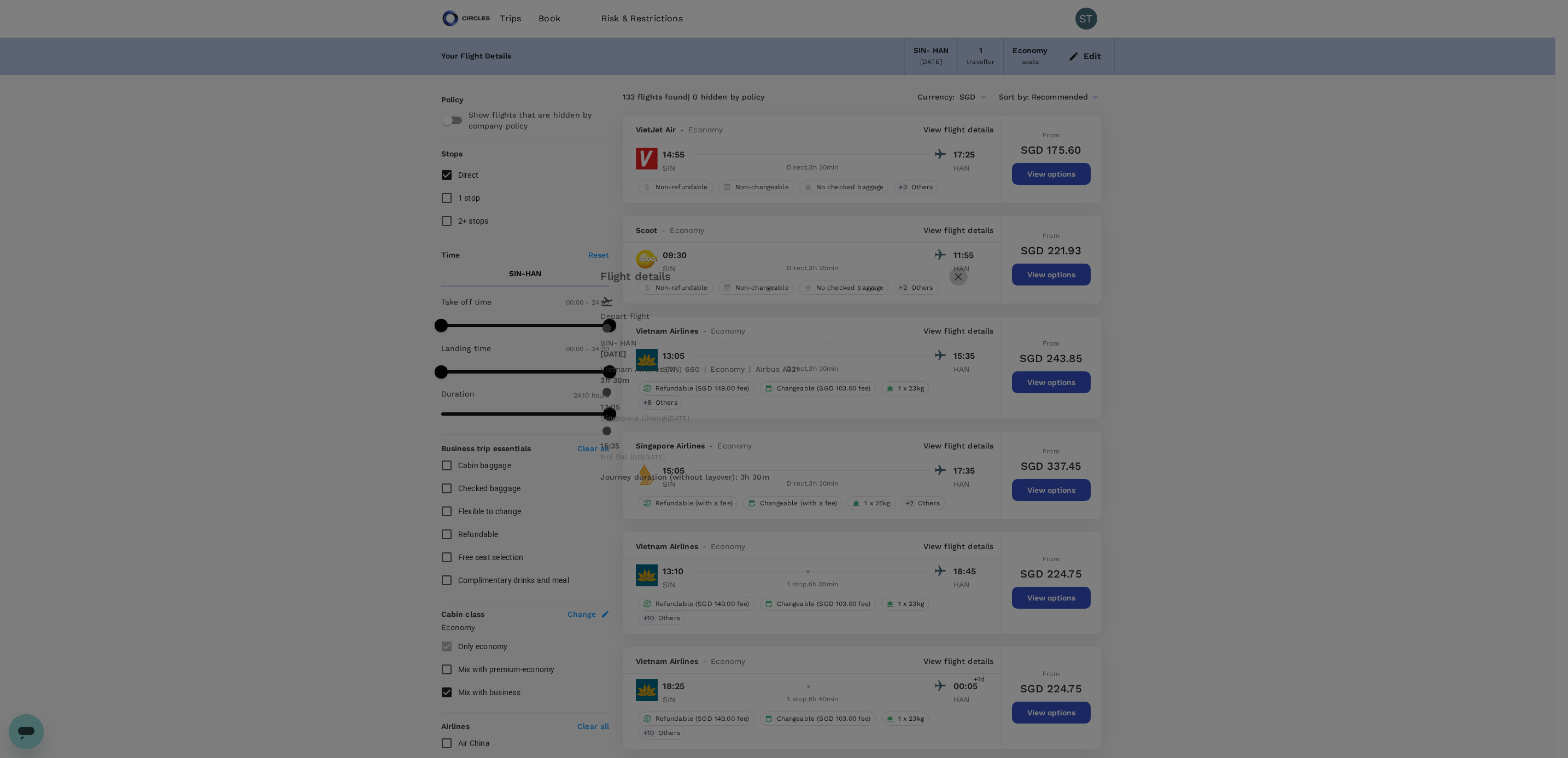
click at [965, 283] on icon "button" at bounding box center [959, 277] width 13 height 13
click at [754, 424] on button "Refresh Search" at bounding box center [728, 418] width 53 height 10
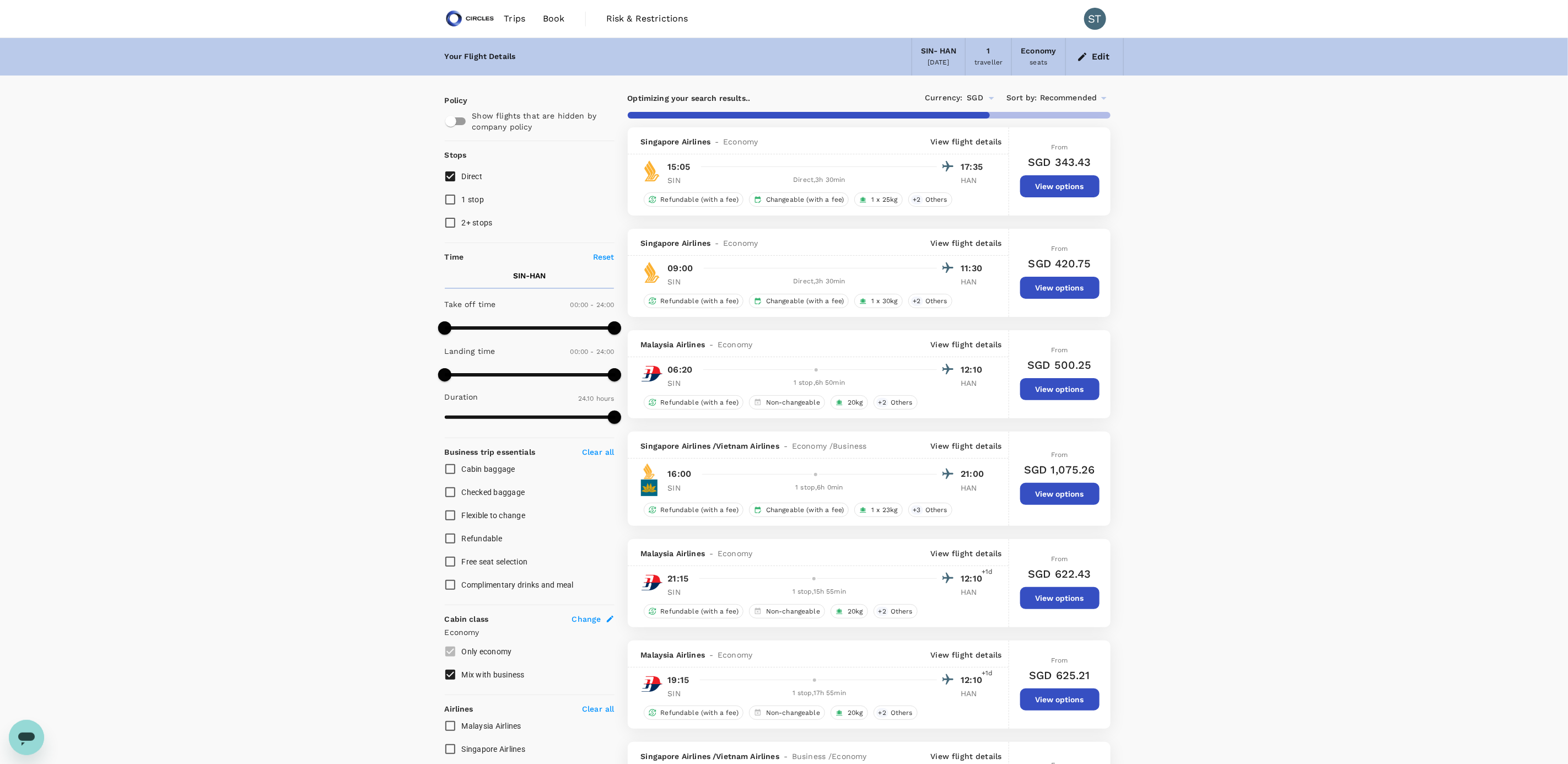
click at [1051, 190] on button "View options" at bounding box center [1059, 186] width 79 height 22
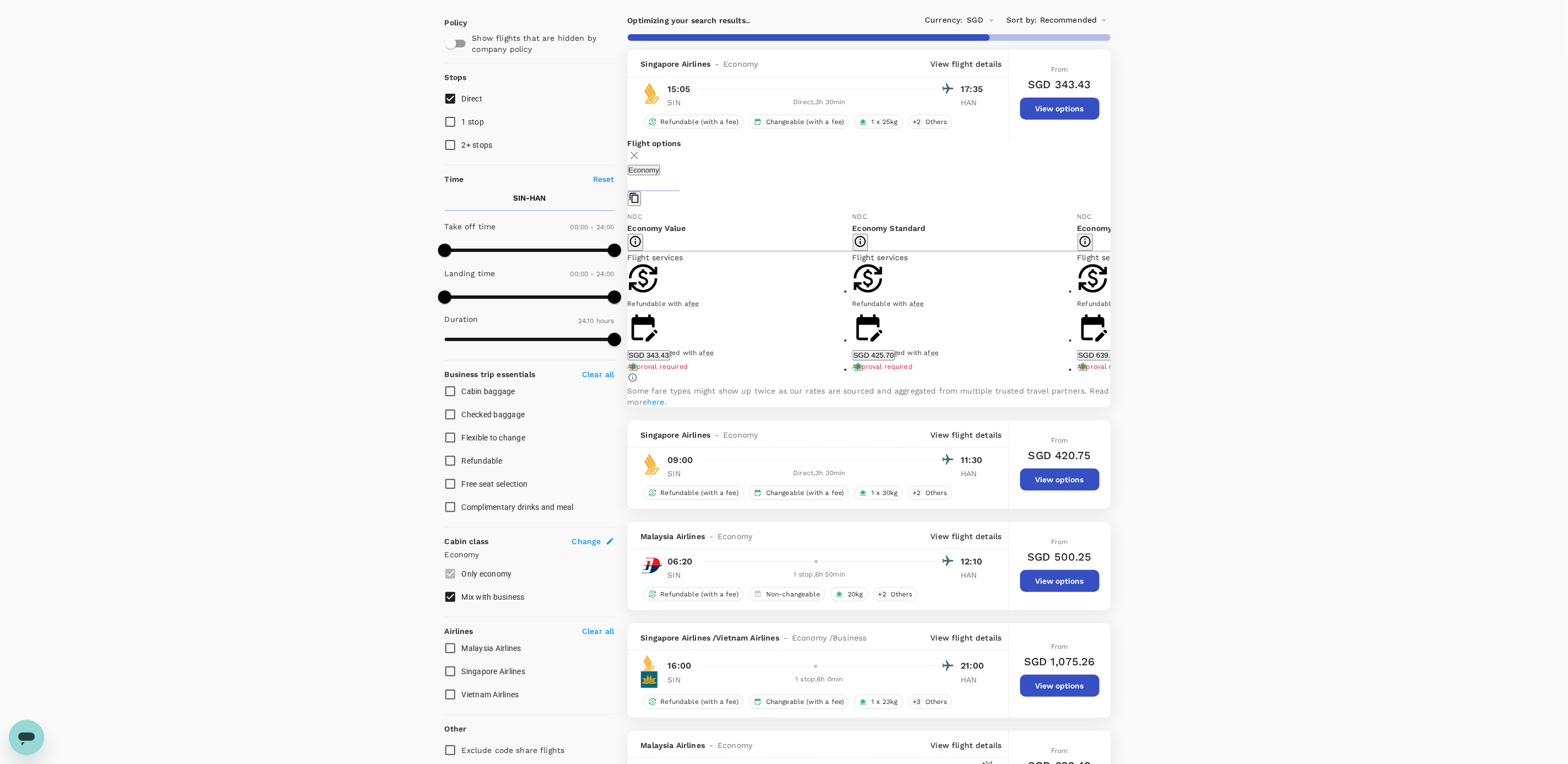
scroll to position [127, 0]
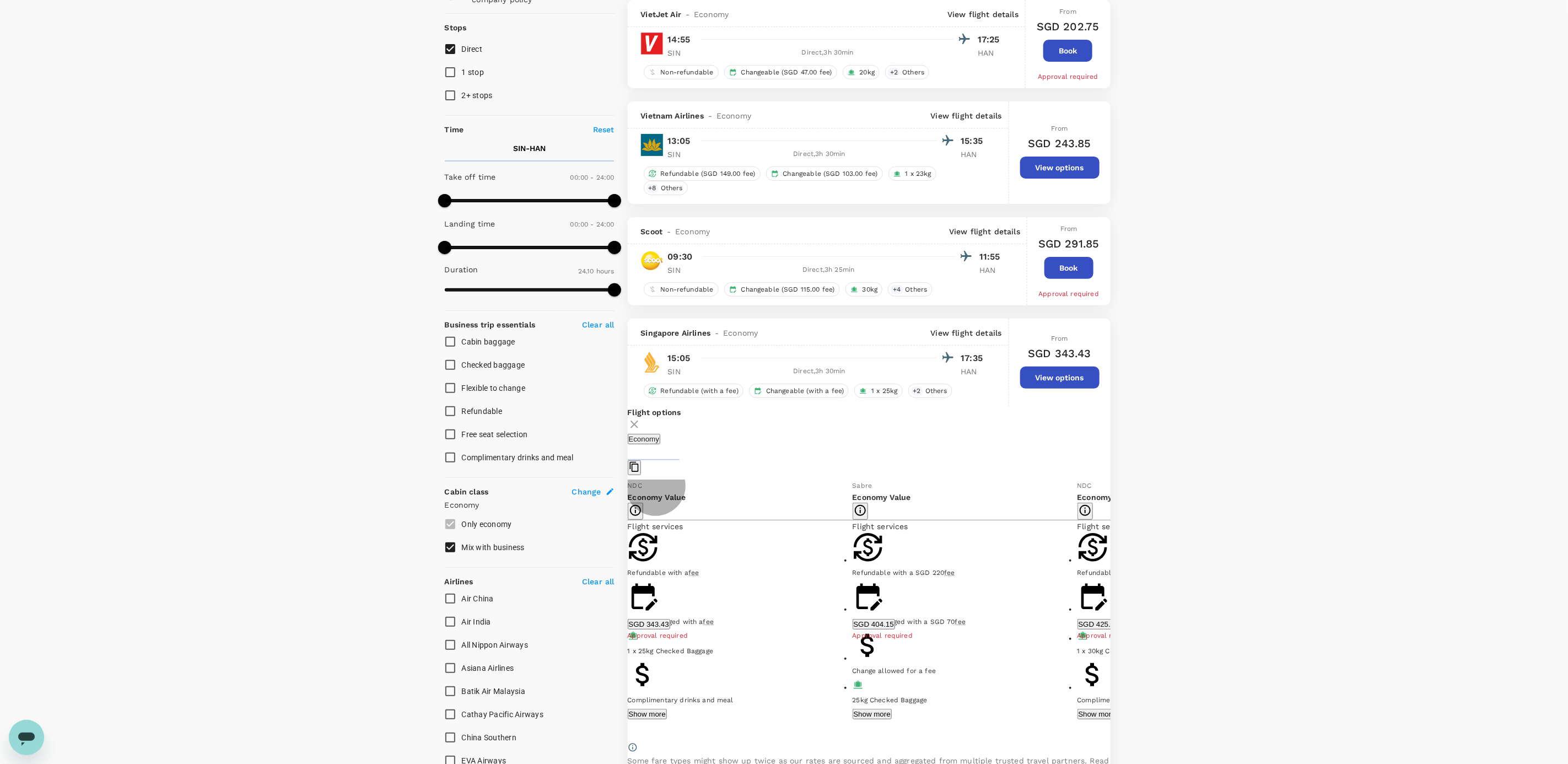
click at [667, 709] on button "Show more" at bounding box center [647, 714] width 39 height 10
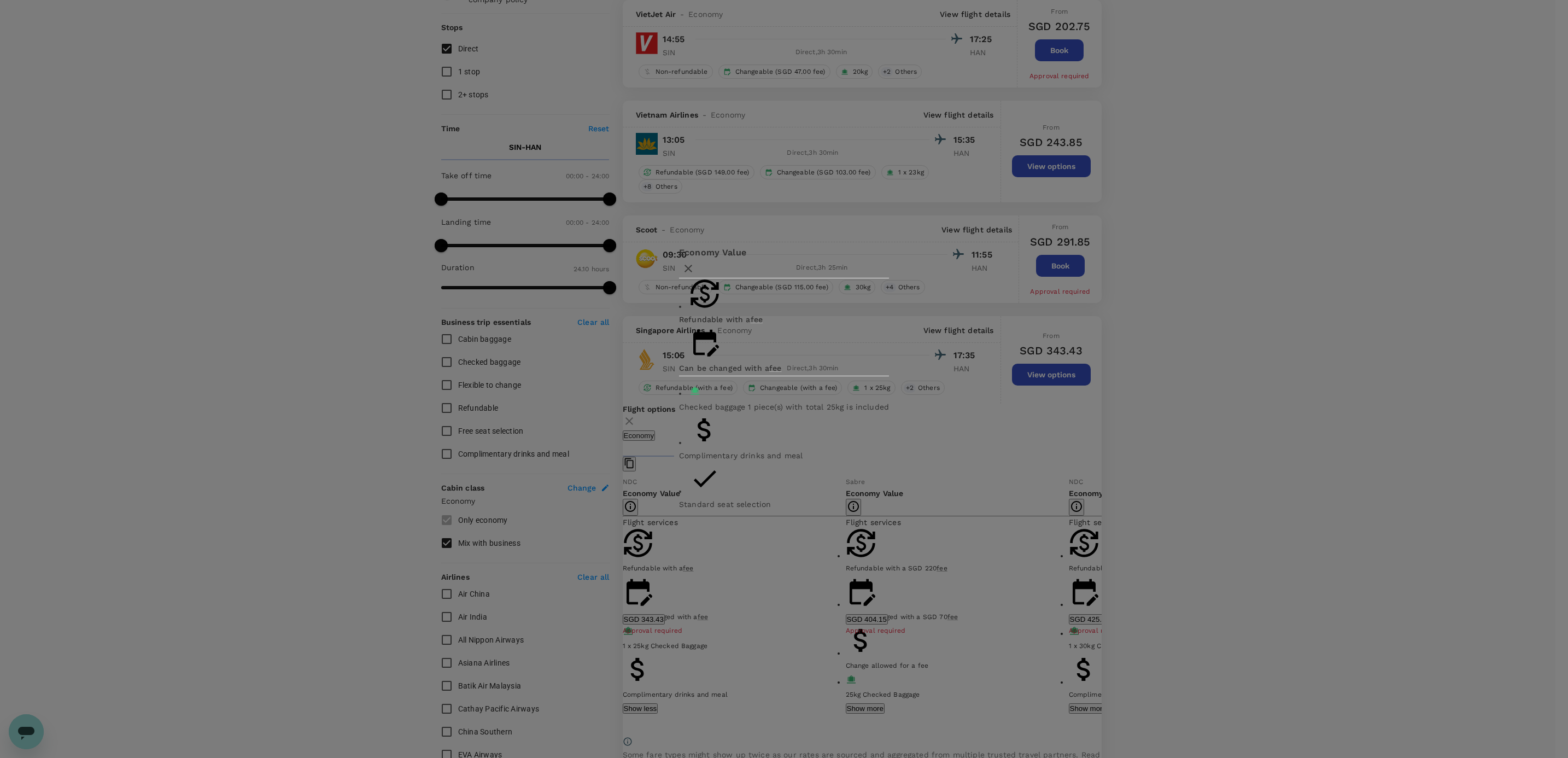
click at [692, 273] on icon "button" at bounding box center [688, 269] width 8 height 8
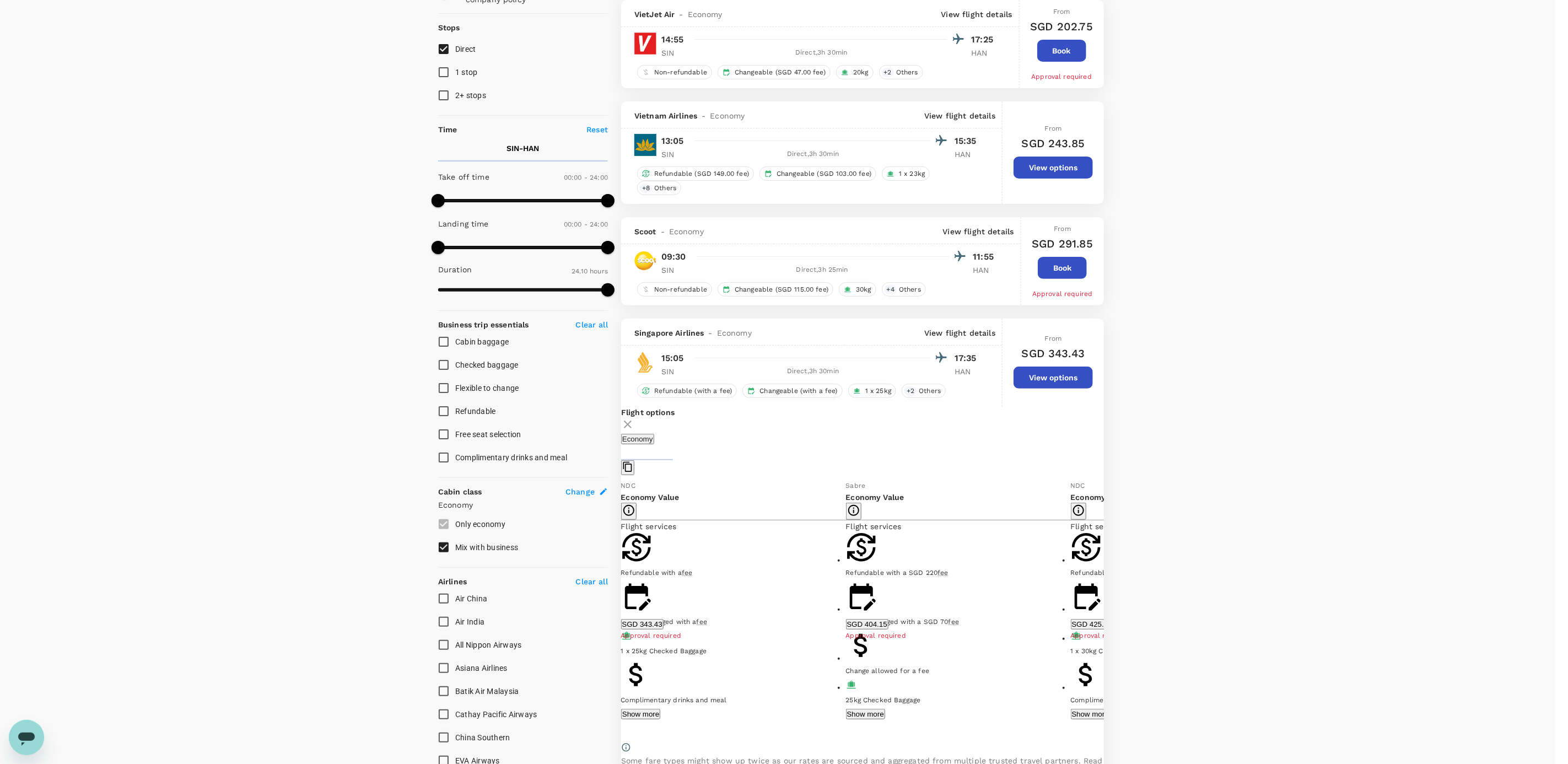
checkbox input "false"
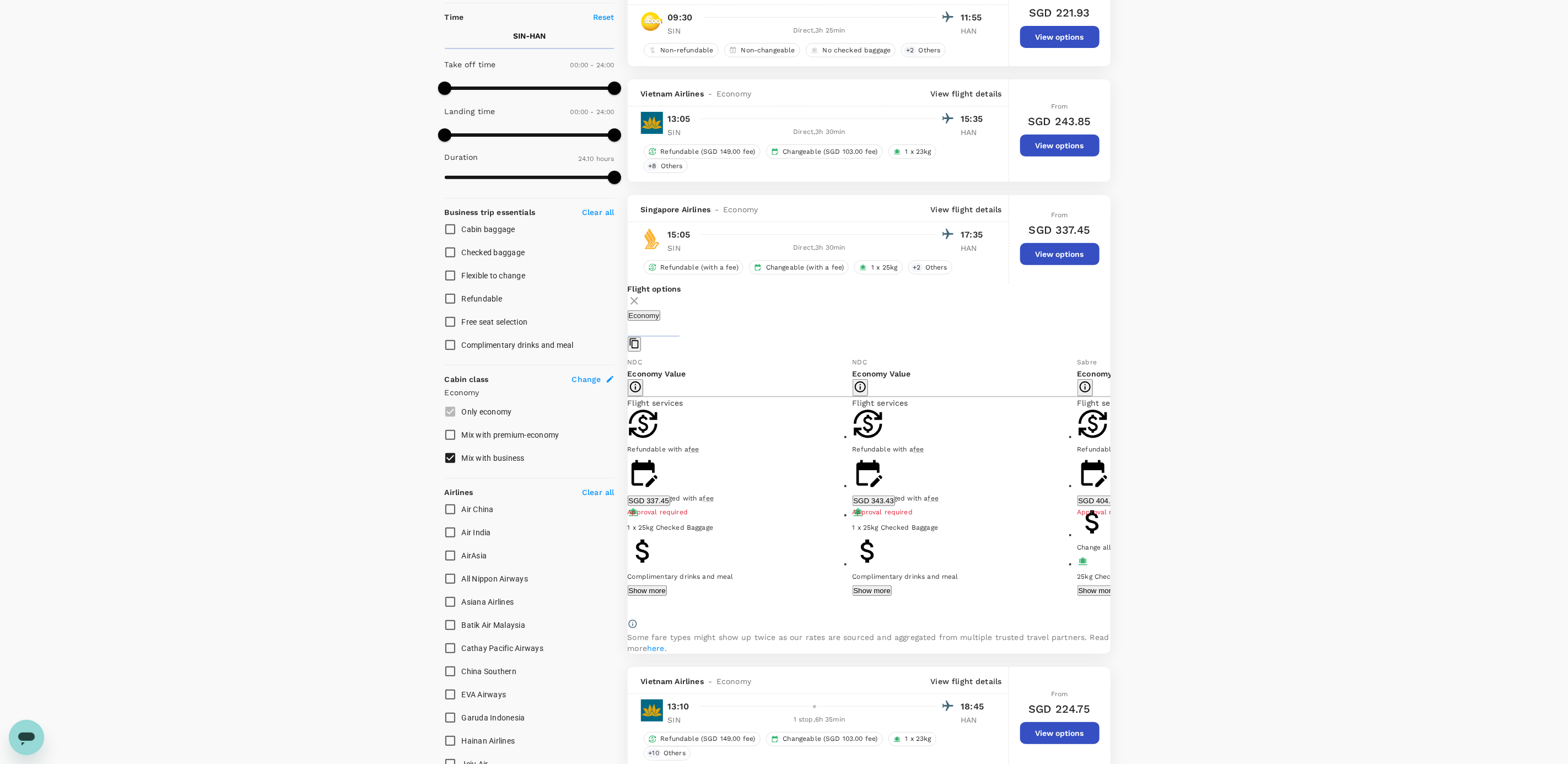
scroll to position [241, 0]
click at [667, 585] on button "Show more" at bounding box center [647, 590] width 39 height 10
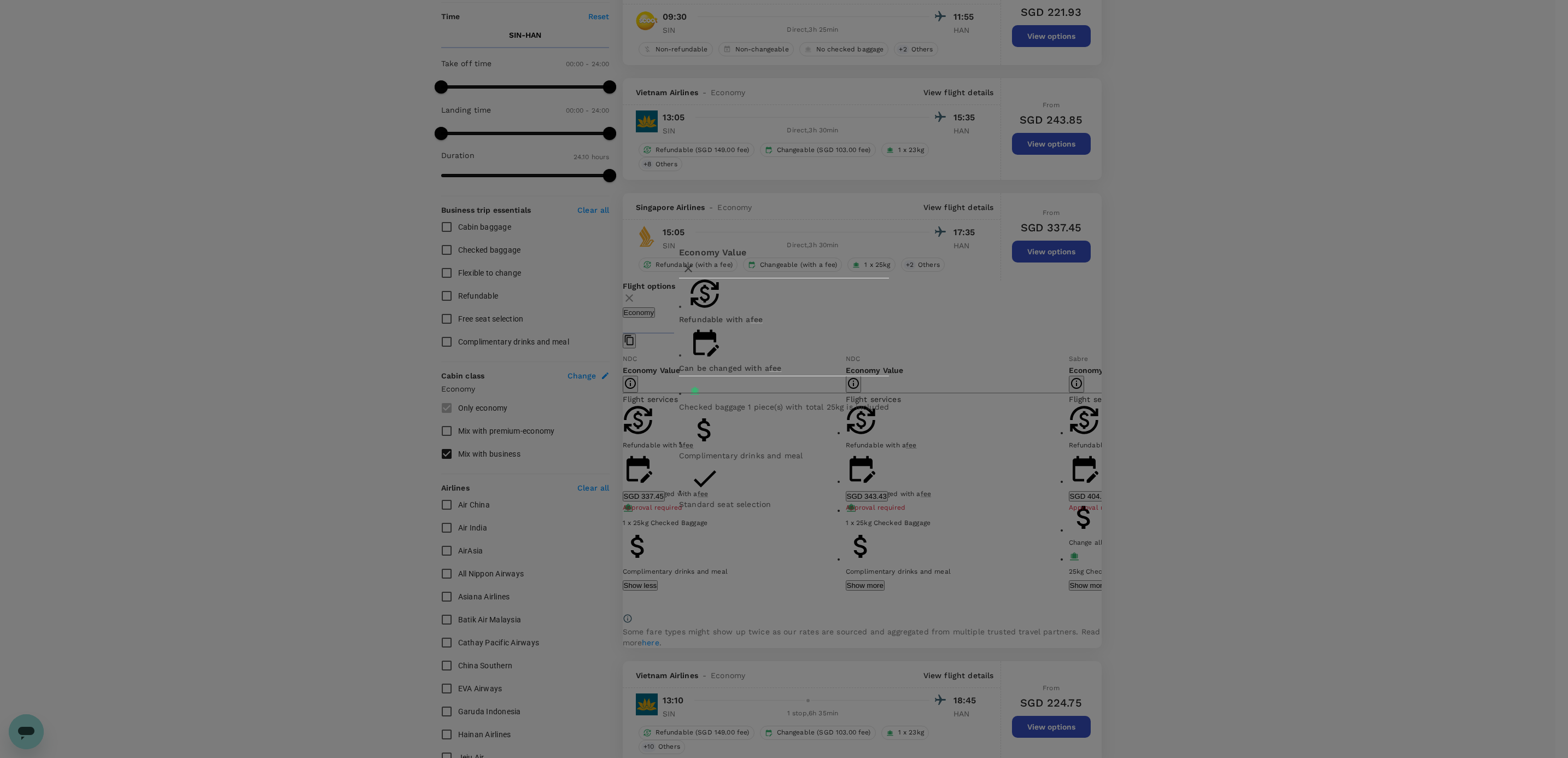
click at [692, 273] on icon "button" at bounding box center [688, 269] width 8 height 8
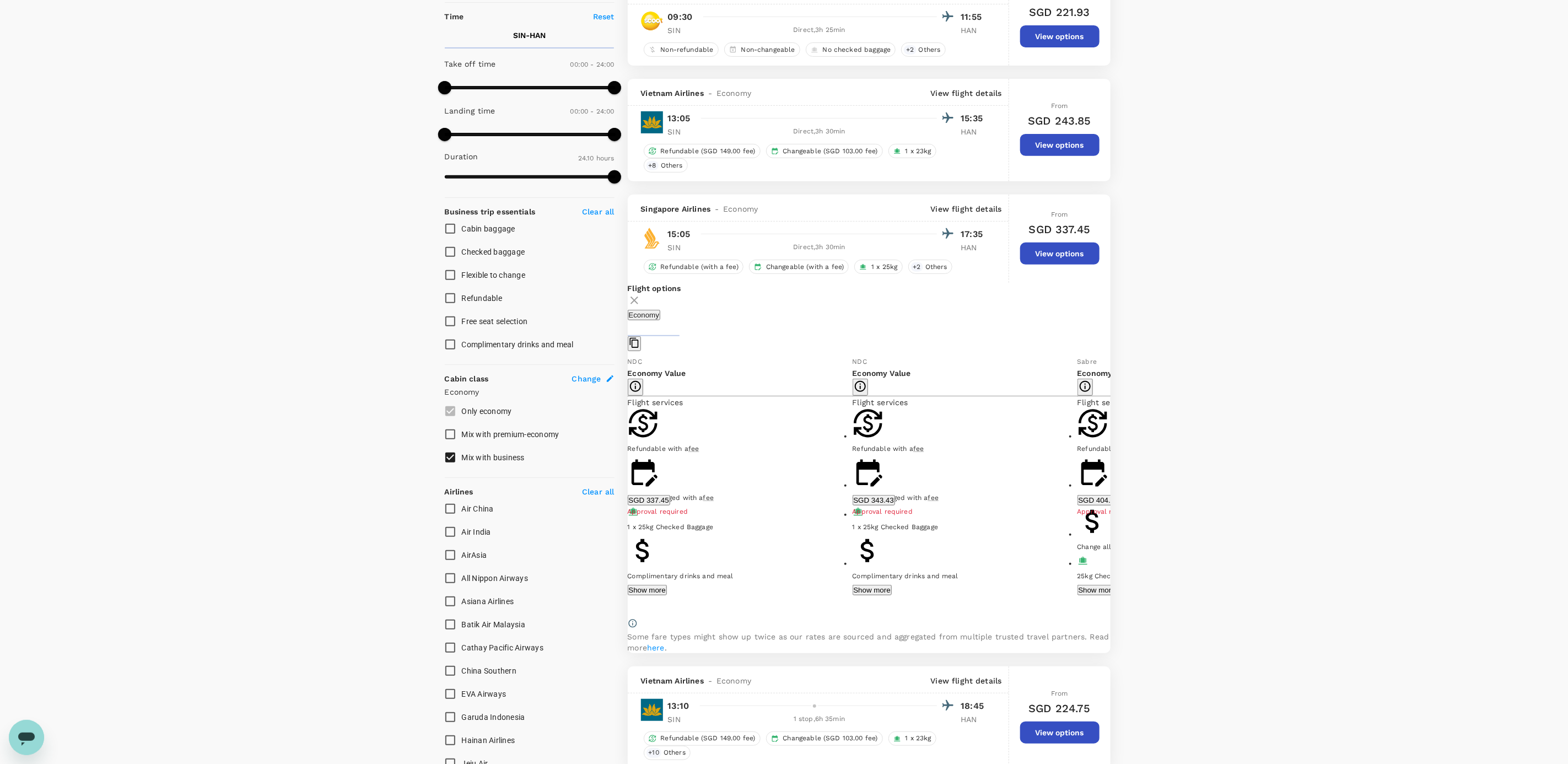
click at [853, 585] on button "Show more" at bounding box center [872, 590] width 39 height 10
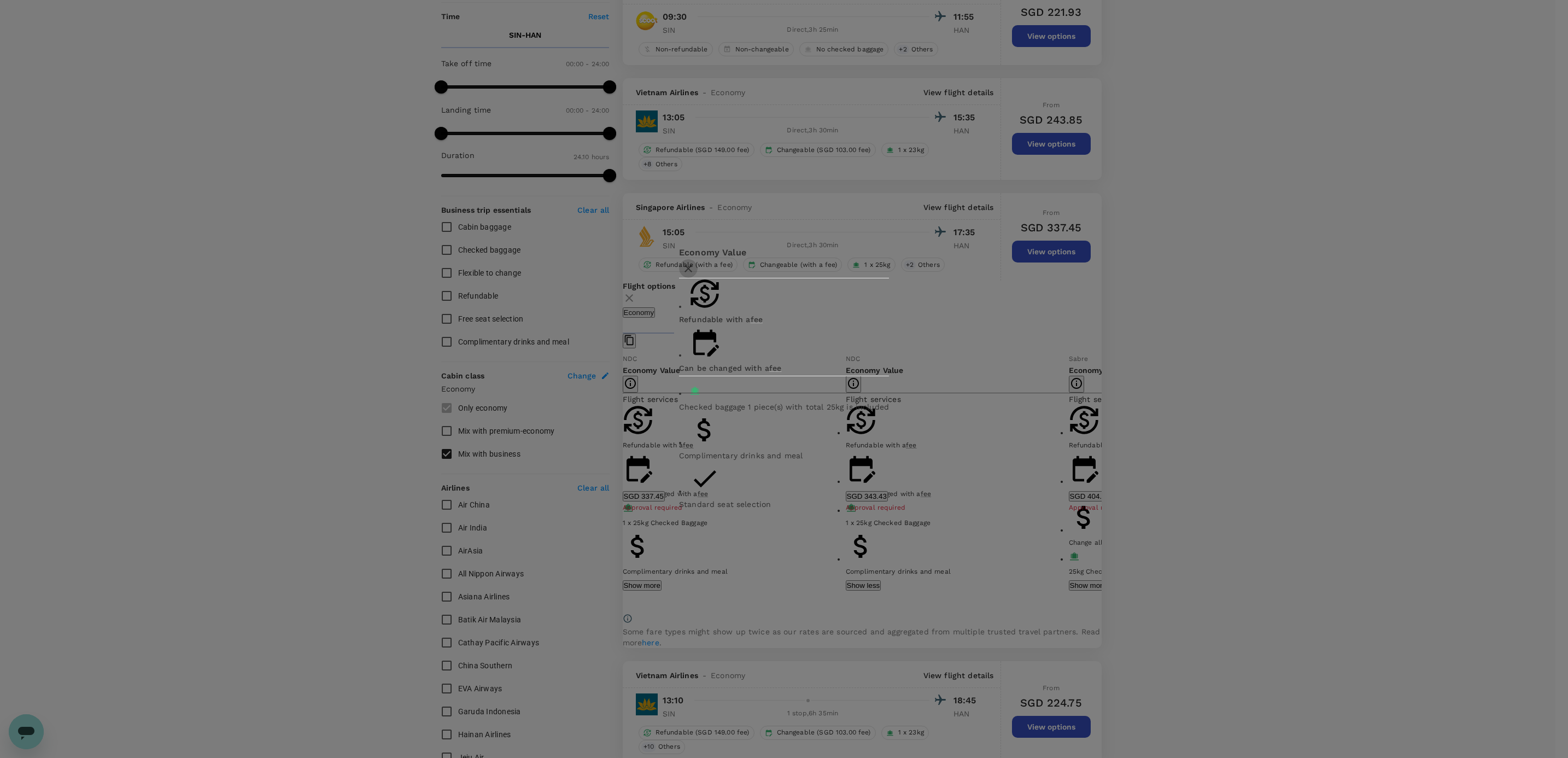
click at [695, 275] on icon "button" at bounding box center [688, 269] width 13 height 13
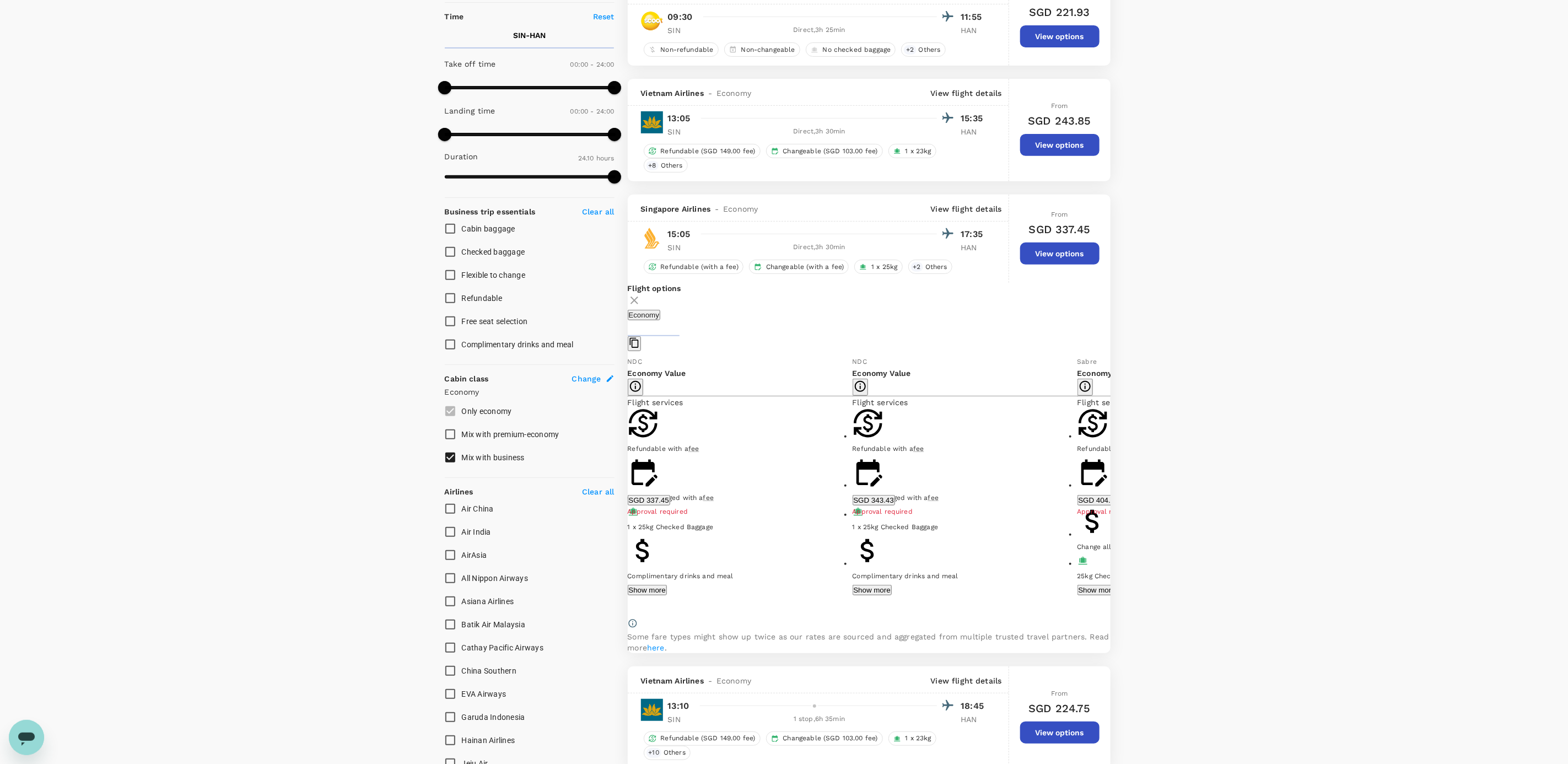
click at [670, 506] on button "SGD 337.45" at bounding box center [648, 500] width 43 height 10
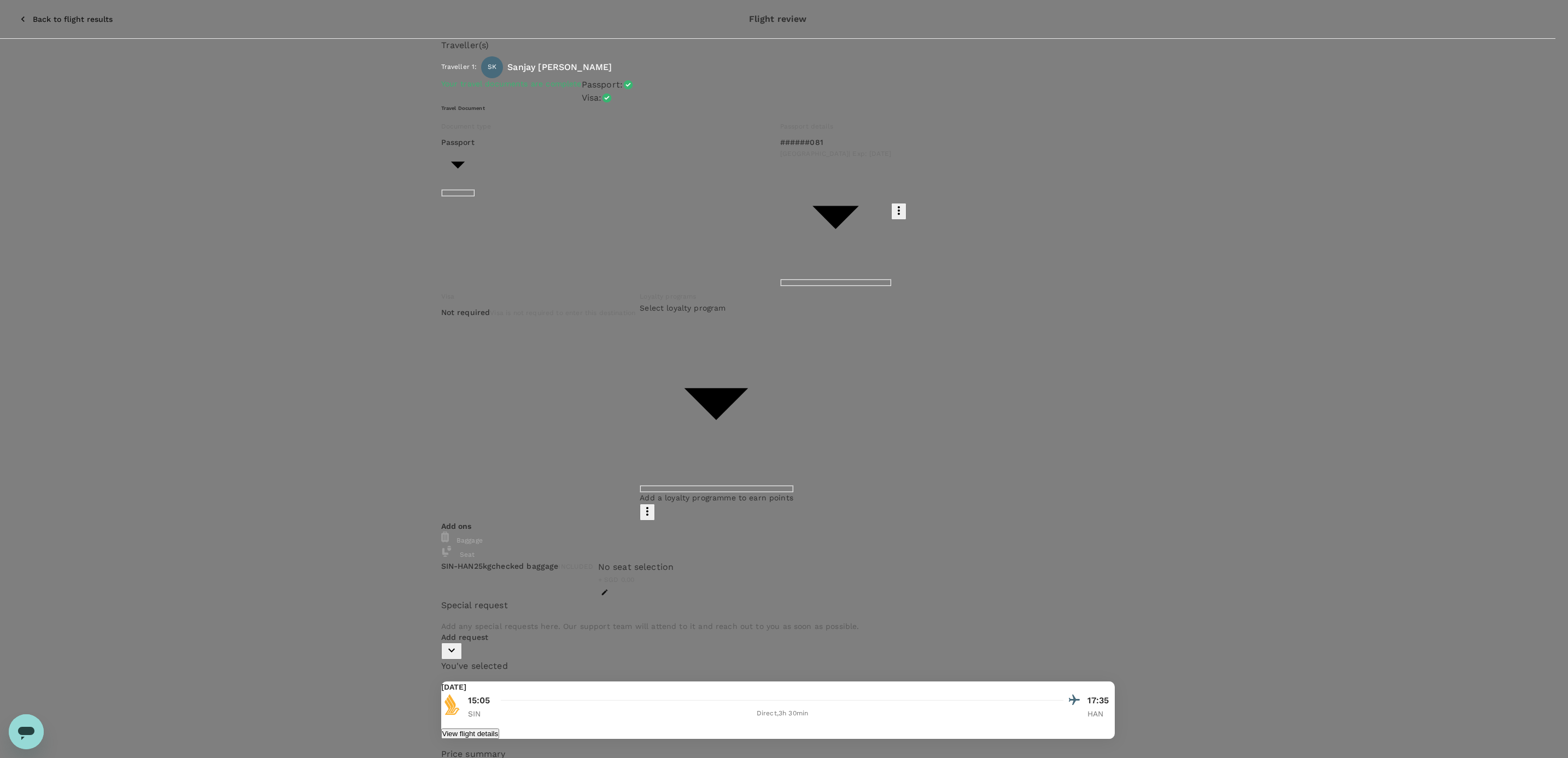
type input "9cb7bd09-647a-4334-94d9-122ca4480a85"
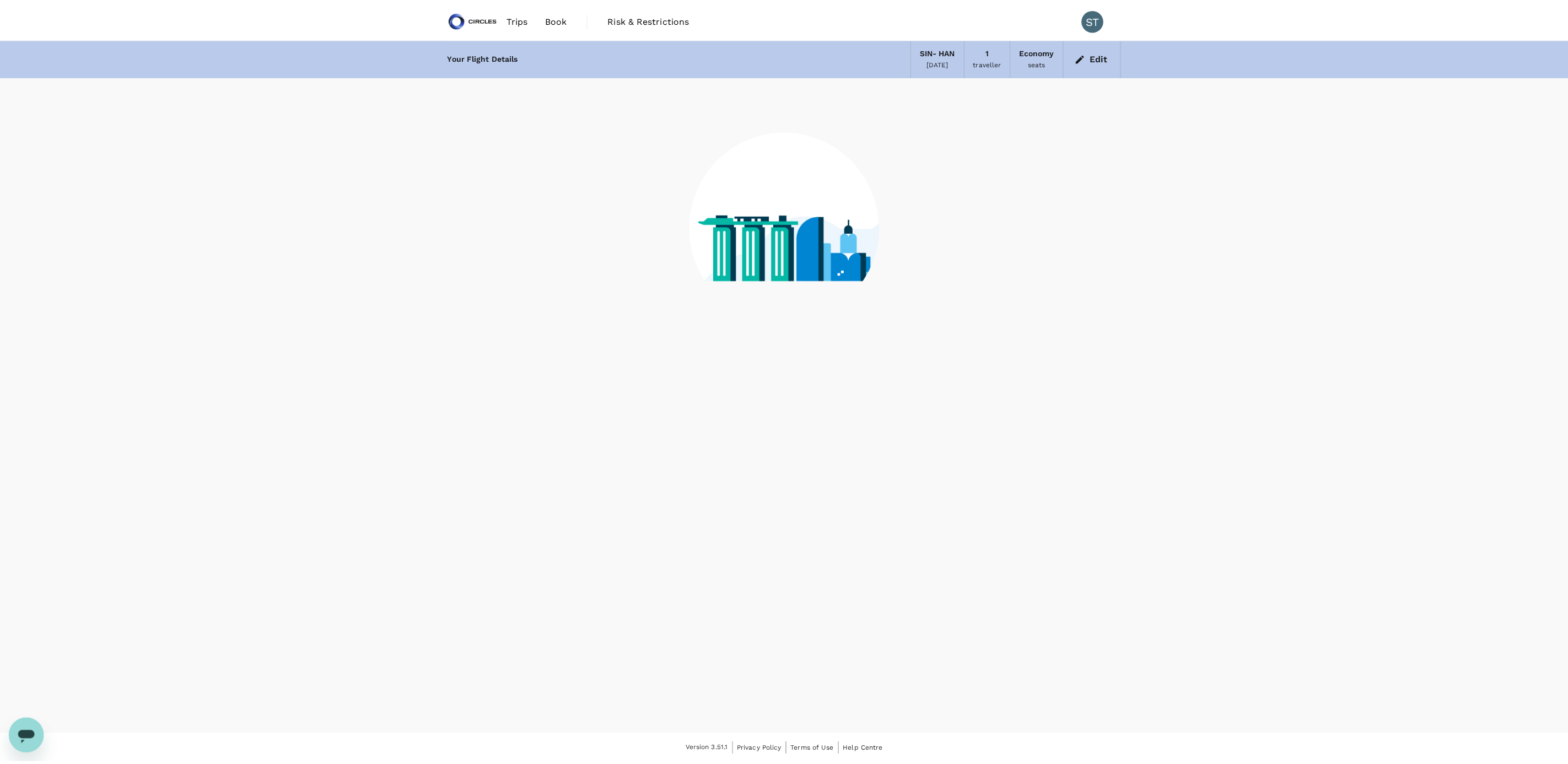
scroll to position [1, 0]
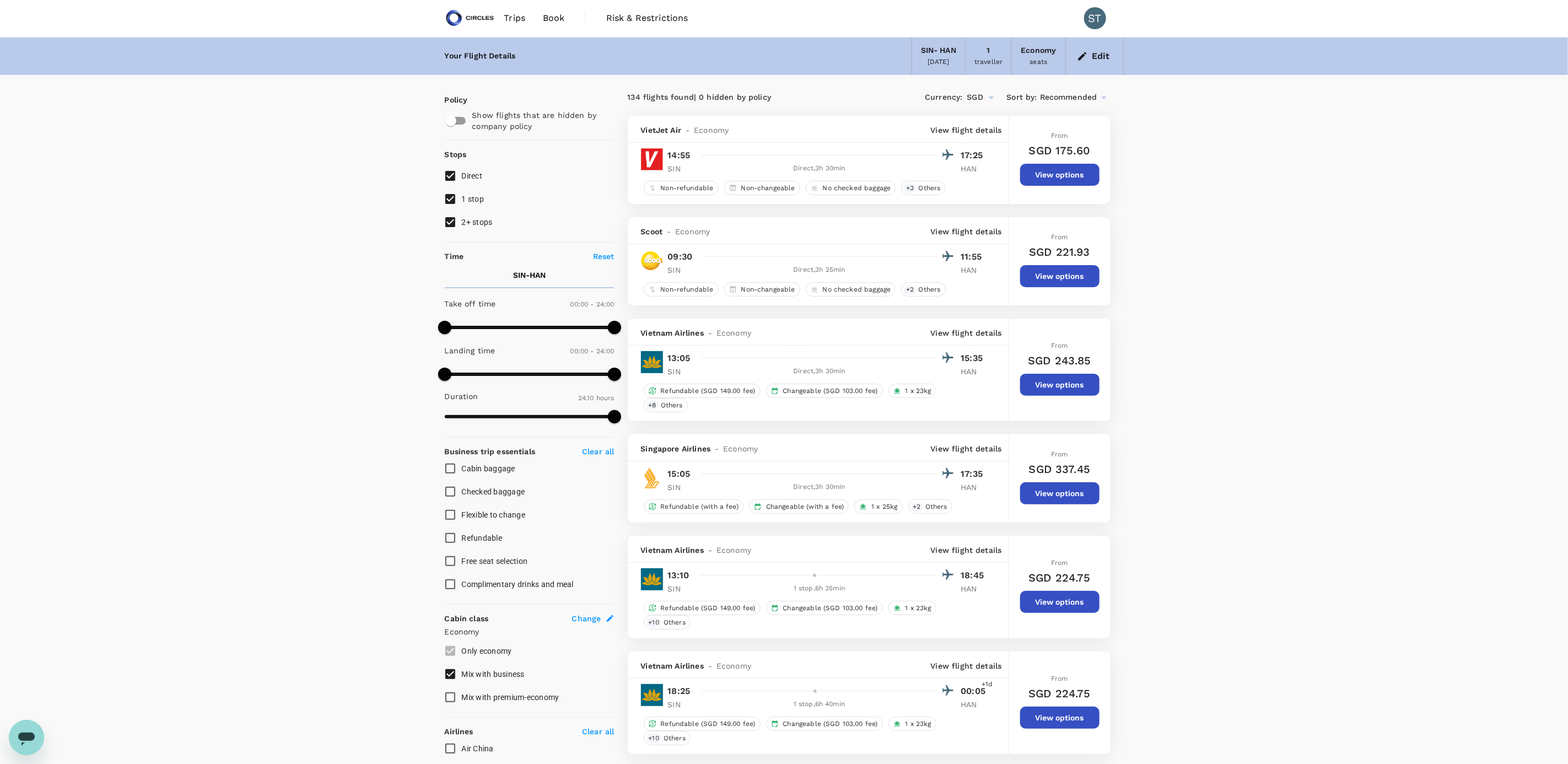
click at [1065, 500] on button "View options" at bounding box center [1059, 494] width 79 height 22
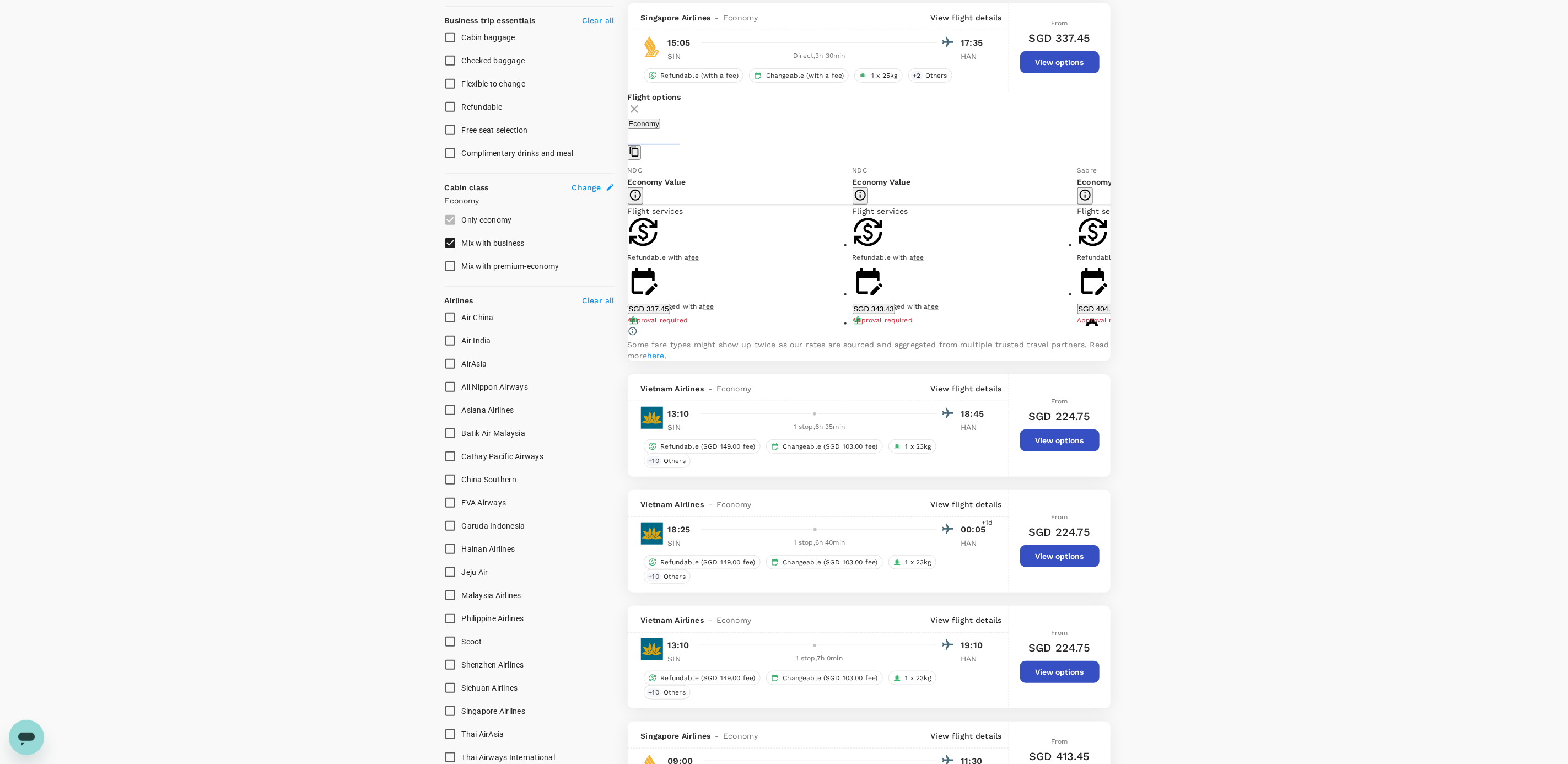
scroll to position [438, 0]
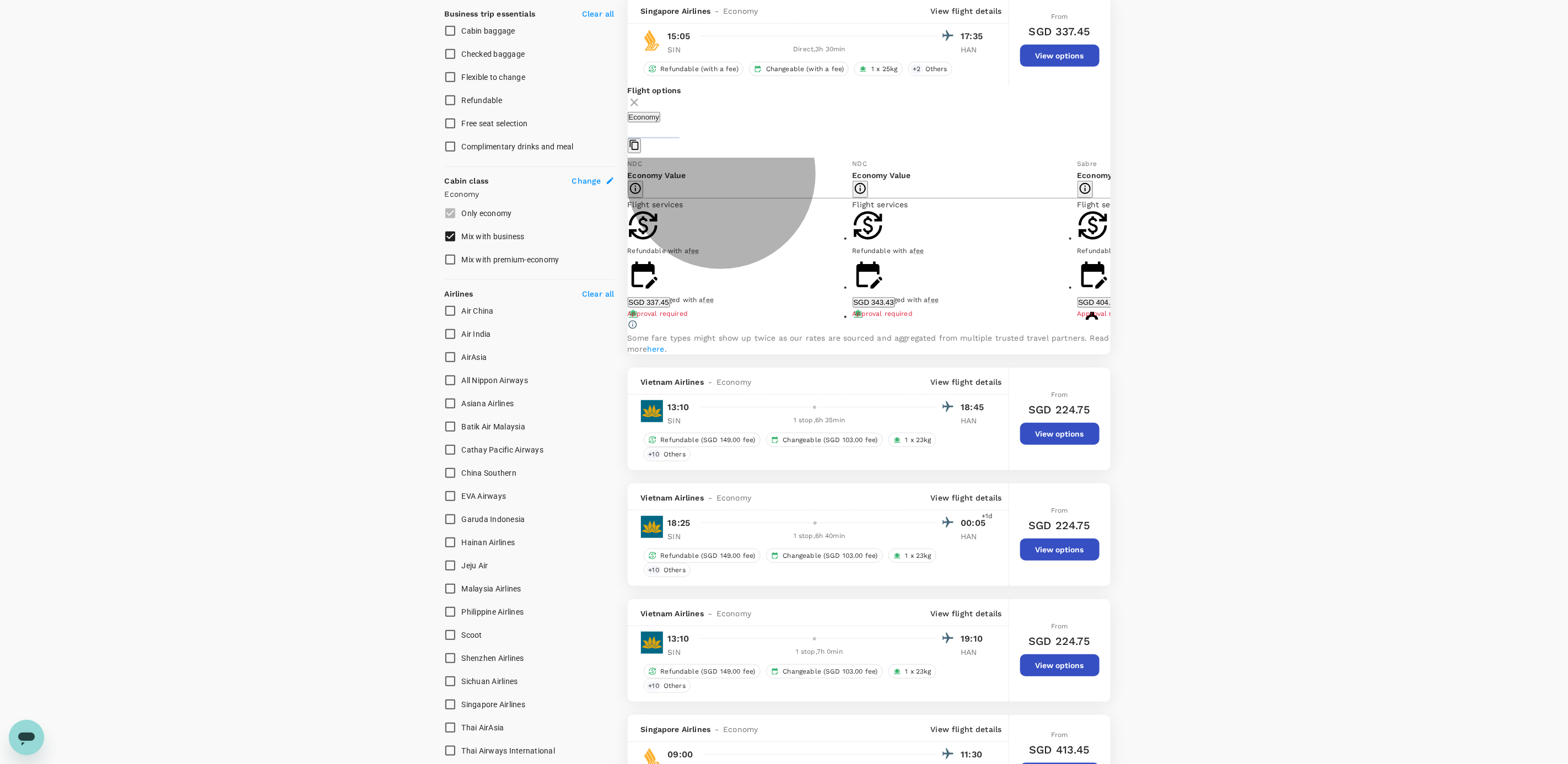
click at [670, 308] on button "SGD 337.45" at bounding box center [648, 302] width 43 height 10
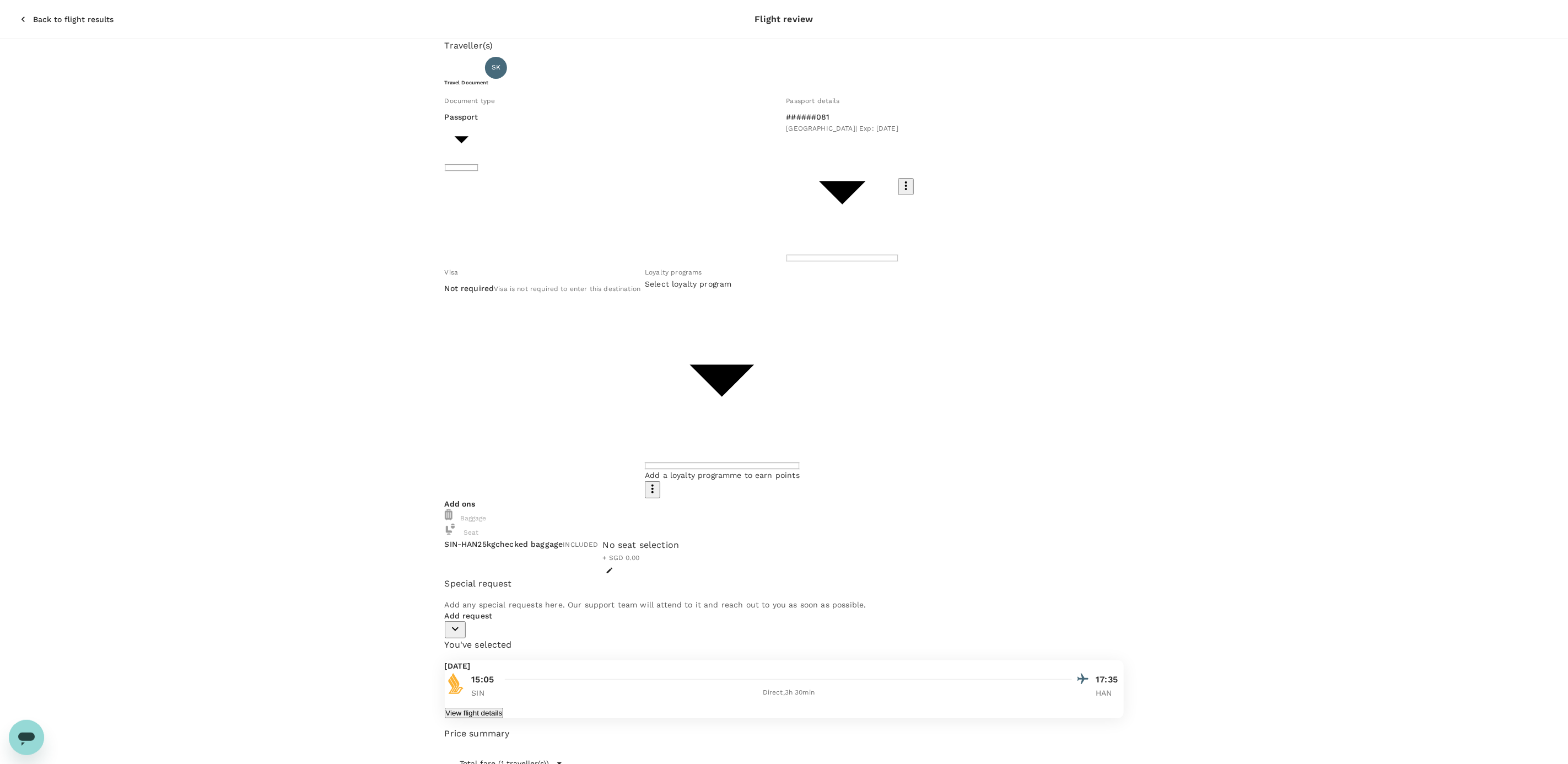
click at [701, 268] on span "Loyalty programs" at bounding box center [673, 272] width 57 height 8
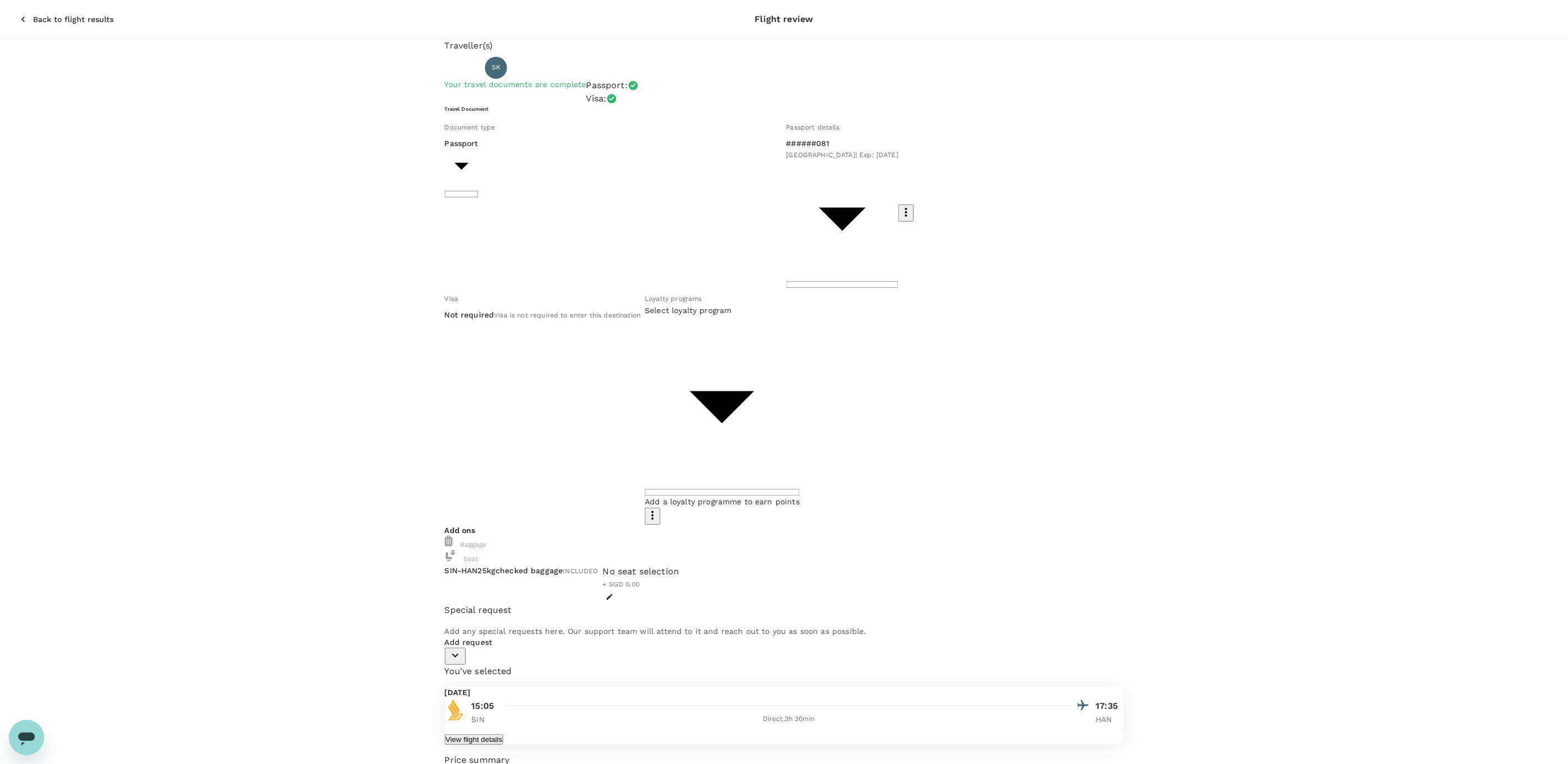
click at [729, 231] on body "Back to flight results Flight review Traveller(s) Traveller 1 : SK [PERSON_NAME…" at bounding box center [784, 496] width 1568 height 992
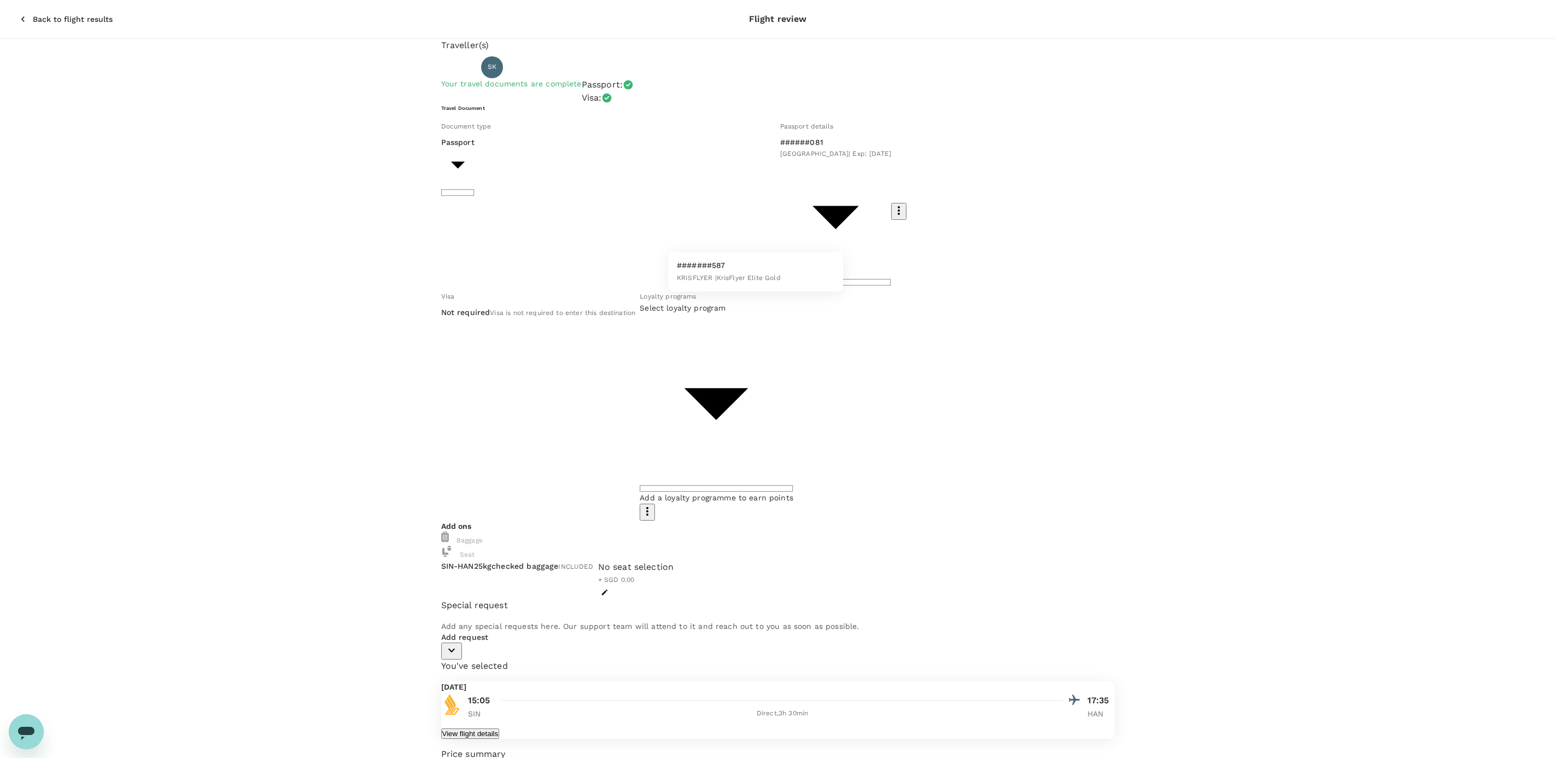
click at [723, 269] on p "#######587" at bounding box center [729, 265] width 104 height 11
type input "eeba400e-e511-4659-aa67-a397f6a9711b"
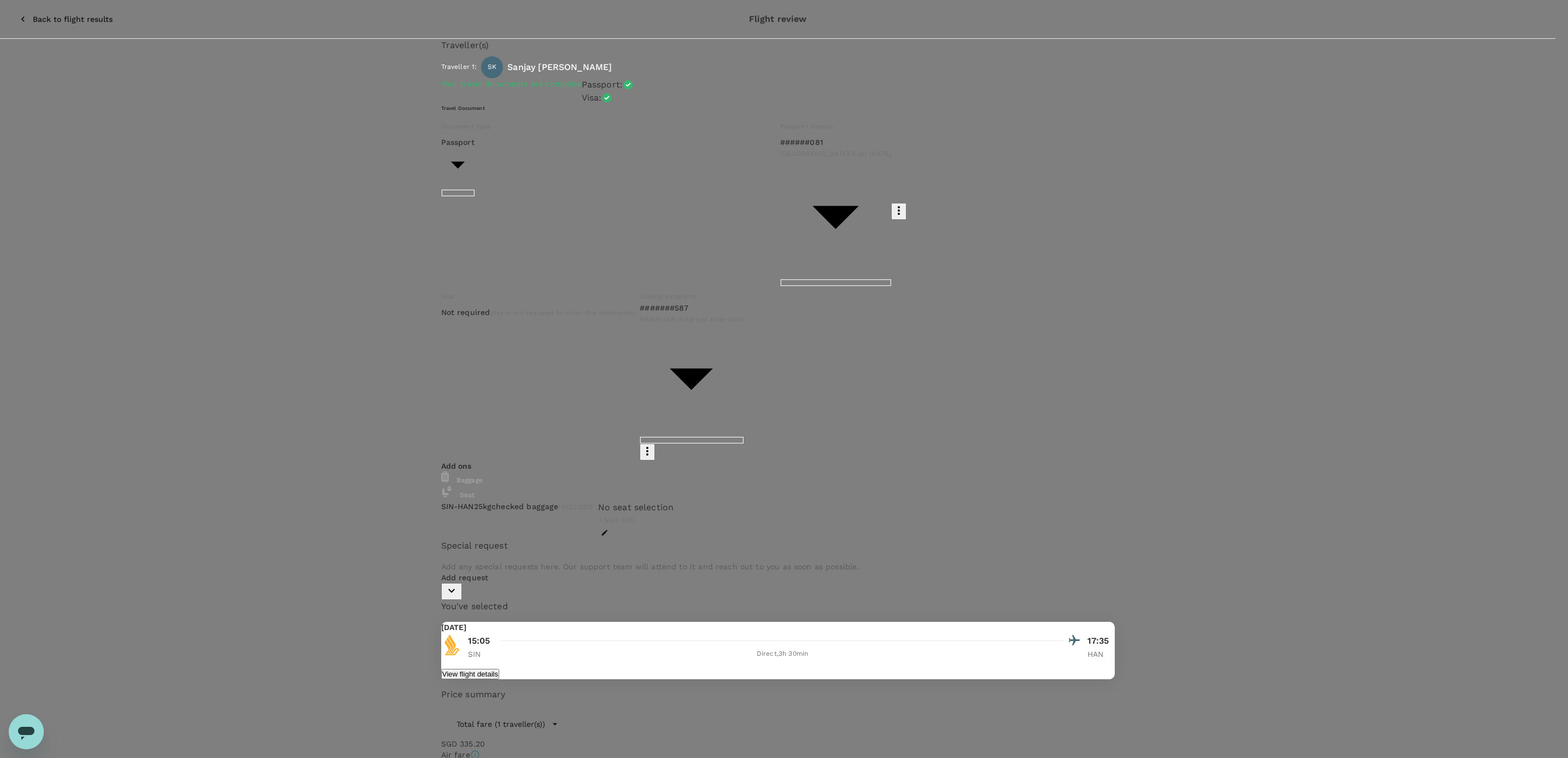
paste textarea "Request #1038"
type textarea "Request #1038"
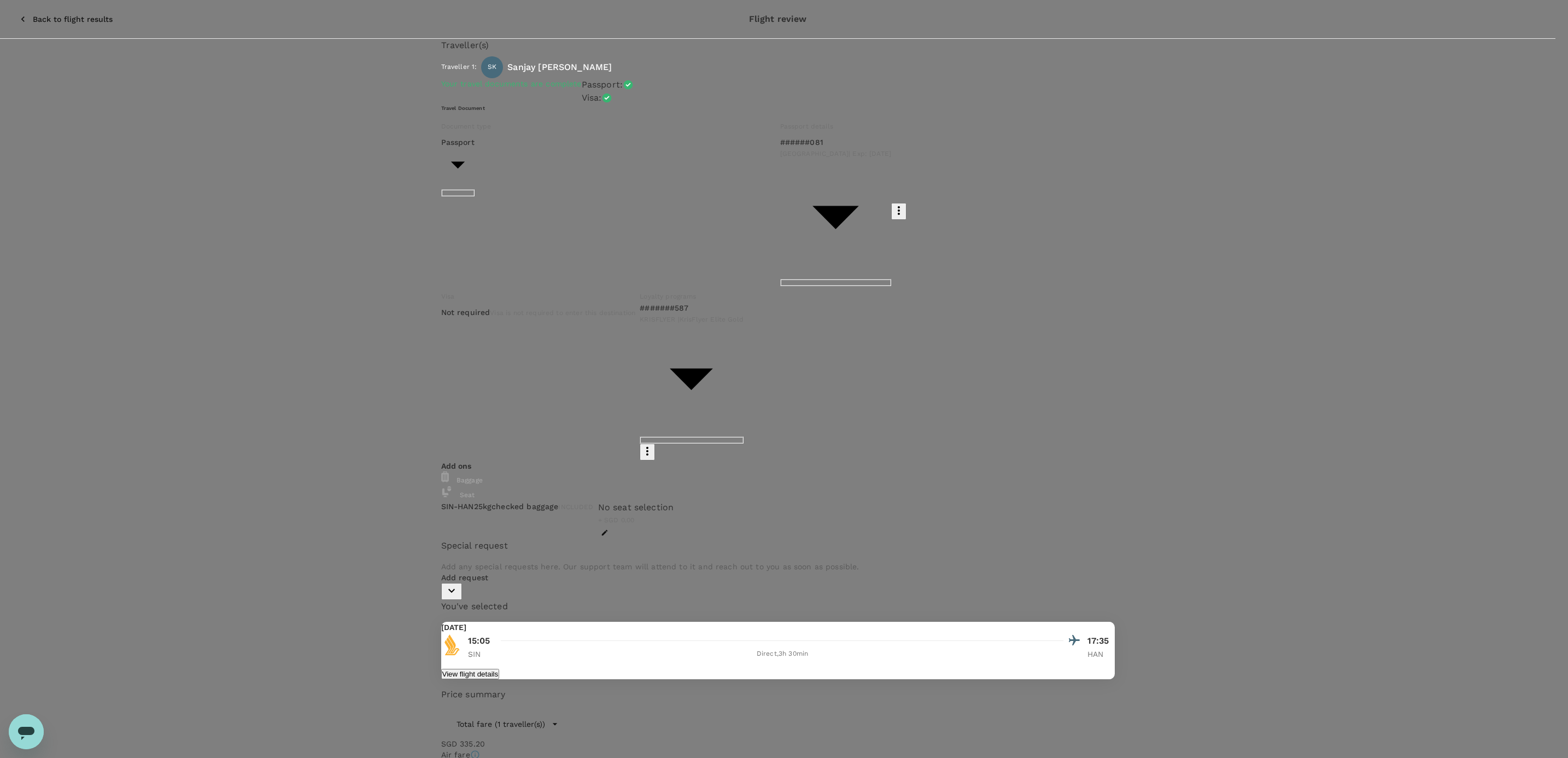
click at [208, 681] on icon "Close" at bounding box center [213, 679] width 11 height 11
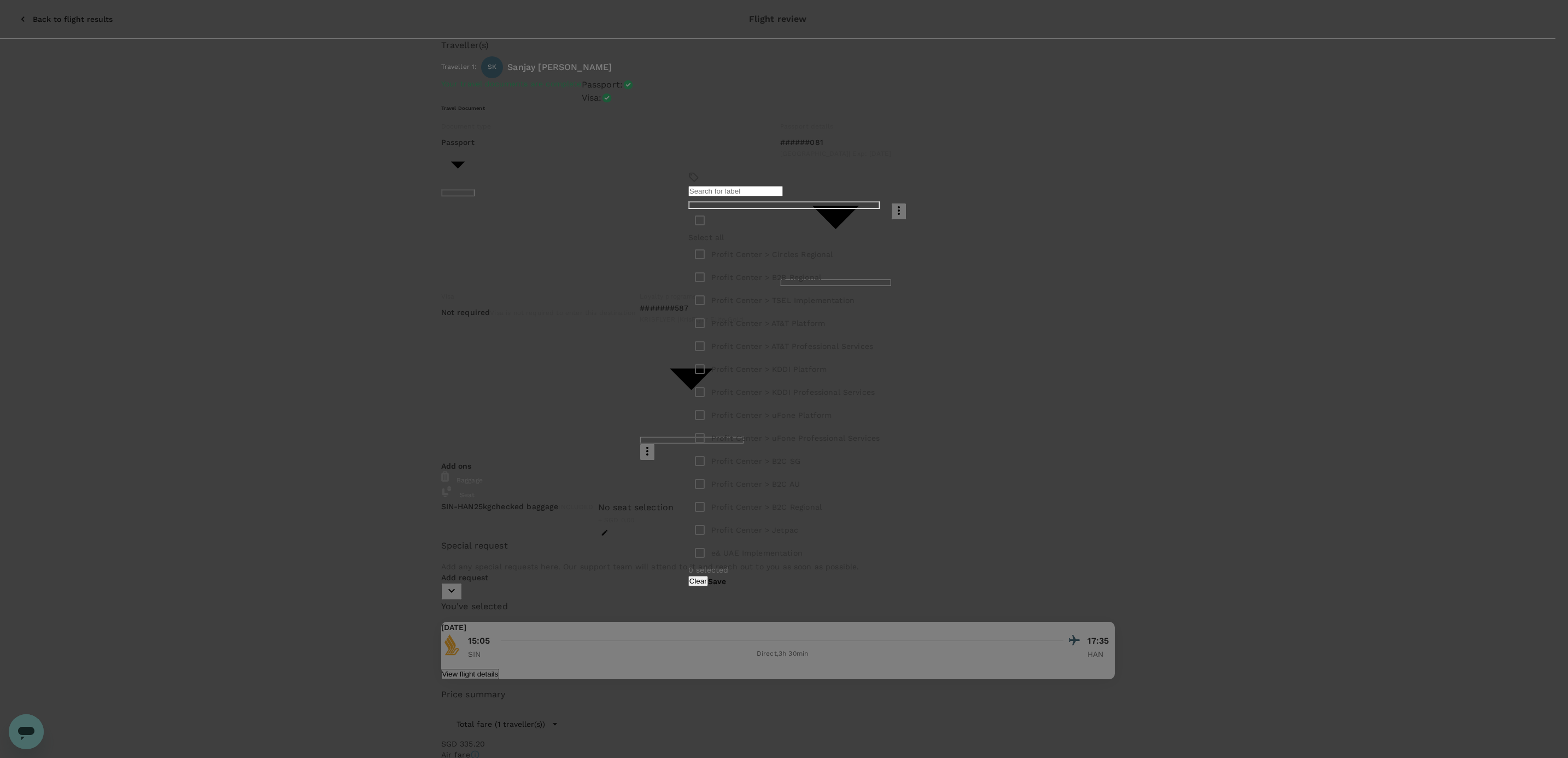
click at [820, 283] on p "Profit Center > B2B Regional" at bounding box center [766, 277] width 110 height 11
click at [708, 289] on input "checkbox" at bounding box center [699, 277] width 23 height 23
checkbox input "true"
click at [726, 577] on button "Save" at bounding box center [717, 581] width 18 height 8
